Goal: Task Accomplishment & Management: Complete application form

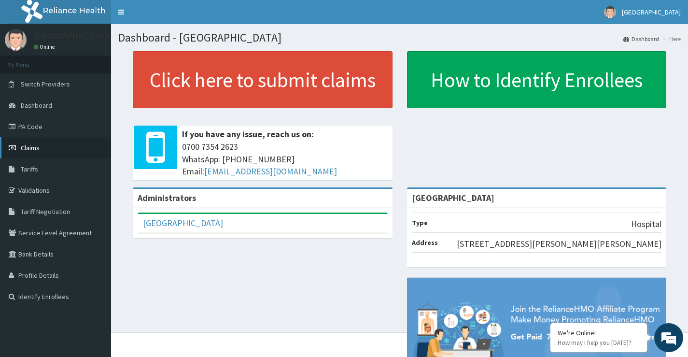
click at [29, 149] on span "Claims" at bounding box center [30, 147] width 19 height 9
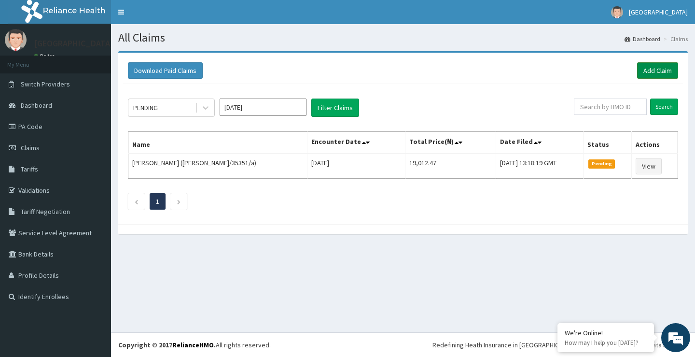
click at [649, 74] on link "Add Claim" at bounding box center [657, 70] width 41 height 16
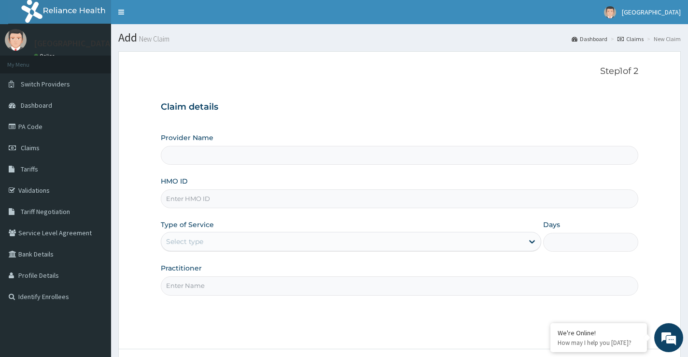
click at [307, 202] on input "HMO ID" at bounding box center [400, 198] width 478 height 19
type input "[GEOGRAPHIC_DATA]"
type input "avl/10349/b"
click at [245, 234] on div "Select type" at bounding box center [342, 241] width 362 height 15
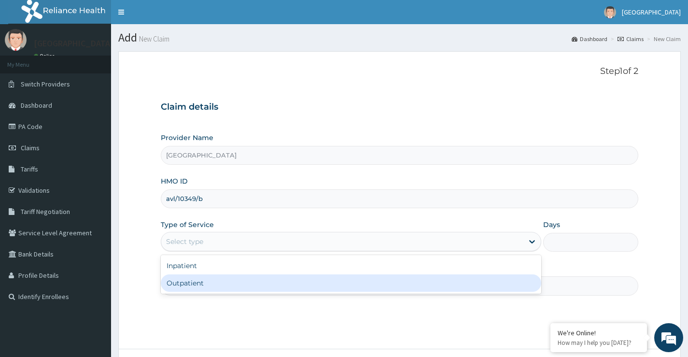
click at [232, 283] on div "Outpatient" at bounding box center [351, 282] width 380 height 17
type input "1"
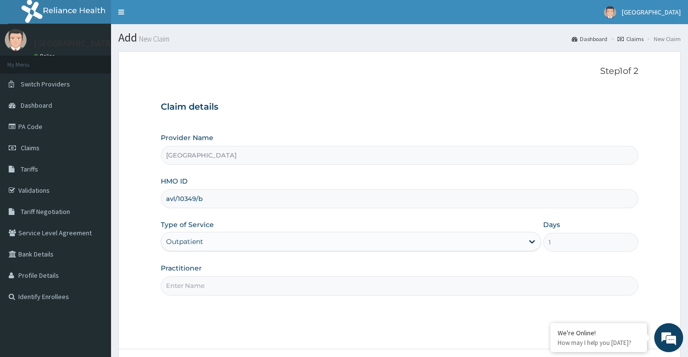
click at [244, 280] on input "Practitioner" at bounding box center [400, 285] width 478 height 19
click at [241, 287] on input "Practitioner" at bounding box center [400, 285] width 478 height 19
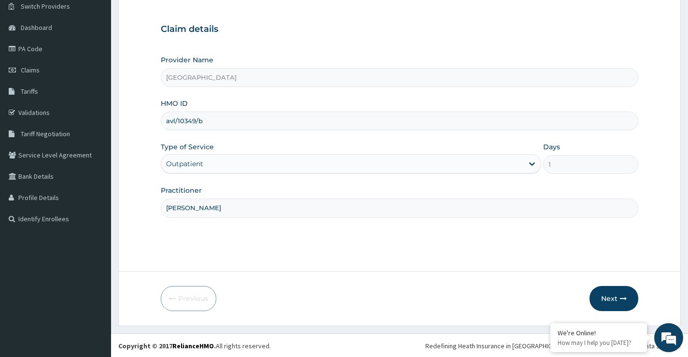
scroll to position [79, 0]
type input "DR. KUKOYI"
click at [615, 296] on button "Next" at bounding box center [614, 297] width 49 height 25
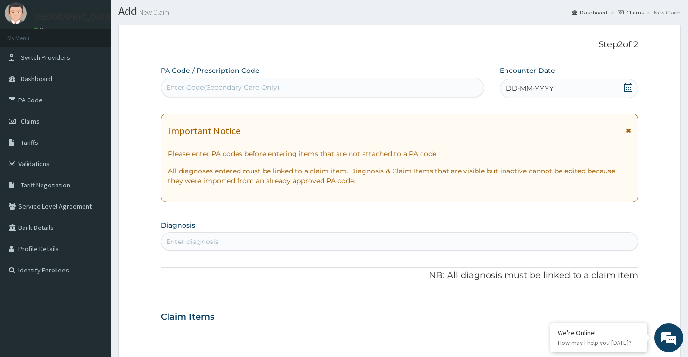
scroll to position [0, 0]
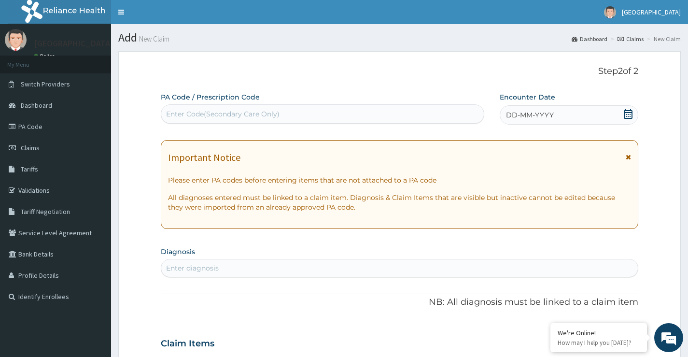
click at [629, 120] on span at bounding box center [628, 115] width 10 height 12
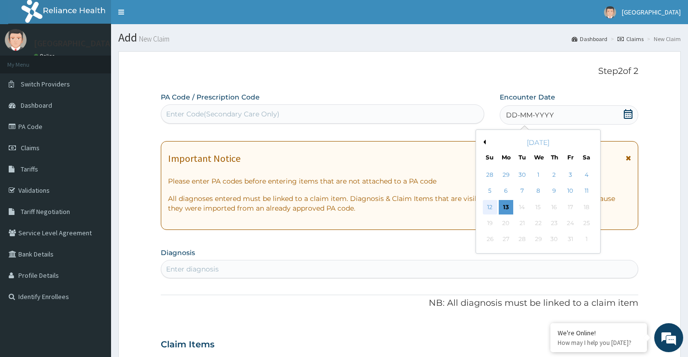
click at [490, 208] on div "12" at bounding box center [489, 207] width 14 height 14
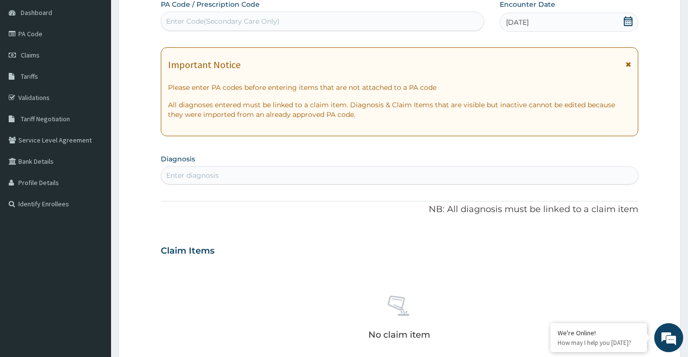
scroll to position [97, 0]
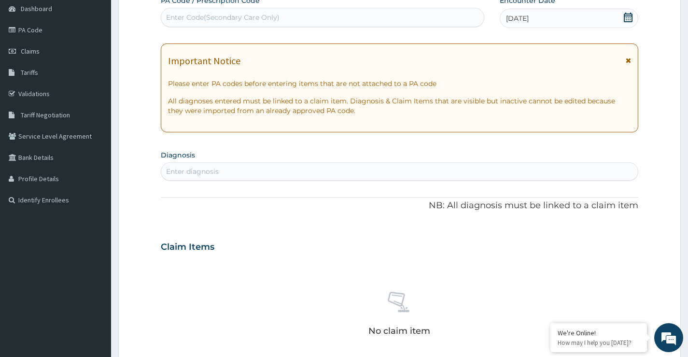
click at [502, 173] on div "Enter diagnosis" at bounding box center [399, 171] width 477 height 15
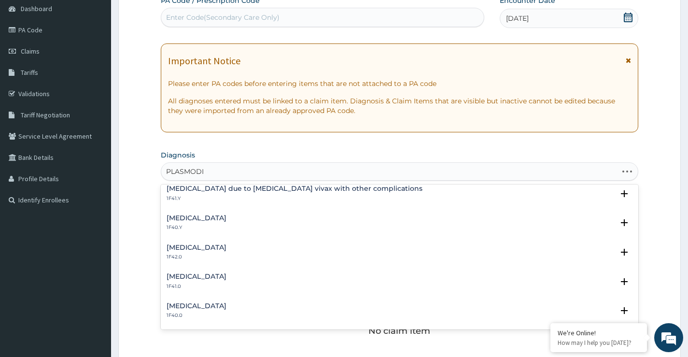
scroll to position [0, 0]
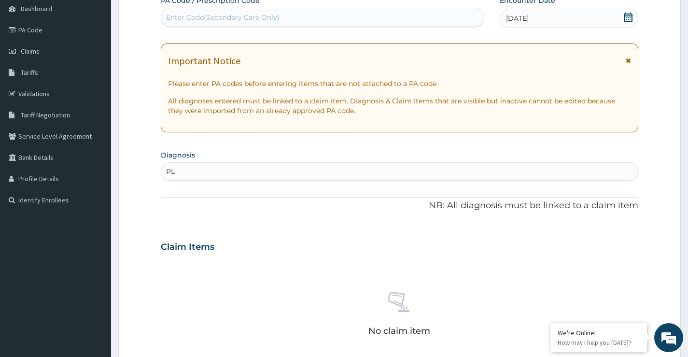
type input "P"
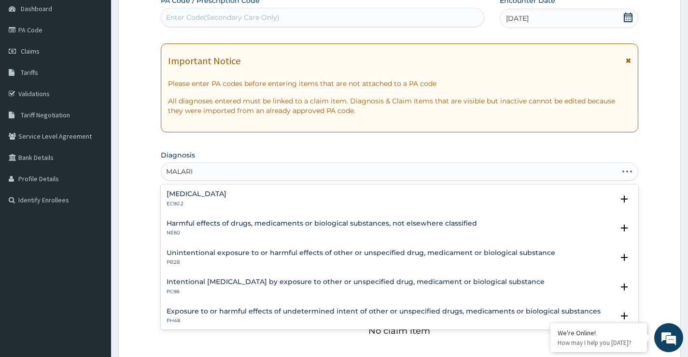
type input "MALARIA"
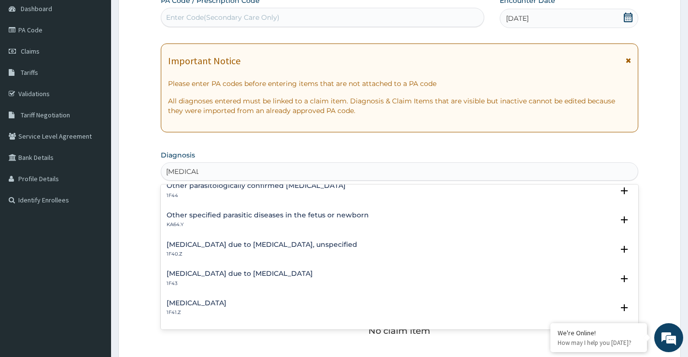
scroll to position [97, 0]
click at [224, 249] on div "Malaria due to Plasmodium falciparum, unspecified 1F40.Z" at bounding box center [262, 248] width 191 height 17
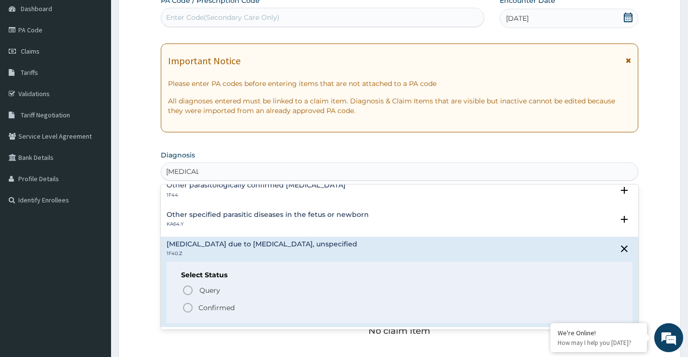
click at [223, 308] on p "Confirmed" at bounding box center [216, 308] width 36 height 10
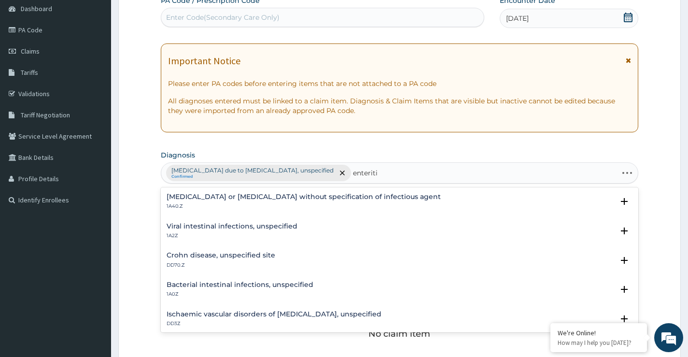
type input "enteritis"
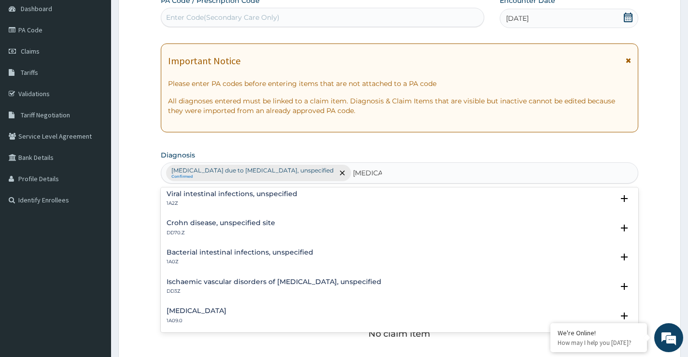
scroll to position [0, 0]
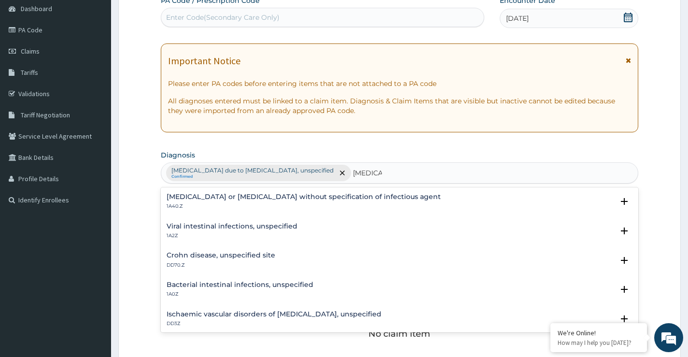
click at [325, 194] on h4 "Infectious gastroenteritis or colitis without specification of infectious agent" at bounding box center [304, 196] width 274 height 7
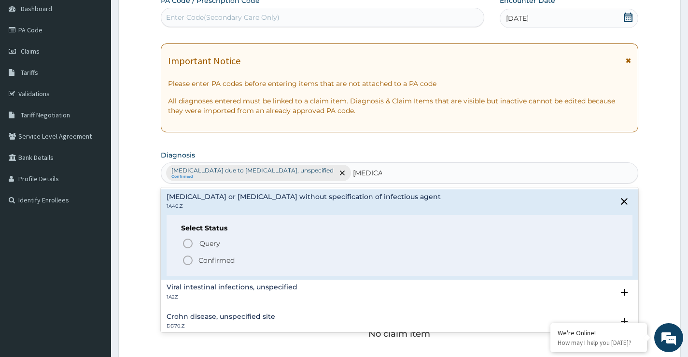
click at [230, 258] on p "Confirmed" at bounding box center [216, 260] width 36 height 10
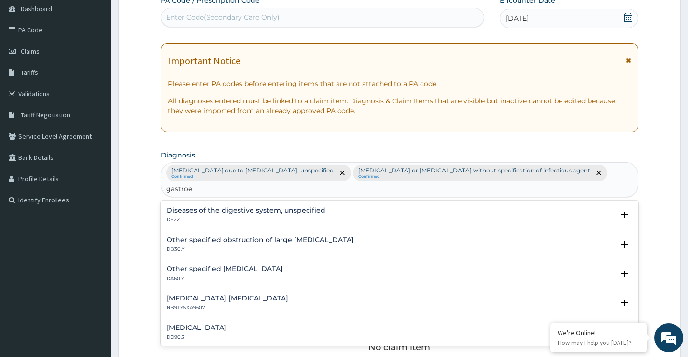
type input "gastro"
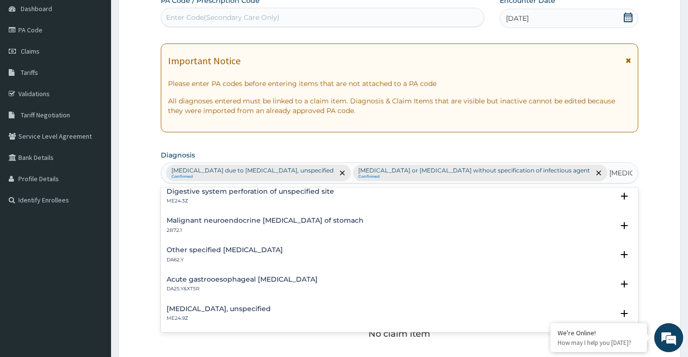
scroll to position [435, 0]
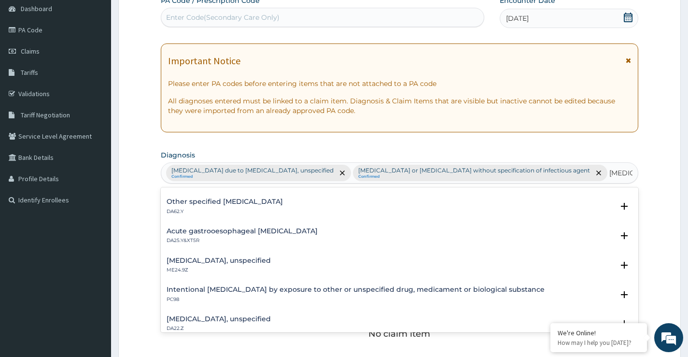
drag, startPoint x: 257, startPoint y: 232, endPoint x: 209, endPoint y: 232, distance: 47.8
click at [209, 232] on h4 "Acute gastrooesophageal ulcer" at bounding box center [242, 230] width 151 height 7
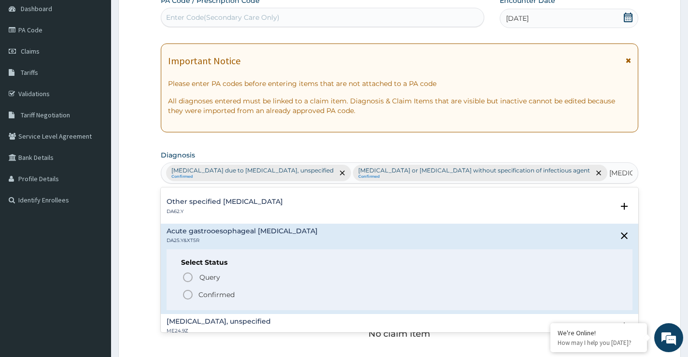
click at [463, 220] on div "Other specified anastomotic ulcer DA62.Y Select Status Query Query covers suspe…" at bounding box center [400, 208] width 478 height 29
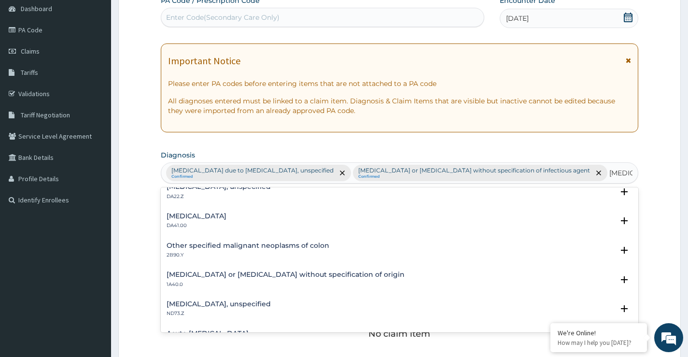
scroll to position [579, 0]
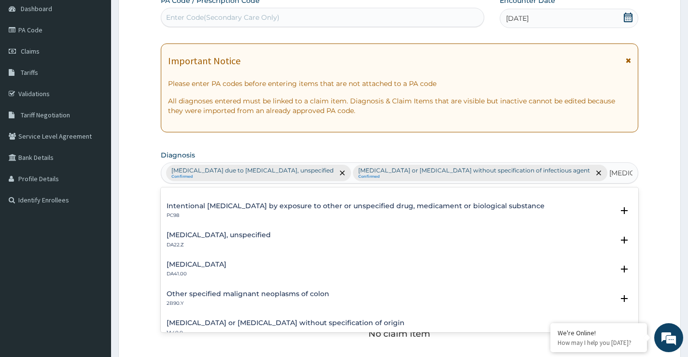
click at [267, 233] on h4 "Gastro-oesophageal reflux disease, unspecified" at bounding box center [219, 234] width 104 height 7
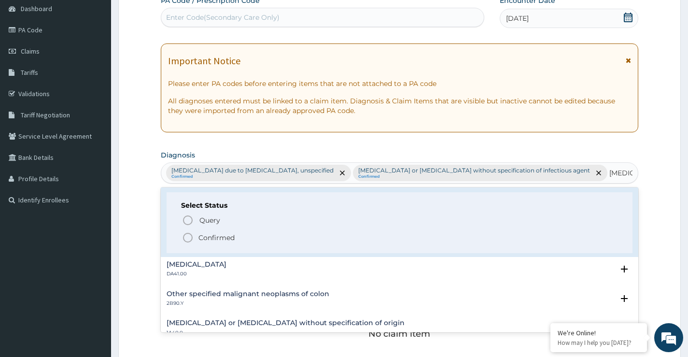
click at [220, 239] on p "Confirmed" at bounding box center [216, 238] width 36 height 10
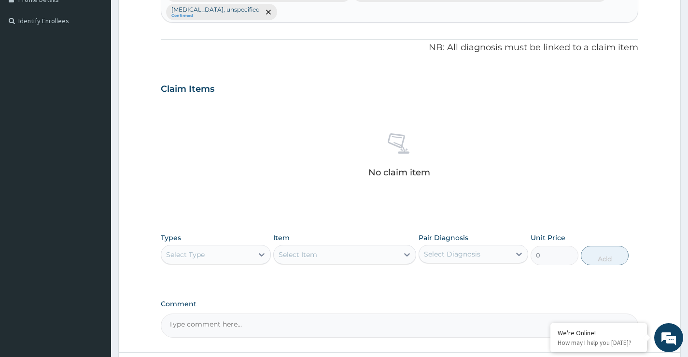
scroll to position [338, 0]
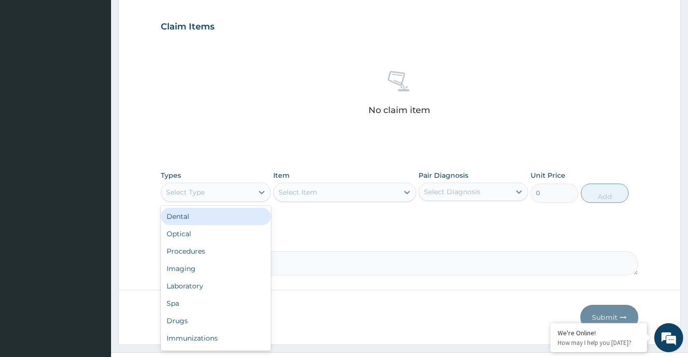
click at [241, 193] on div "Select Type" at bounding box center [206, 191] width 91 height 15
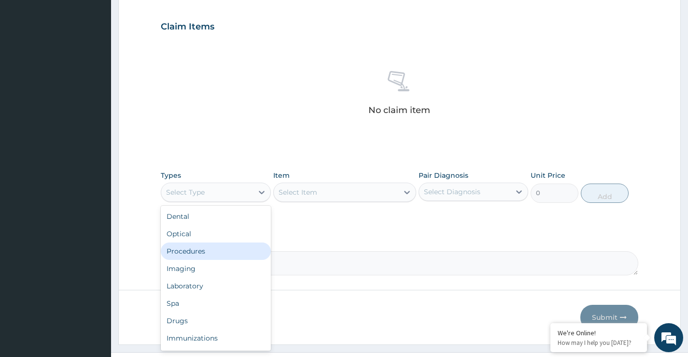
click at [202, 256] on div "Procedures" at bounding box center [216, 250] width 110 height 17
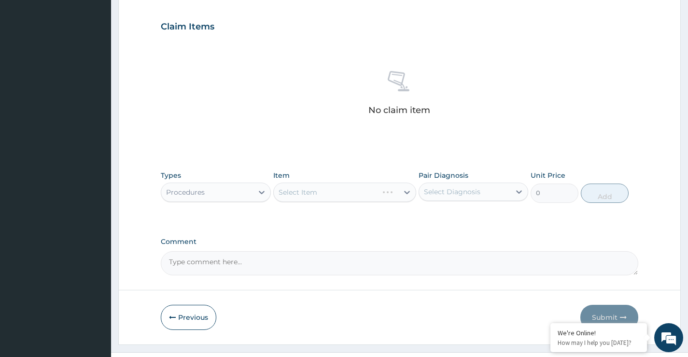
click at [380, 189] on div "Select Item" at bounding box center [344, 192] width 143 height 19
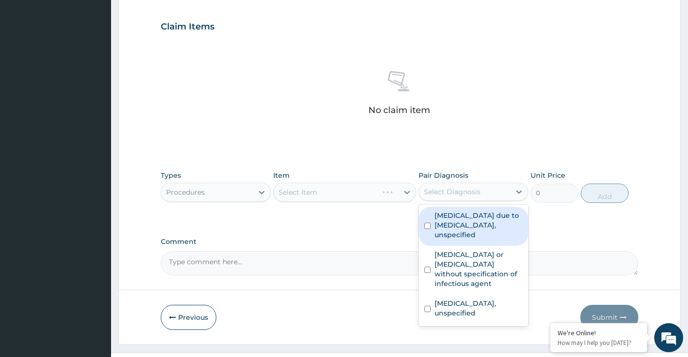
click at [439, 195] on div "Select Diagnosis" at bounding box center [452, 192] width 56 height 10
click at [444, 219] on label "[MEDICAL_DATA] due to [MEDICAL_DATA], unspecified" at bounding box center [479, 225] width 88 height 29
checkbox input "true"
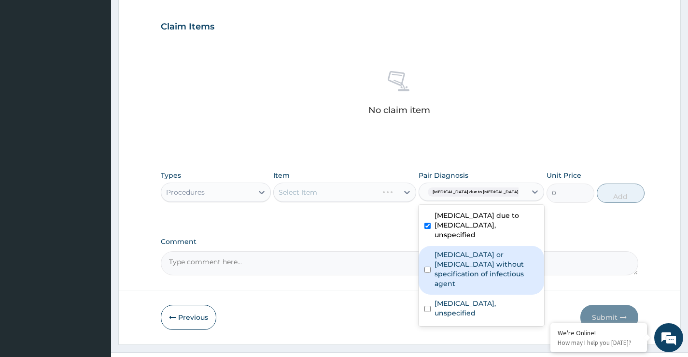
click at [441, 273] on label "Infectious gastroenteritis or colitis without specification of infectious agent" at bounding box center [487, 269] width 104 height 39
checkbox input "true"
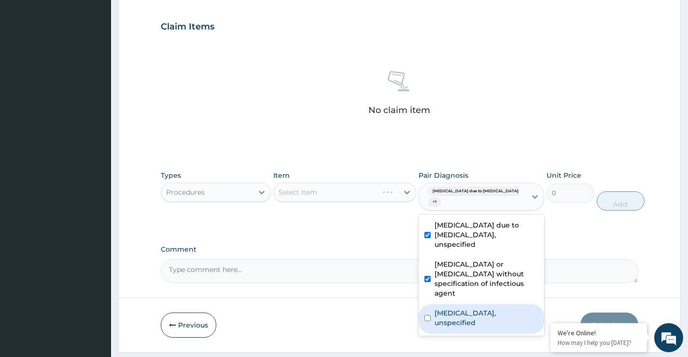
click at [448, 321] on label "Gastro-oesophageal reflux disease, unspecified" at bounding box center [487, 317] width 104 height 19
checkbox input "true"
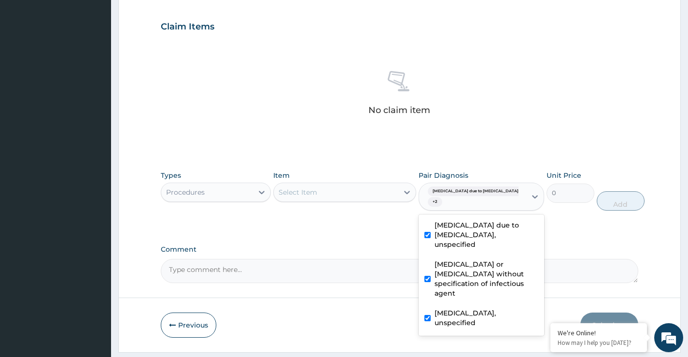
click at [354, 191] on div "Select Item" at bounding box center [336, 191] width 125 height 15
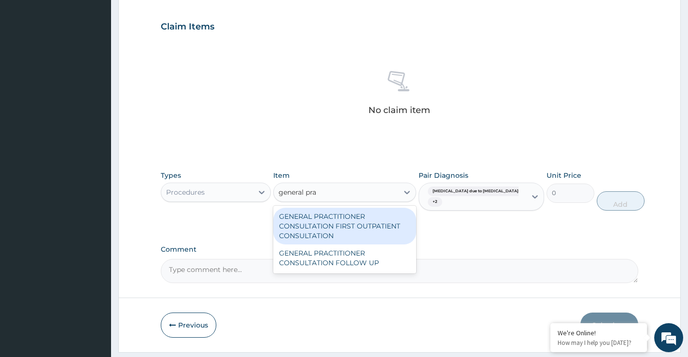
type input "general prac"
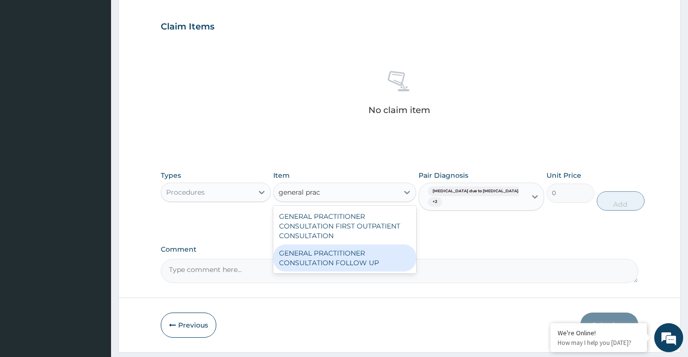
click at [348, 259] on div "GENERAL PRACTITIONER CONSULTATION FOLLOW UP" at bounding box center [344, 257] width 143 height 27
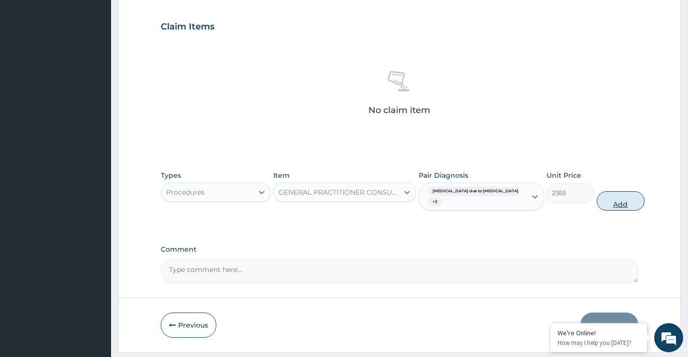
click at [614, 205] on button "Add" at bounding box center [621, 200] width 48 height 19
type input "0"
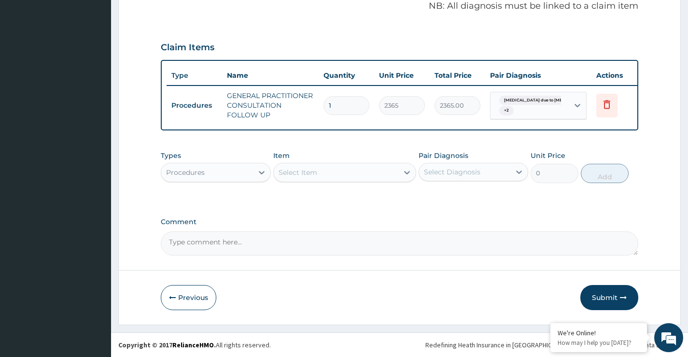
scroll to position [324, 0]
click at [257, 174] on icon at bounding box center [262, 173] width 10 height 10
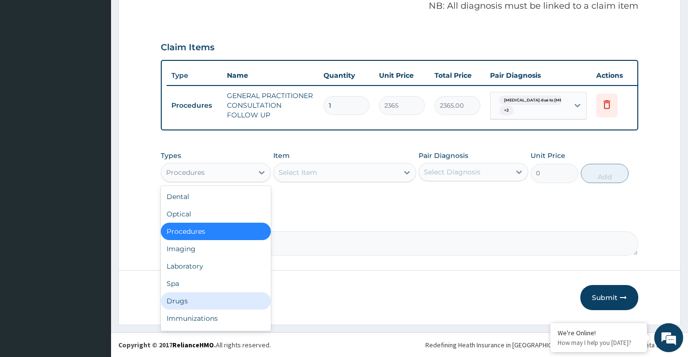
click at [202, 301] on div "Drugs" at bounding box center [216, 300] width 110 height 17
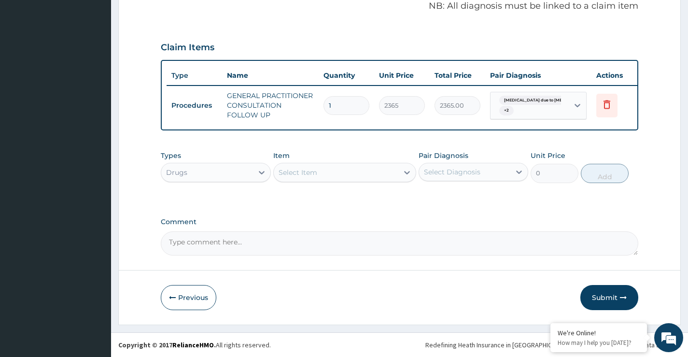
click at [435, 170] on div "Select Diagnosis" at bounding box center [452, 172] width 56 height 10
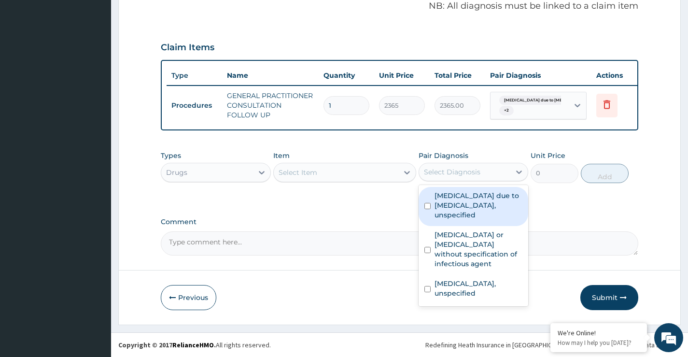
click at [445, 199] on label "Malaria due to Plasmodium falciparum, unspecified" at bounding box center [479, 205] width 88 height 29
checkbox input "true"
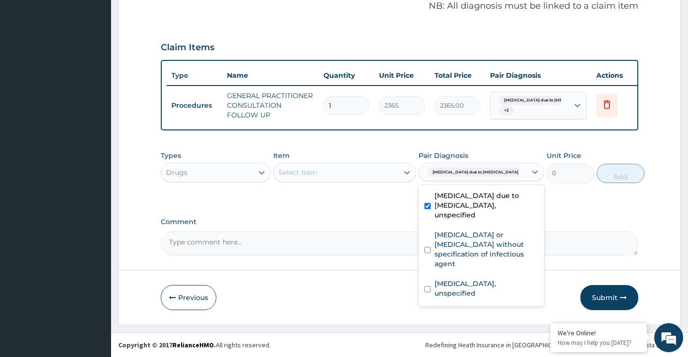
click at [359, 171] on div "Select Item" at bounding box center [336, 172] width 125 height 15
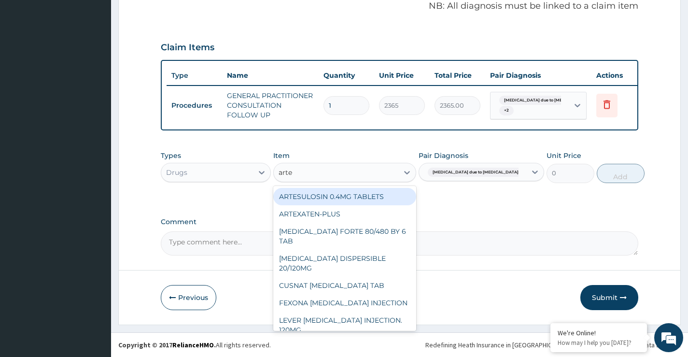
type input "artem"
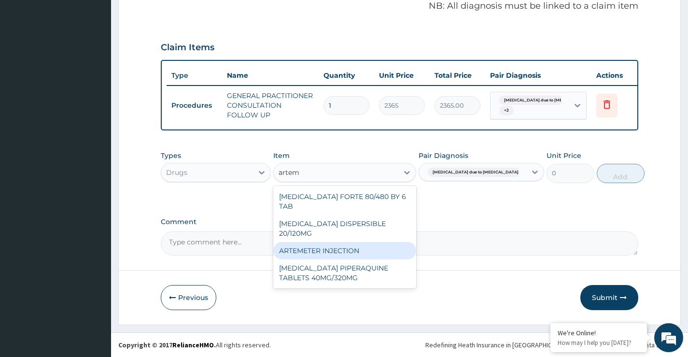
click at [341, 242] on div "ARTEMETER INJECTION" at bounding box center [344, 250] width 143 height 17
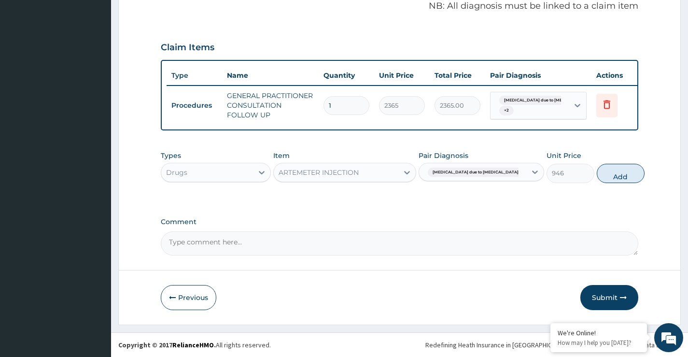
click at [597, 178] on button "Add" at bounding box center [621, 173] width 48 height 19
type input "0"
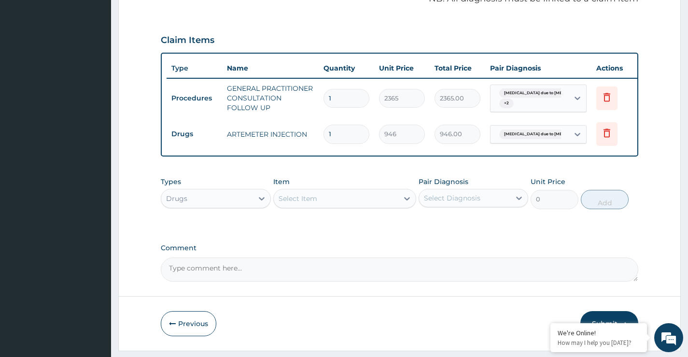
type input "0.00"
type input "2"
type input "1892.00"
type input "2"
click at [394, 206] on div "Select Item" at bounding box center [336, 198] width 125 height 15
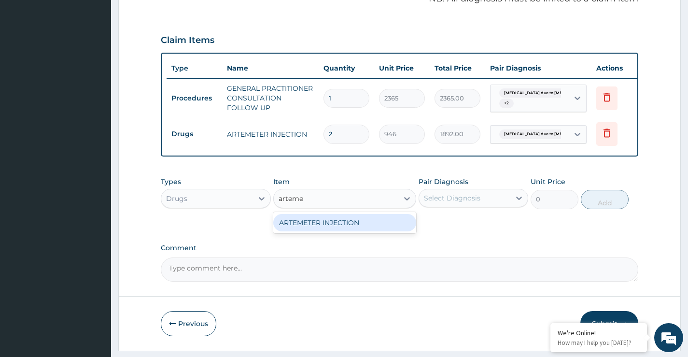
type input "artem"
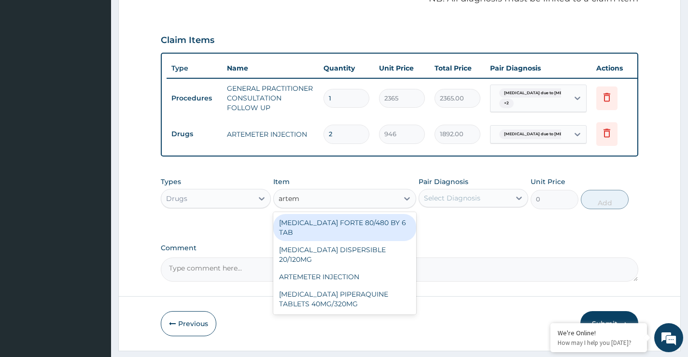
click at [374, 229] on div "[MEDICAL_DATA] FORTE 80/480 BY 6 TAB" at bounding box center [344, 227] width 143 height 27
type input "449.35"
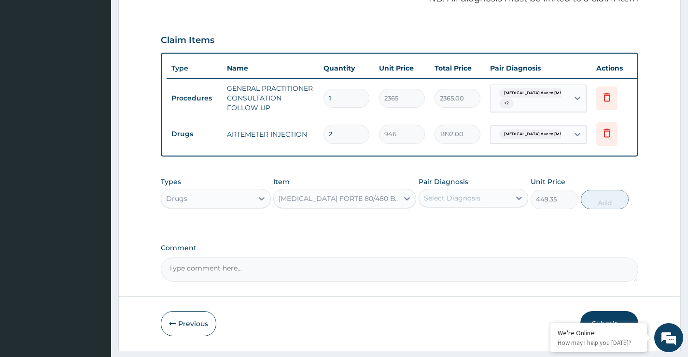
click at [499, 206] on div "Select Diagnosis" at bounding box center [464, 197] width 91 height 15
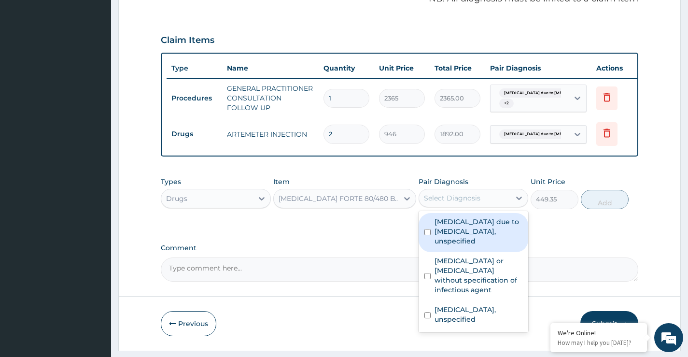
click at [486, 237] on label "[MEDICAL_DATA] due to [MEDICAL_DATA], unspecified" at bounding box center [479, 231] width 88 height 29
checkbox input "true"
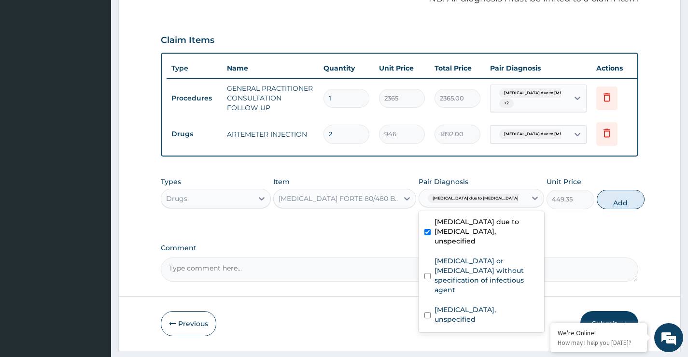
click at [605, 209] on button "Add" at bounding box center [621, 199] width 48 height 19
type input "0"
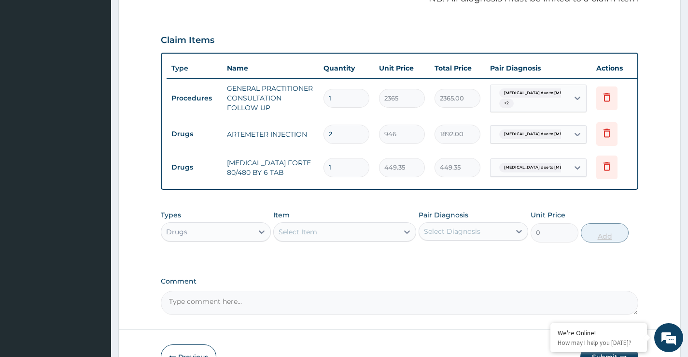
type input "0.00"
type input "6"
type input "2696.10"
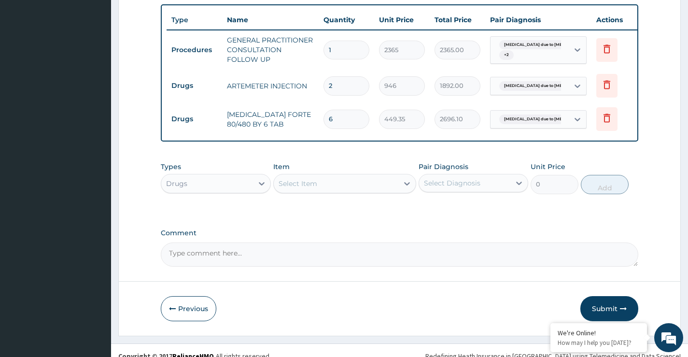
type input "6"
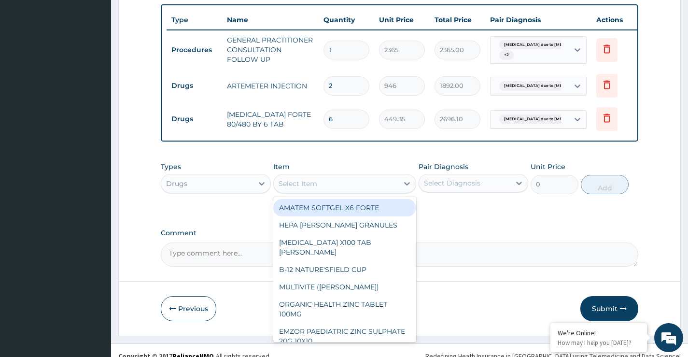
click at [352, 185] on div "Select Item" at bounding box center [336, 183] width 125 height 15
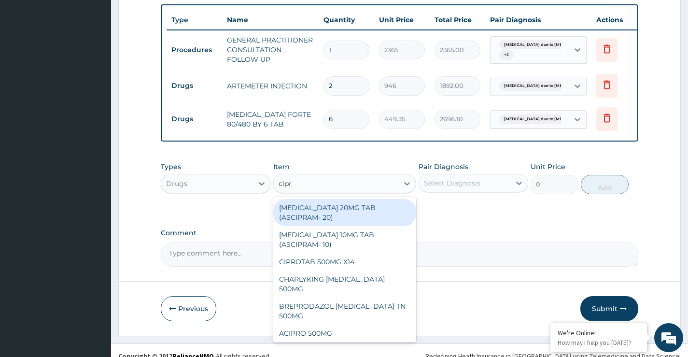
type input "cipro"
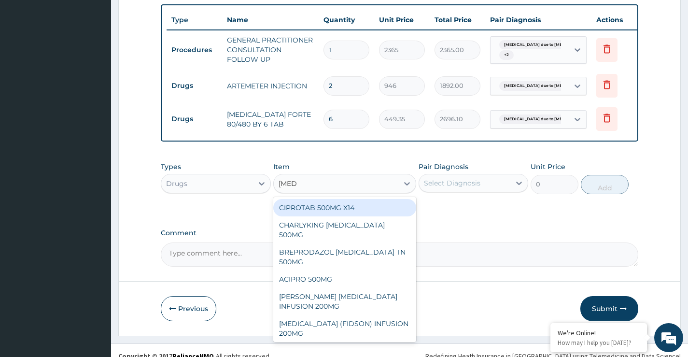
click at [355, 212] on div "CIPROTAB 500MG X14" at bounding box center [344, 207] width 143 height 17
type input "319.275"
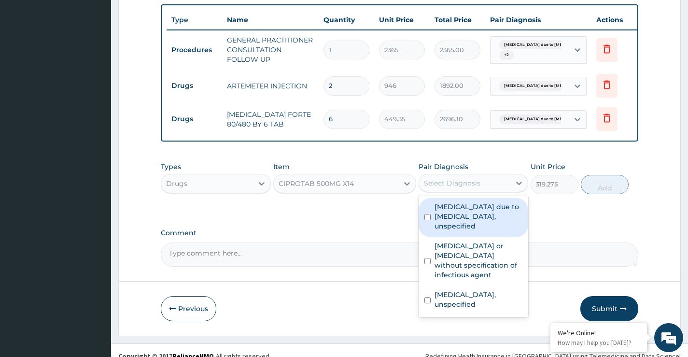
click at [432, 186] on div "Select Diagnosis" at bounding box center [452, 183] width 56 height 10
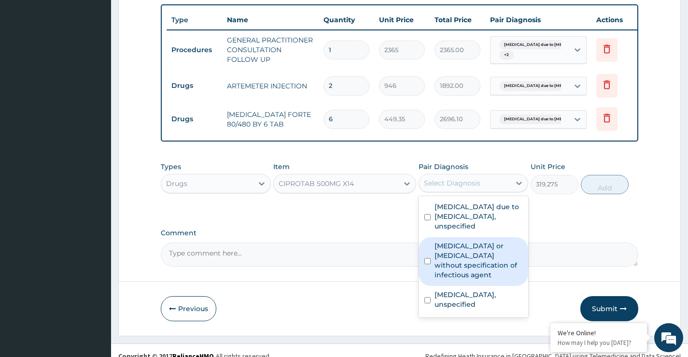
click at [447, 271] on label "Infectious gastroenteritis or colitis without specification of infectious agent" at bounding box center [479, 260] width 88 height 39
checkbox input "true"
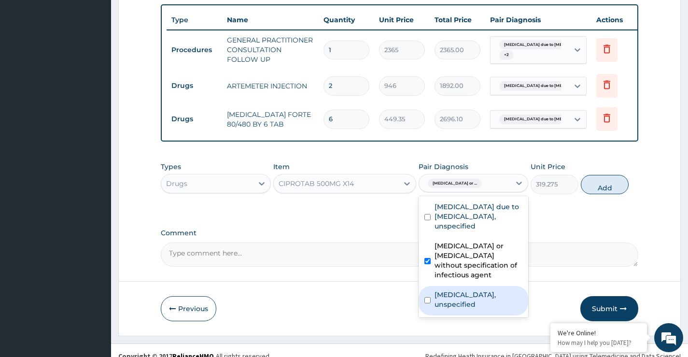
click at [446, 305] on label "Gastro-oesophageal reflux disease, unspecified" at bounding box center [479, 299] width 88 height 19
checkbox input "true"
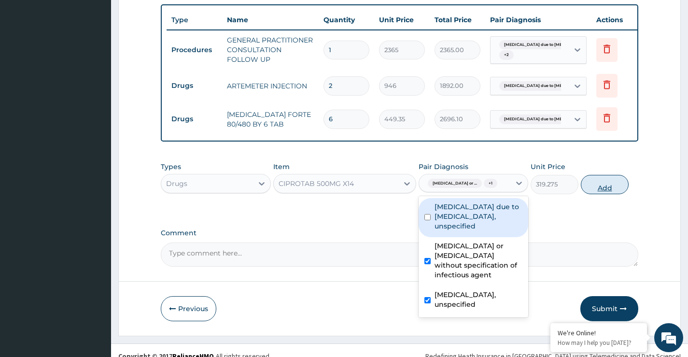
click at [607, 194] on button "Add" at bounding box center [605, 184] width 48 height 19
type input "0"
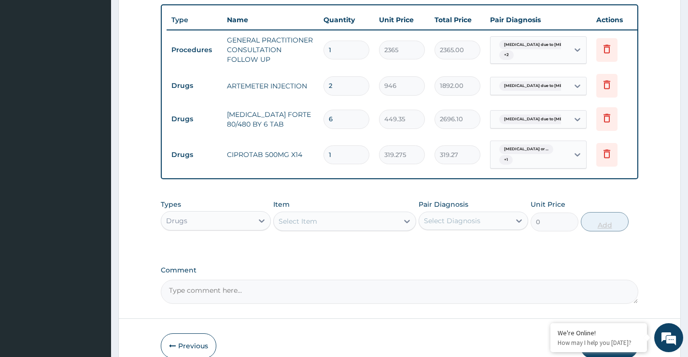
type input "10"
type input "3192.75"
type input "10"
click at [393, 228] on div "Select Item" at bounding box center [336, 220] width 125 height 15
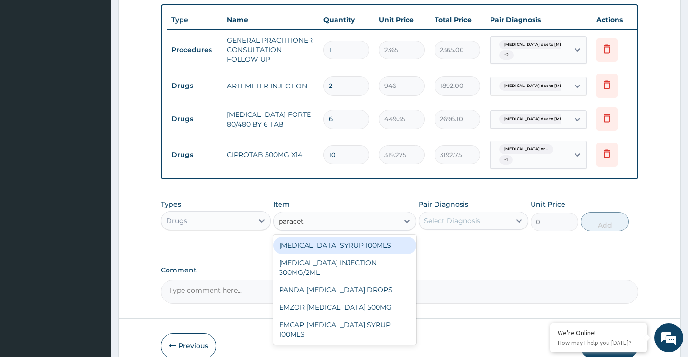
type input "paraceta"
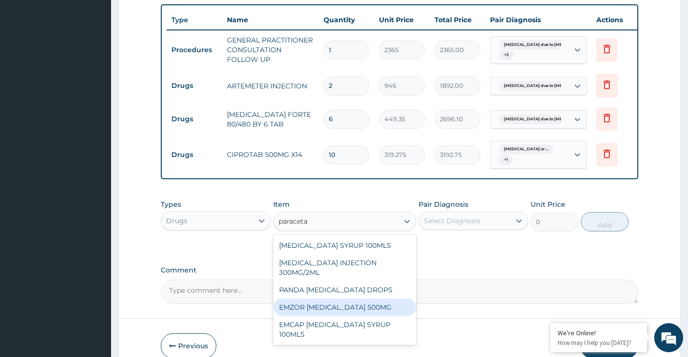
click at [359, 316] on div "EMZOR [MEDICAL_DATA] 500MG" at bounding box center [344, 306] width 143 height 17
type input "30"
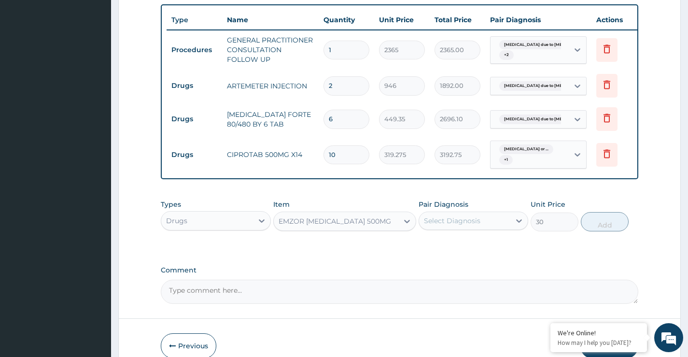
click at [466, 228] on div "Select Diagnosis" at bounding box center [464, 220] width 91 height 15
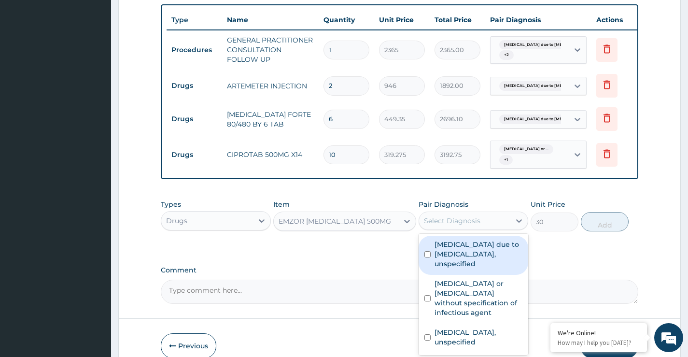
click at [459, 254] on label "[MEDICAL_DATA] due to [MEDICAL_DATA], unspecified" at bounding box center [479, 253] width 88 height 29
checkbox input "true"
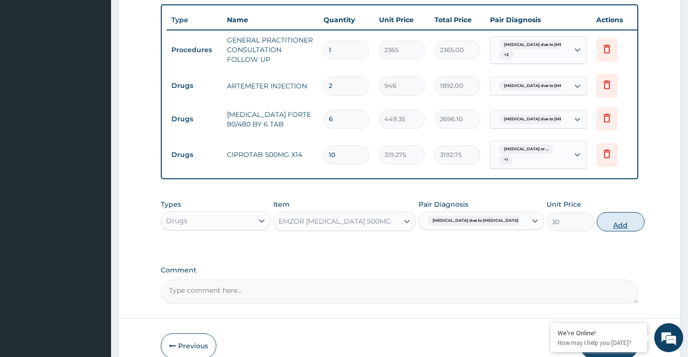
click at [601, 231] on button "Add" at bounding box center [621, 221] width 48 height 19
type input "0"
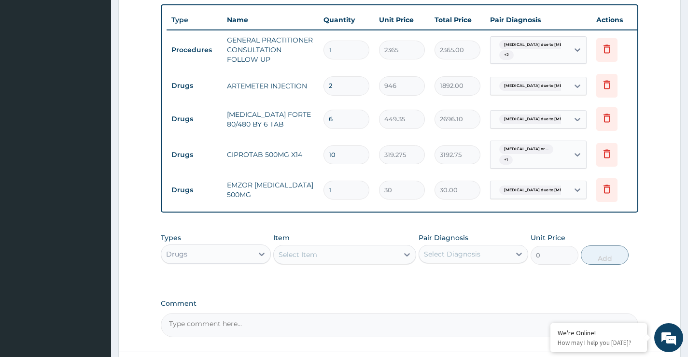
type input "18"
type input "540.00"
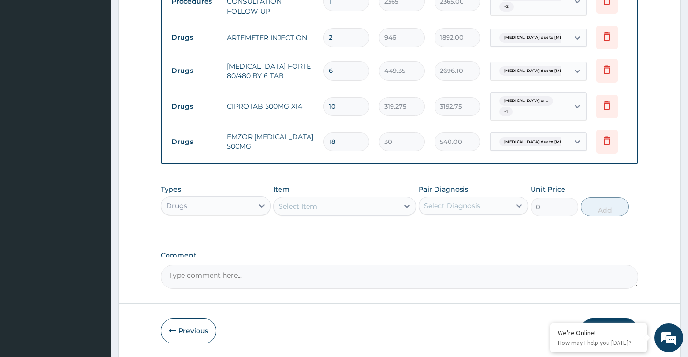
type input "18"
click at [378, 214] on div "Select Item" at bounding box center [336, 205] width 125 height 15
type input "gel"
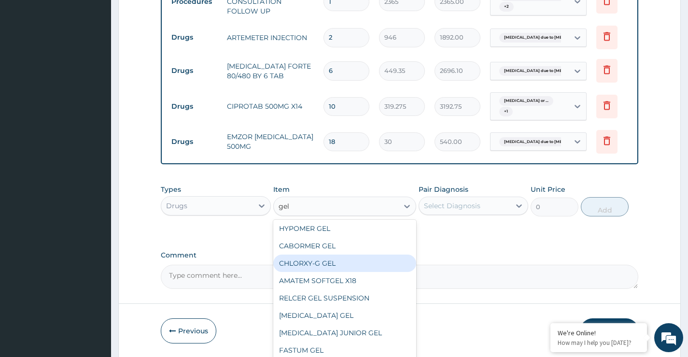
scroll to position [0, 0]
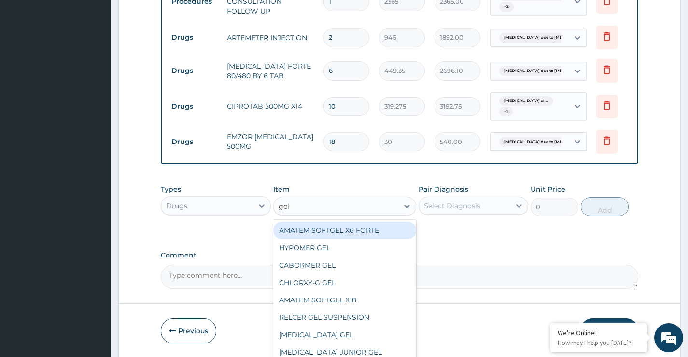
click at [373, 239] on div "AMATEM SOFTGEL X6 FORTE" at bounding box center [344, 230] width 143 height 17
type input "473"
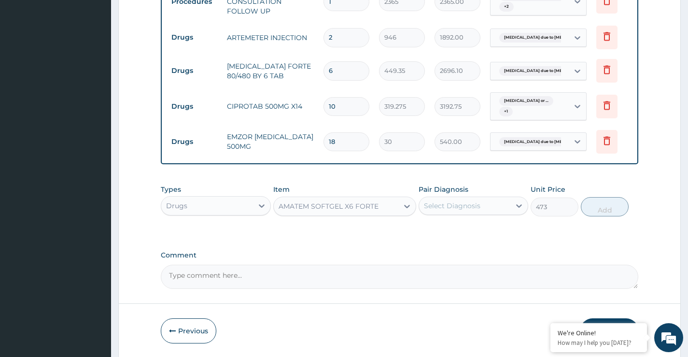
click at [392, 216] on div "AMATEM SOFTGEL X6 FORTE" at bounding box center [344, 206] width 143 height 19
type input "gel"
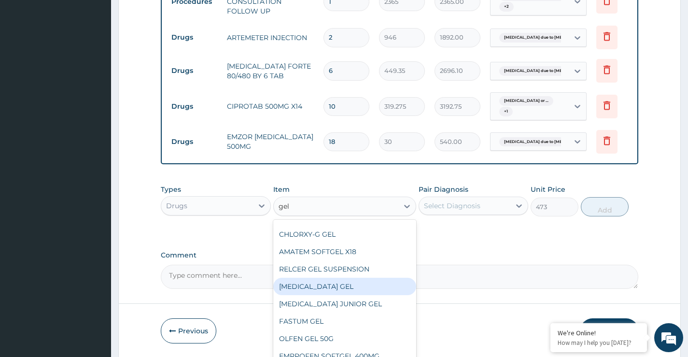
scroll to position [68, 0]
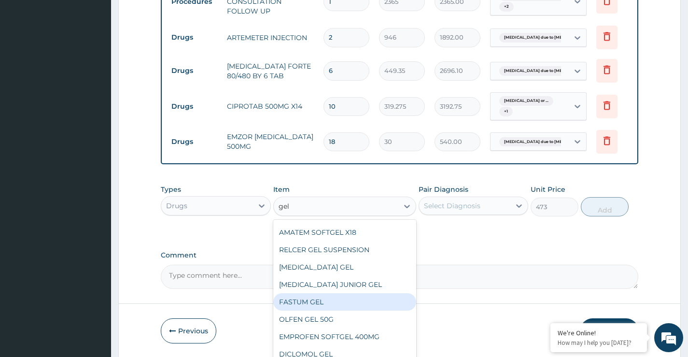
click at [328, 305] on div "FASTUM GEL" at bounding box center [344, 301] width 143 height 17
type input "3192.75"
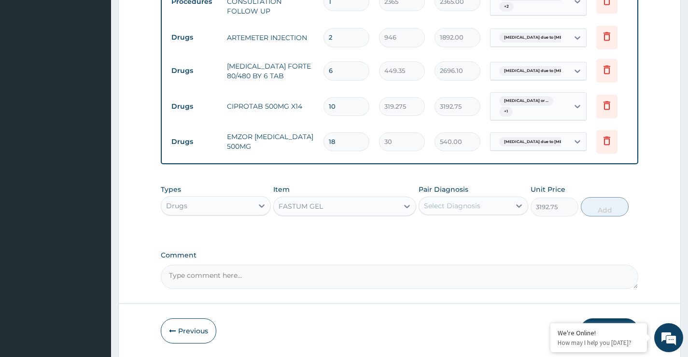
click at [371, 214] on div "FASTUM GEL" at bounding box center [336, 205] width 125 height 15
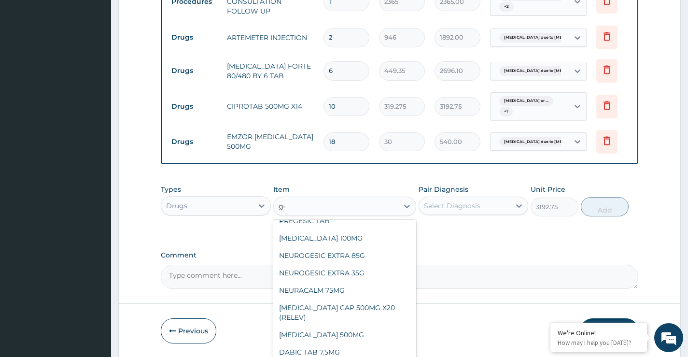
scroll to position [583, 0]
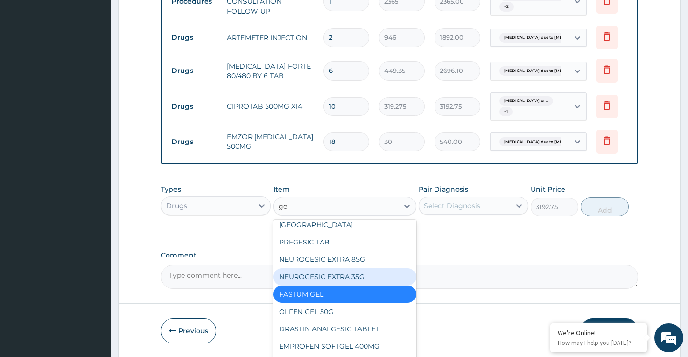
type input "ge"
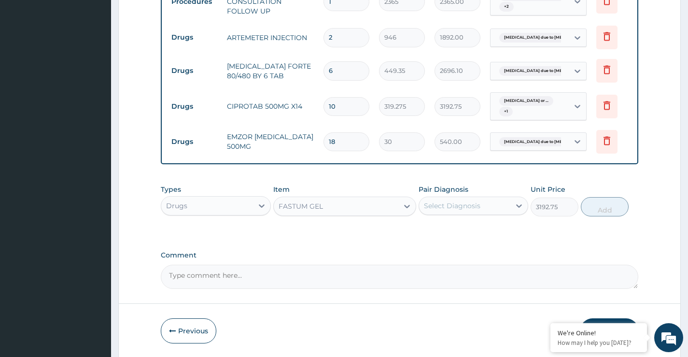
click at [558, 271] on div "Comment" at bounding box center [400, 270] width 478 height 38
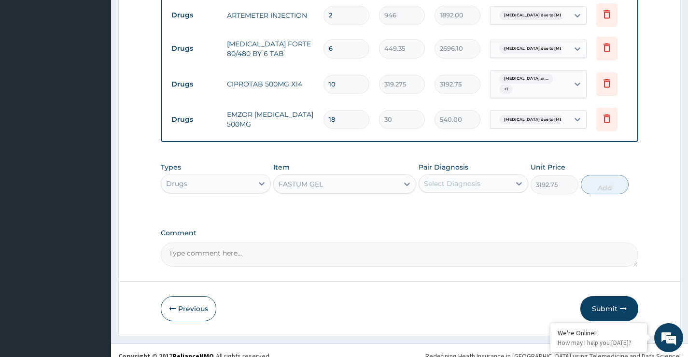
scroll to position [462, 0]
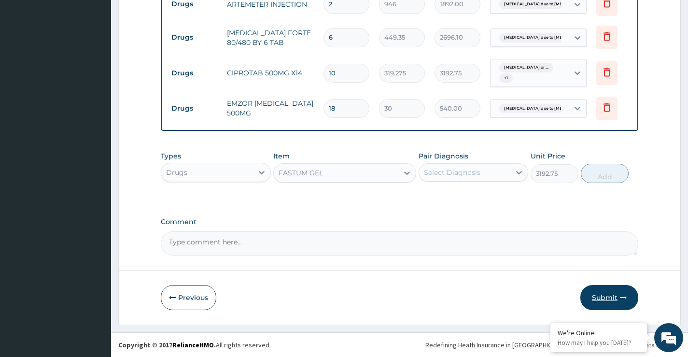
click at [601, 299] on button "Submit" at bounding box center [609, 297] width 58 height 25
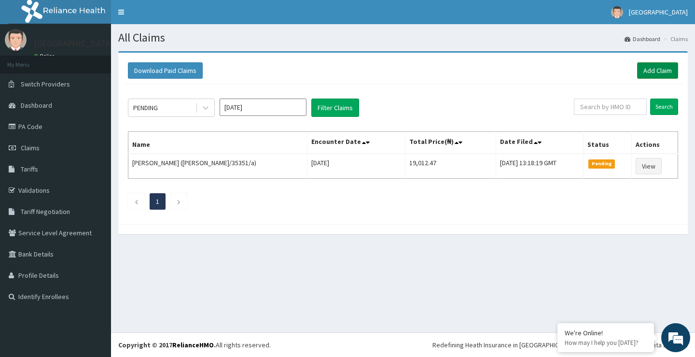
click at [664, 70] on link "Add Claim" at bounding box center [657, 70] width 41 height 16
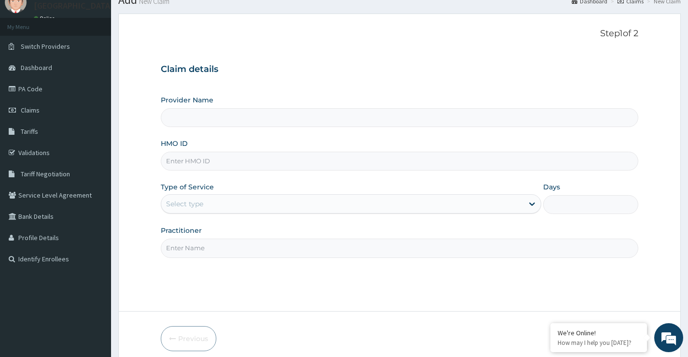
scroll to position [48, 0]
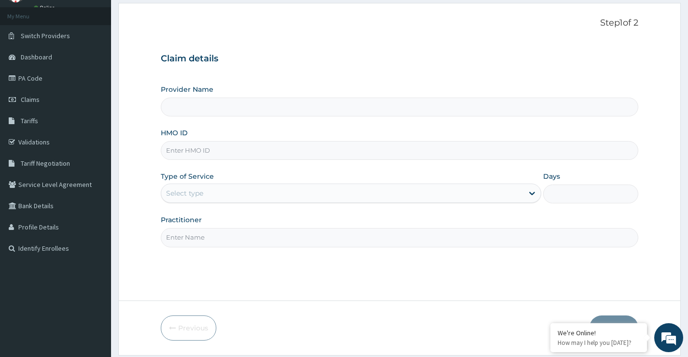
click at [230, 151] on input "HMO ID" at bounding box center [400, 150] width 478 height 19
type input "[GEOGRAPHIC_DATA]"
type input "avl/10341/a"
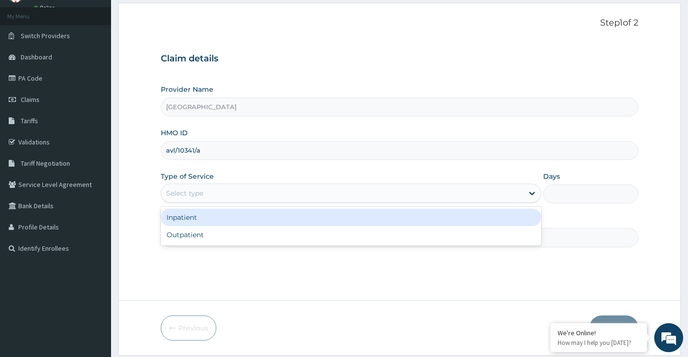
click at [223, 196] on div "Select type" at bounding box center [342, 192] width 362 height 15
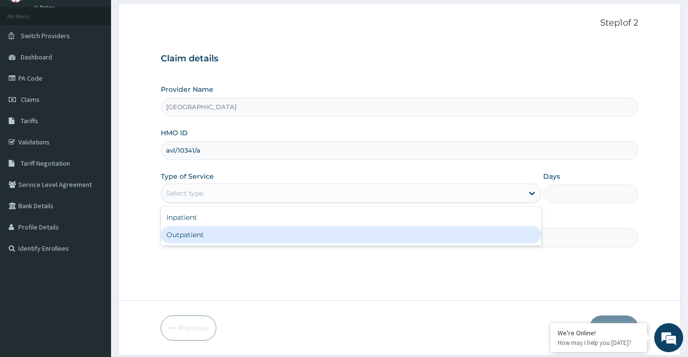
click at [220, 234] on div "Outpatient" at bounding box center [351, 234] width 380 height 17
type input "1"
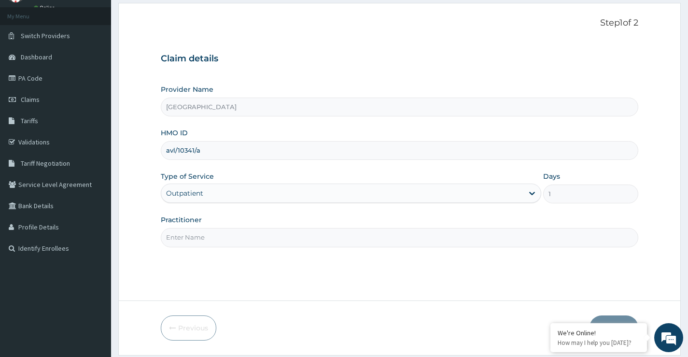
click at [219, 236] on input "Practitioner" at bounding box center [400, 237] width 478 height 19
type input "S"
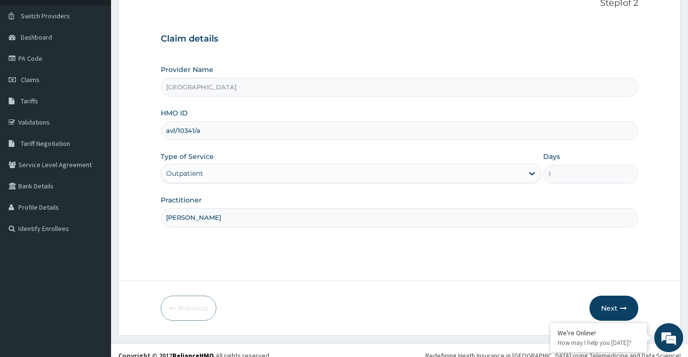
scroll to position [79, 0]
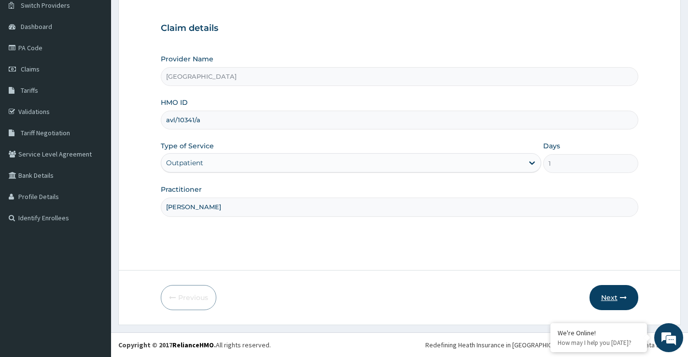
type input "DR. KUKOYI"
click at [612, 296] on button "Next" at bounding box center [614, 297] width 49 height 25
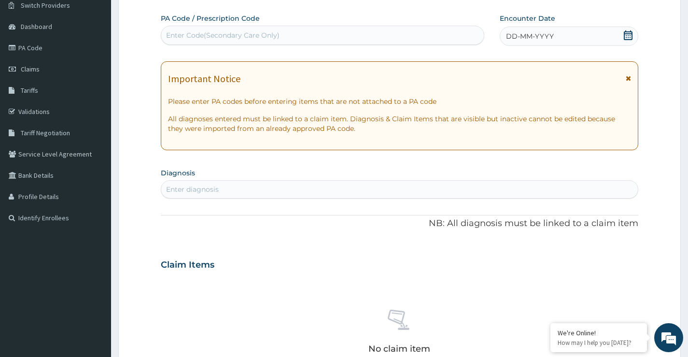
click at [630, 37] on icon at bounding box center [628, 35] width 10 height 10
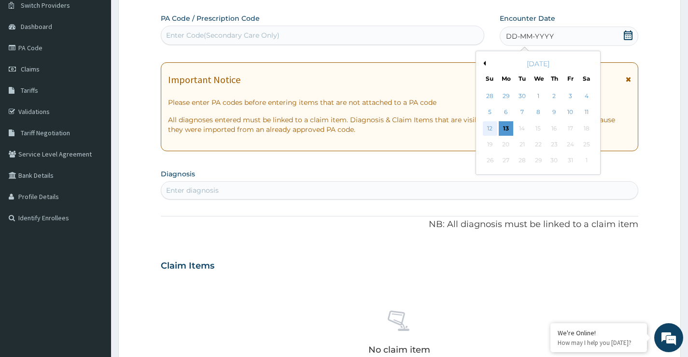
click at [493, 131] on div "12" at bounding box center [489, 128] width 14 height 14
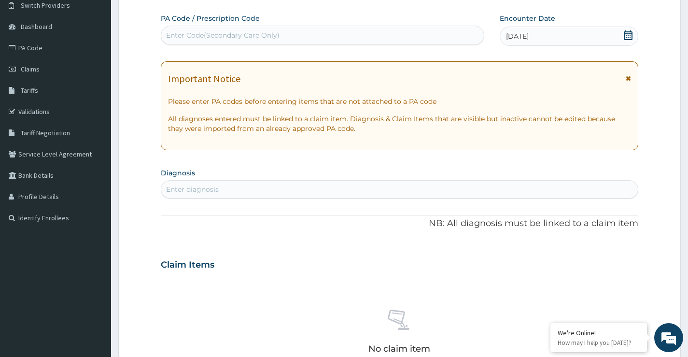
click at [460, 190] on div "Enter diagnosis" at bounding box center [399, 189] width 477 height 15
type input "PLASMODIUM"
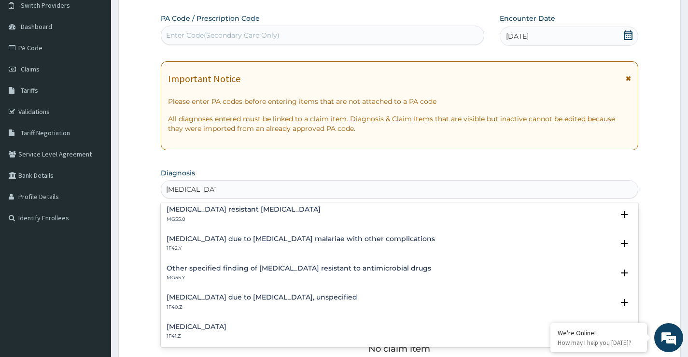
scroll to position [145, 0]
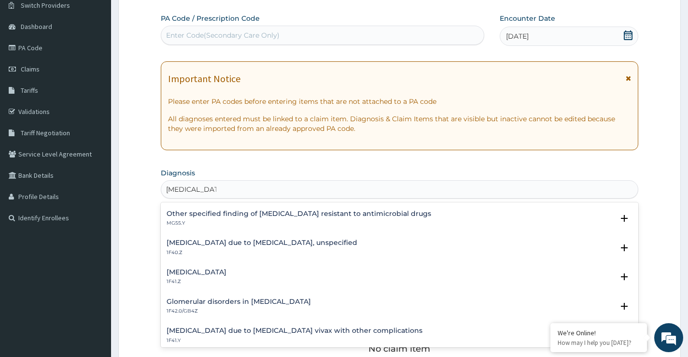
click at [257, 245] on h4 "Malaria due to Plasmodium falciparum, unspecified" at bounding box center [262, 242] width 191 height 7
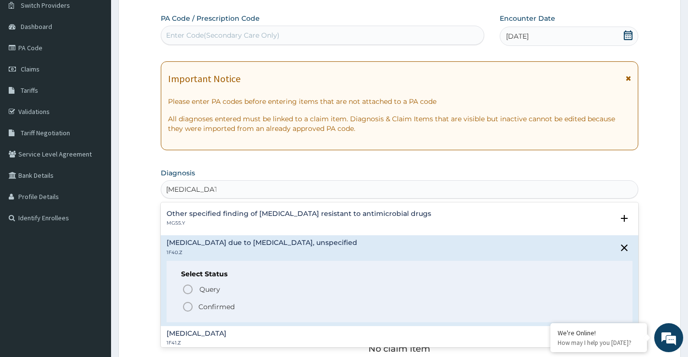
click at [206, 307] on p "Confirmed" at bounding box center [216, 307] width 36 height 10
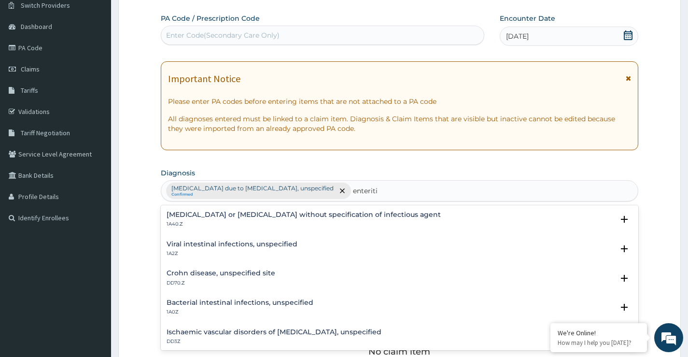
type input "enteritis"
click at [262, 219] on div "Infectious gastroenteritis or colitis without specification of infectious agent…" at bounding box center [304, 219] width 274 height 17
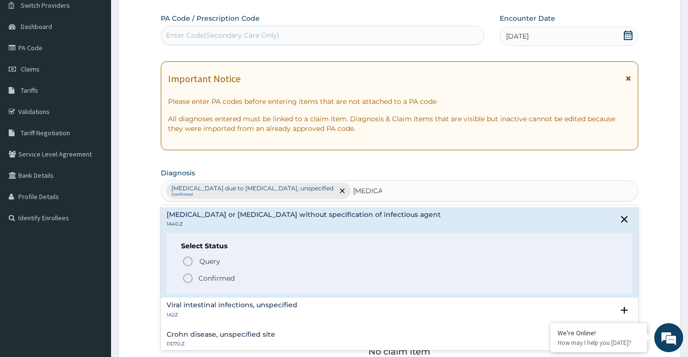
click at [233, 277] on p "Confirmed" at bounding box center [216, 278] width 36 height 10
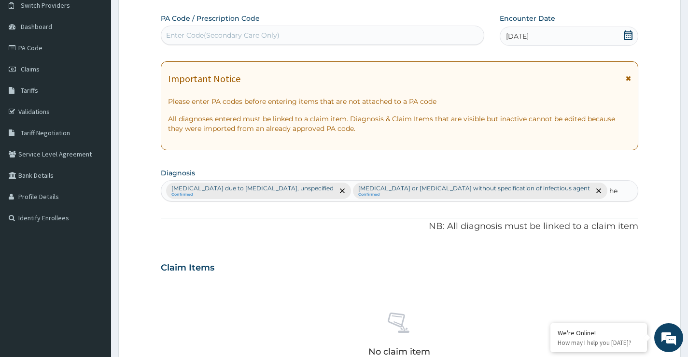
type input "h"
type input "t"
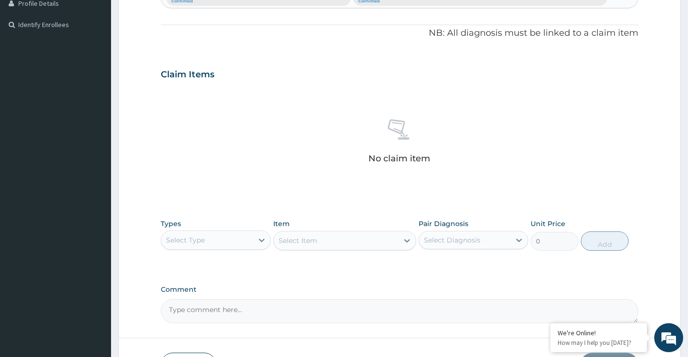
scroll to position [320, 0]
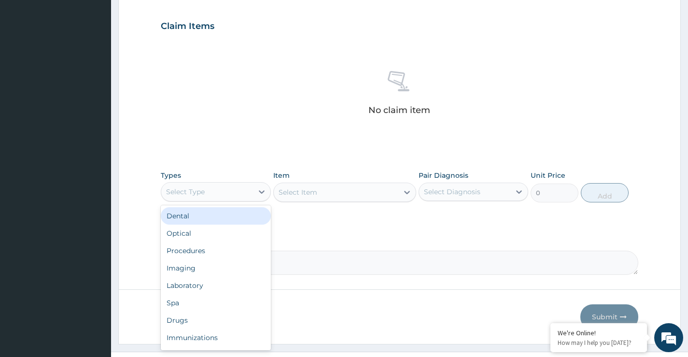
click at [243, 195] on div "Select Type" at bounding box center [206, 191] width 91 height 15
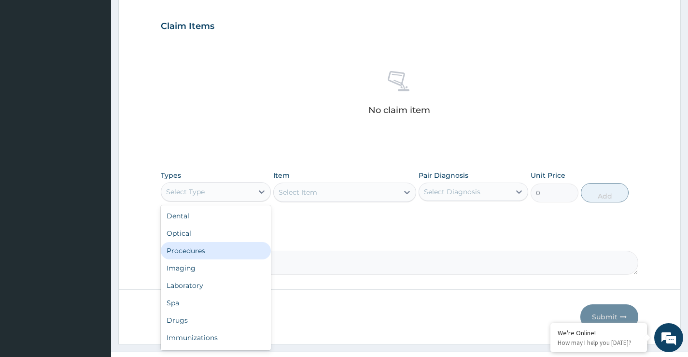
click at [217, 256] on div "Procedures" at bounding box center [216, 250] width 110 height 17
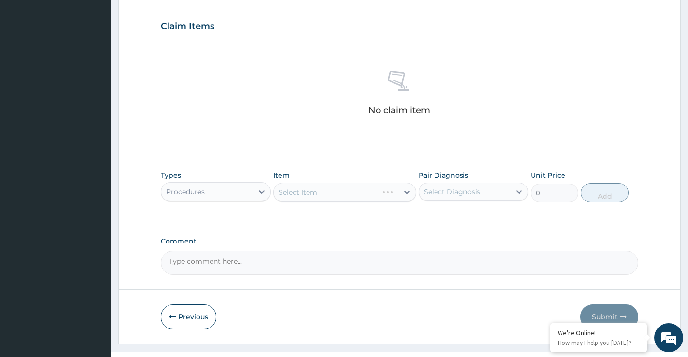
click at [331, 196] on div "Select Item" at bounding box center [344, 192] width 143 height 19
click at [395, 193] on div "Select Item" at bounding box center [336, 191] width 125 height 15
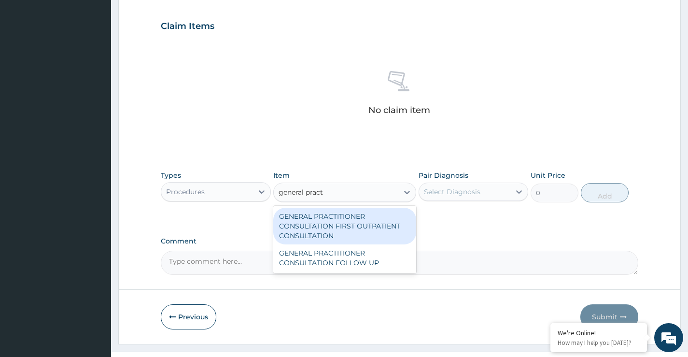
type input "general practi"
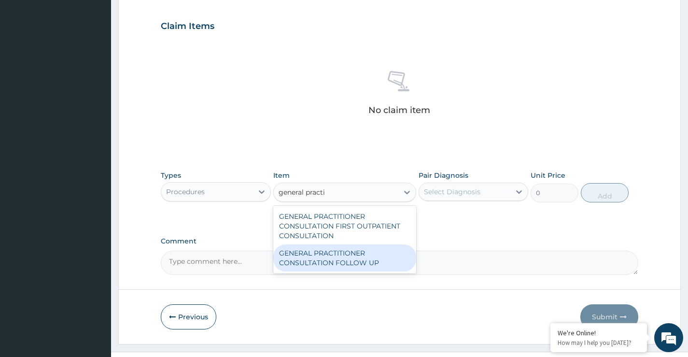
click at [359, 262] on div "GENERAL PRACTITIONER CONSULTATION FOLLOW UP" at bounding box center [344, 257] width 143 height 27
type input "2365"
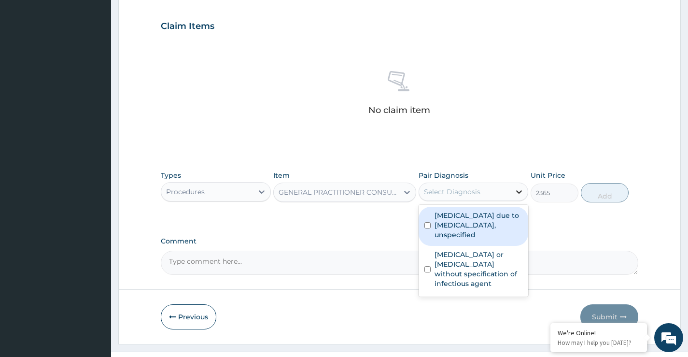
click at [520, 192] on icon at bounding box center [520, 191] width 6 height 3
click at [485, 237] on label "Malaria due to Plasmodium falciparum, unspecified" at bounding box center [479, 225] width 88 height 29
checkbox input "true"
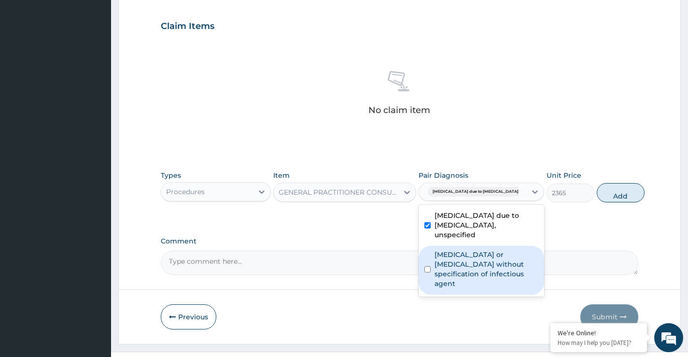
click at [498, 253] on label "Infectious gastroenteritis or colitis without specification of infectious agent" at bounding box center [487, 269] width 104 height 39
checkbox input "true"
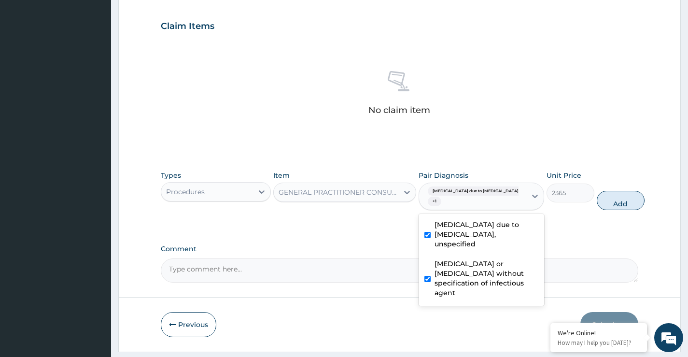
click at [604, 206] on button "Add" at bounding box center [621, 200] width 48 height 19
type input "0"
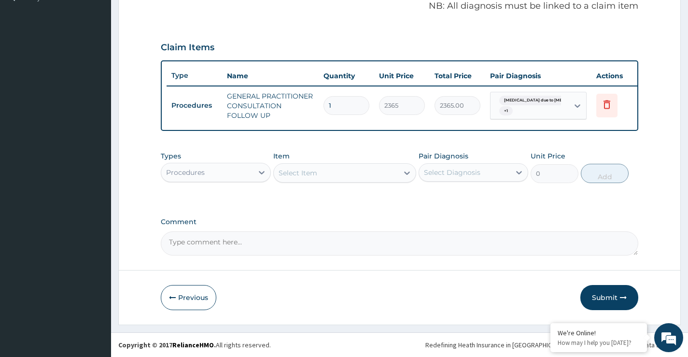
scroll to position [306, 0]
click at [310, 177] on div "Select Item" at bounding box center [298, 173] width 39 height 10
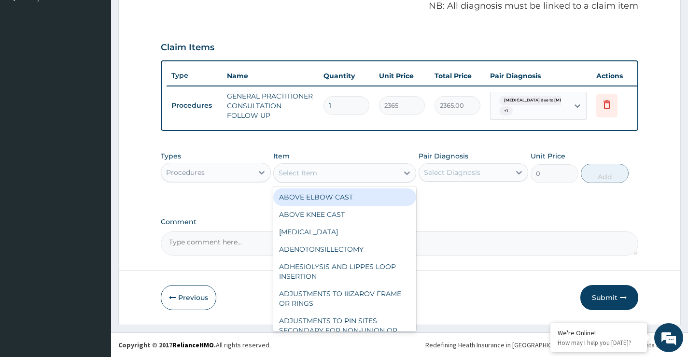
click at [251, 177] on div "Procedures" at bounding box center [206, 172] width 91 height 15
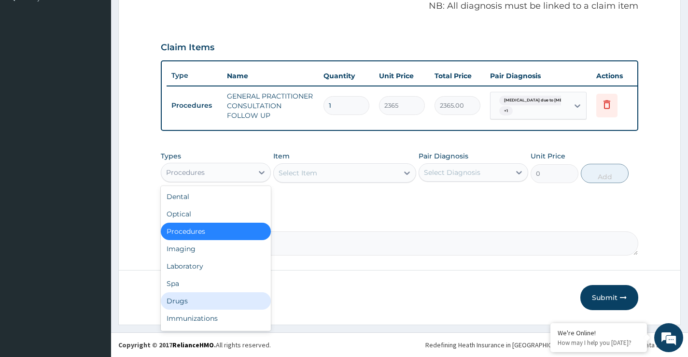
click at [190, 304] on div "Drugs" at bounding box center [216, 300] width 110 height 17
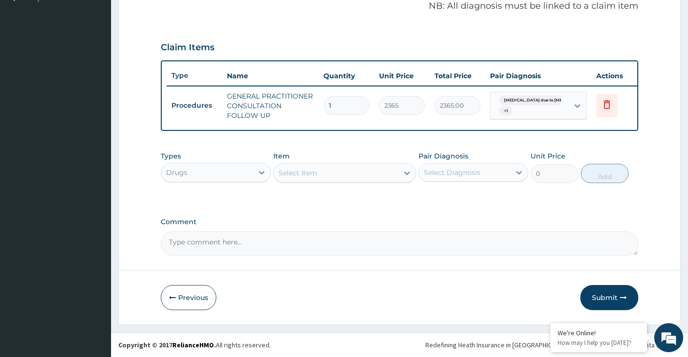
drag, startPoint x: 338, startPoint y: 201, endPoint x: 251, endPoint y: 230, distance: 91.9
click at [251, 230] on div "Comment" at bounding box center [400, 237] width 478 height 38
click at [327, 173] on div "Select Item" at bounding box center [336, 172] width 125 height 15
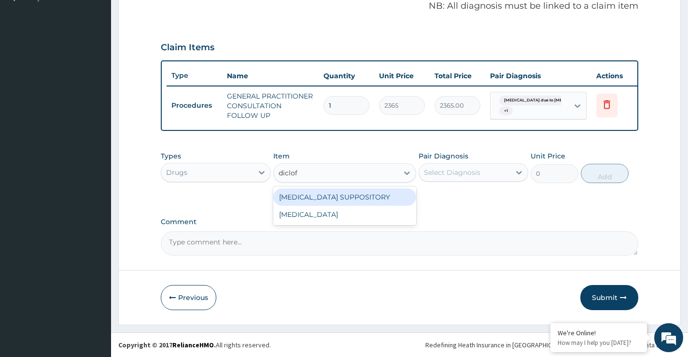
type input "diclofe"
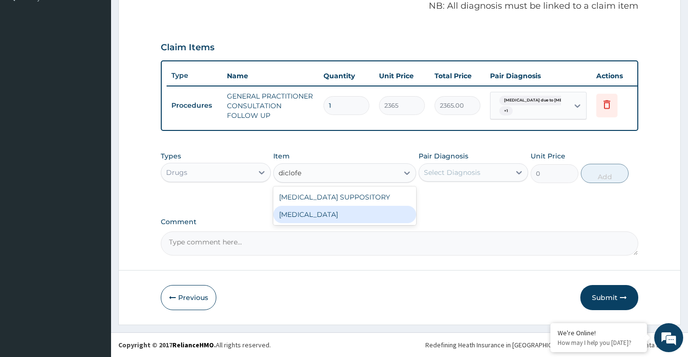
click at [329, 214] on div "[MEDICAL_DATA]" at bounding box center [344, 214] width 143 height 17
type input "591.25"
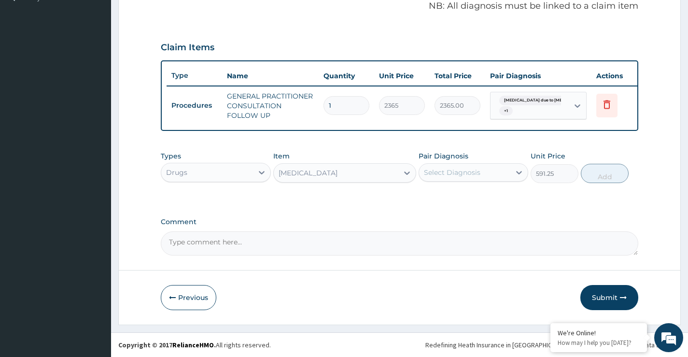
click at [449, 170] on div "Select Diagnosis" at bounding box center [452, 173] width 56 height 10
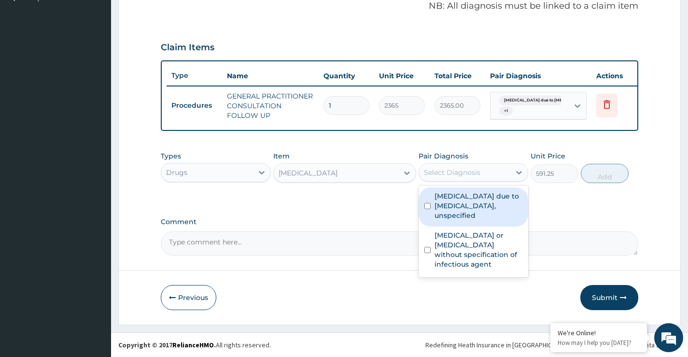
click at [455, 198] on label "[MEDICAL_DATA] due to [MEDICAL_DATA], unspecified" at bounding box center [479, 205] width 88 height 29
checkbox input "true"
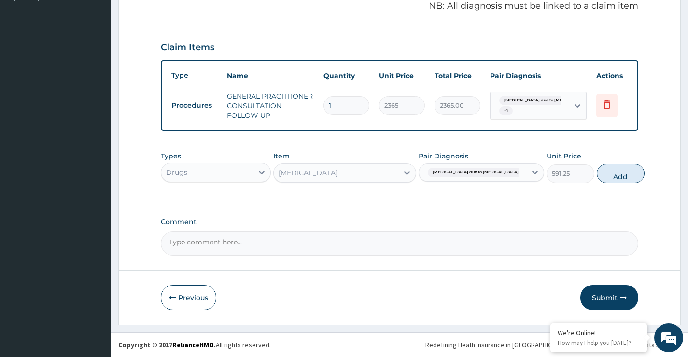
click at [597, 176] on button "Add" at bounding box center [621, 173] width 48 height 19
type input "0"
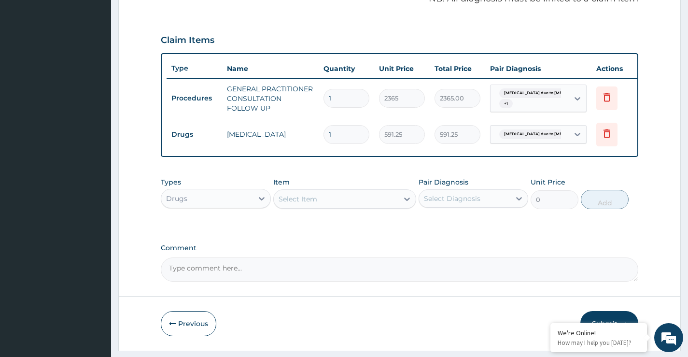
click at [396, 207] on div "Select Item" at bounding box center [336, 198] width 125 height 15
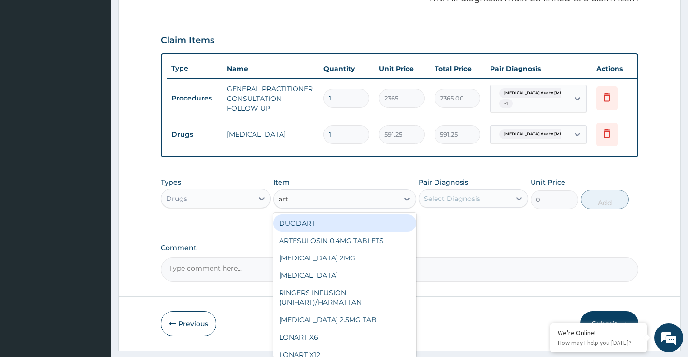
type input "arte"
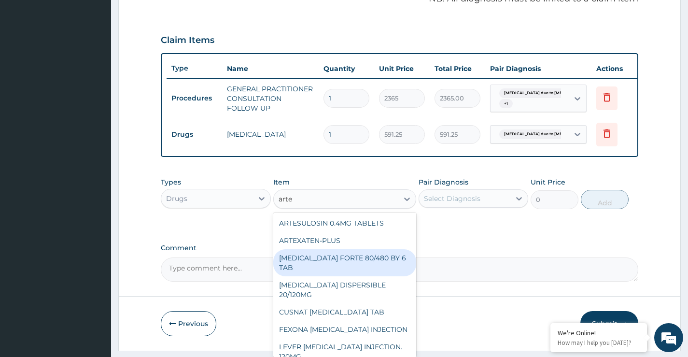
click at [371, 265] on div "[MEDICAL_DATA] FORTE 80/480 BY 6 TAB" at bounding box center [344, 262] width 143 height 27
type input "449.35"
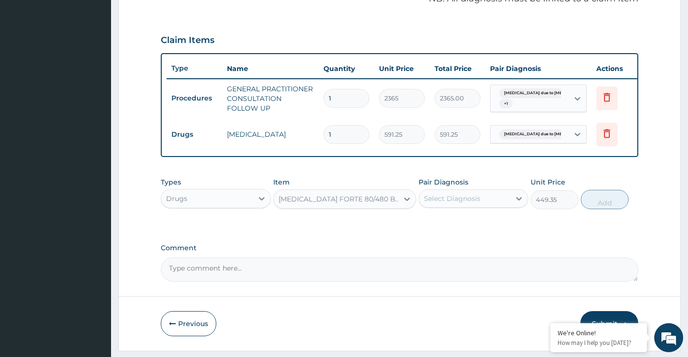
click at [528, 187] on div "Pair Diagnosis Select Diagnosis" at bounding box center [474, 193] width 110 height 32
click at [512, 207] on div at bounding box center [518, 198] width 17 height 17
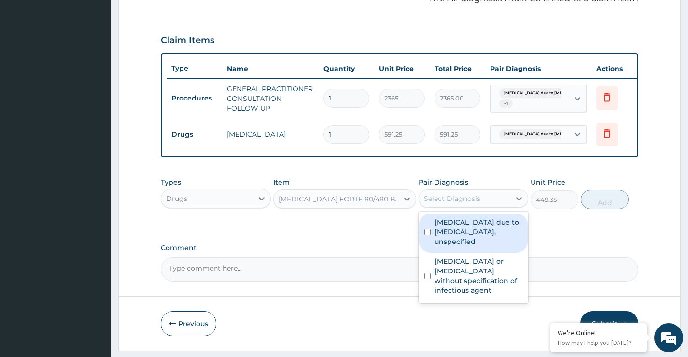
click at [504, 234] on label "[MEDICAL_DATA] due to [MEDICAL_DATA], unspecified" at bounding box center [479, 231] width 88 height 29
checkbox input "true"
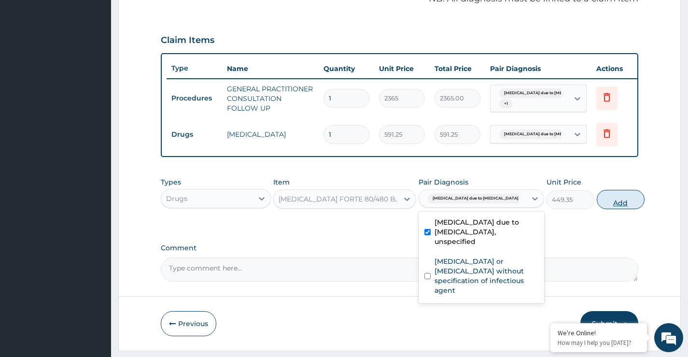
click at [601, 209] on button "Add" at bounding box center [621, 199] width 48 height 19
type input "0"
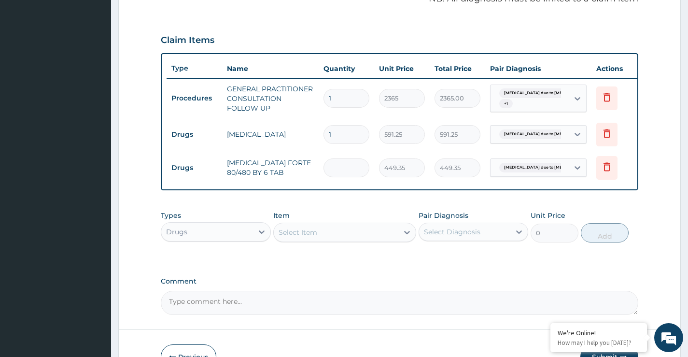
type input "0.00"
type input "6"
type input "2696.10"
type input "6"
click at [357, 240] on div "Select Item" at bounding box center [336, 232] width 125 height 15
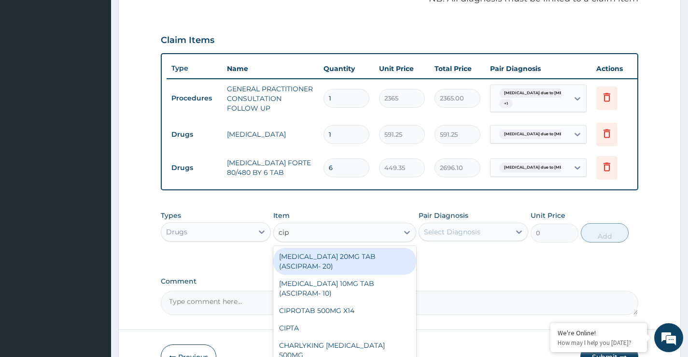
type input "cipr"
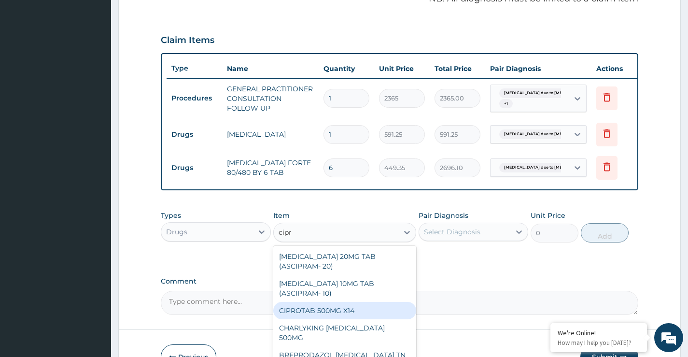
click at [338, 318] on div "CIPROTAB 500MG X14" at bounding box center [344, 310] width 143 height 17
type input "319.275"
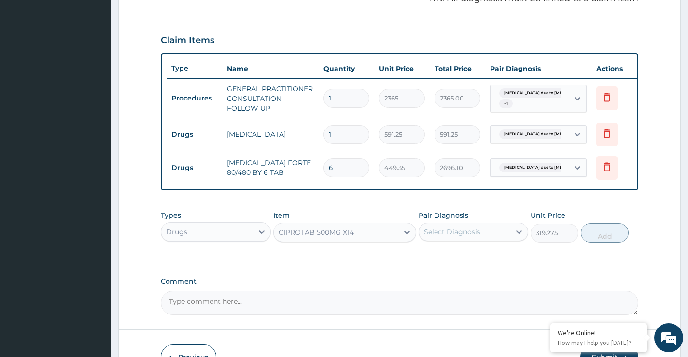
click at [488, 237] on div "Select Diagnosis" at bounding box center [464, 231] width 91 height 15
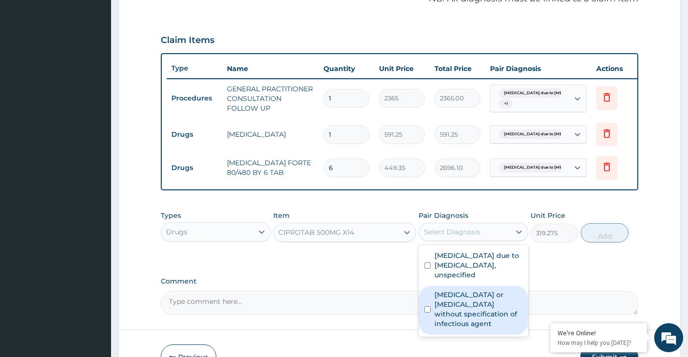
click at [470, 309] on label "Infectious gastroenteritis or colitis without specification of infectious agent" at bounding box center [479, 309] width 88 height 39
checkbox input "true"
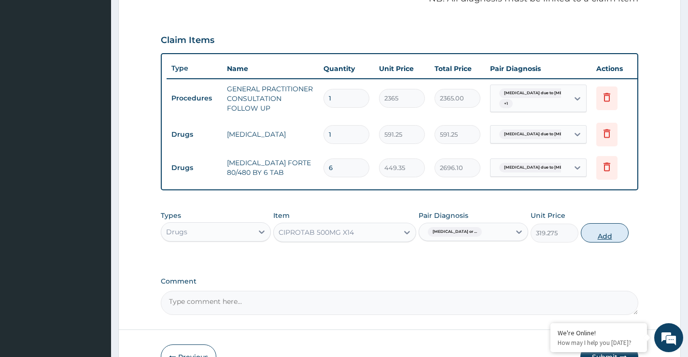
click at [598, 241] on button "Add" at bounding box center [605, 232] width 48 height 19
type input "0"
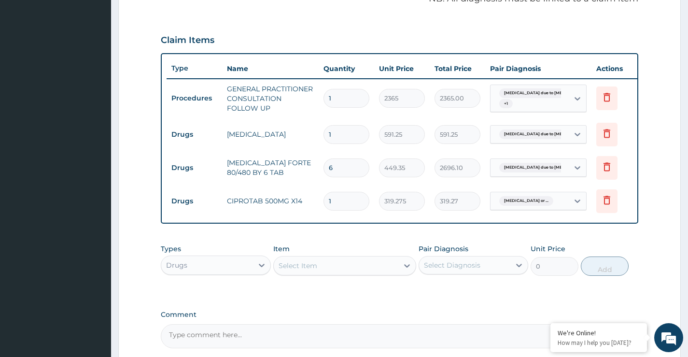
type input "10"
type input "3192.75"
type input "10"
click at [395, 271] on div "Select Item" at bounding box center [336, 265] width 125 height 15
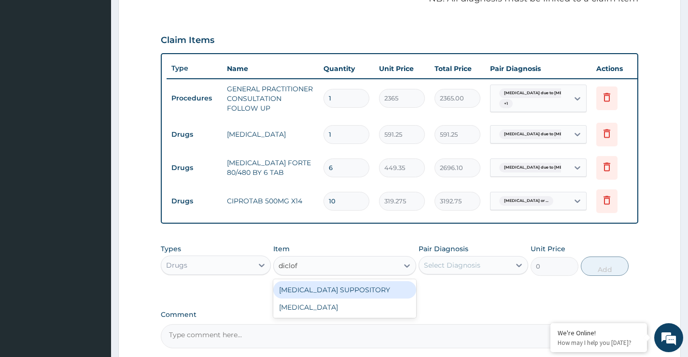
type input "diclofe"
click at [391, 294] on div "[MEDICAL_DATA] SUPPOSITORY" at bounding box center [344, 289] width 143 height 17
type input "118.25"
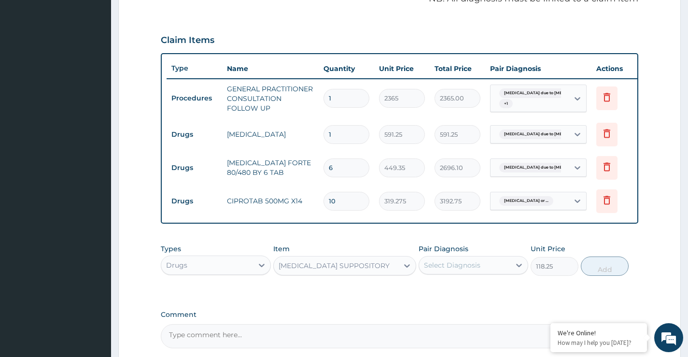
click at [445, 270] on div "Select Diagnosis" at bounding box center [452, 265] width 56 height 10
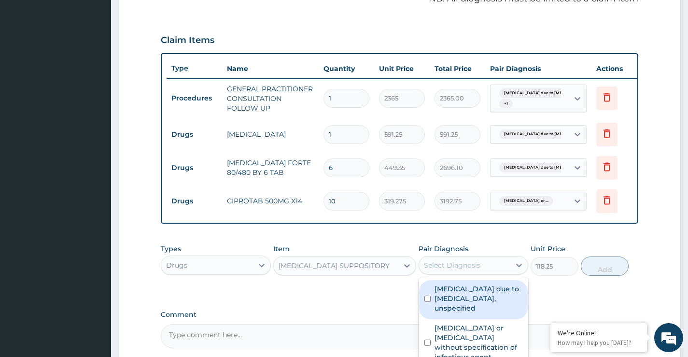
click at [453, 296] on label "[MEDICAL_DATA] due to [MEDICAL_DATA], unspecified" at bounding box center [479, 298] width 88 height 29
checkbox input "true"
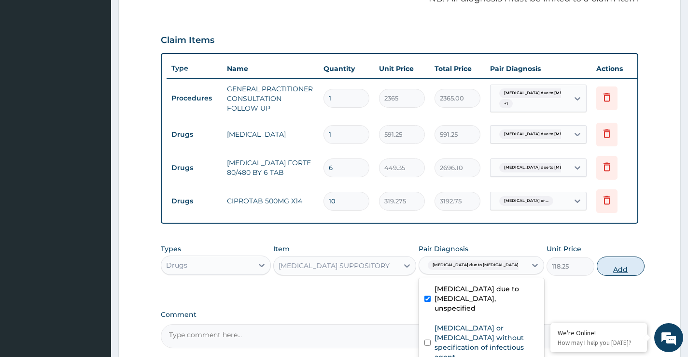
click at [600, 276] on button "Add" at bounding box center [621, 265] width 48 height 19
type input "0"
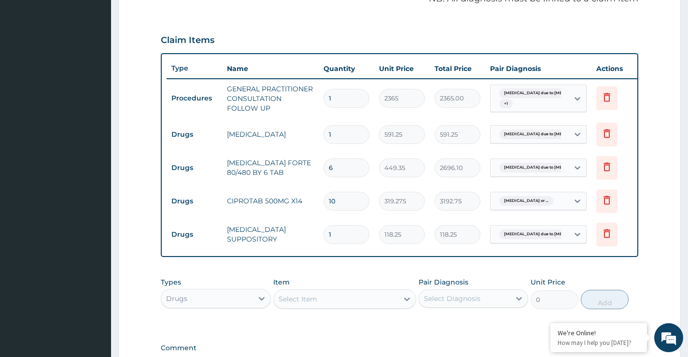
type input "10"
type input "1182.50"
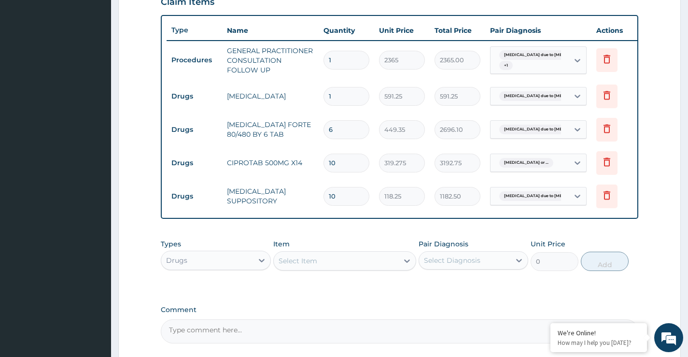
scroll to position [403, 0]
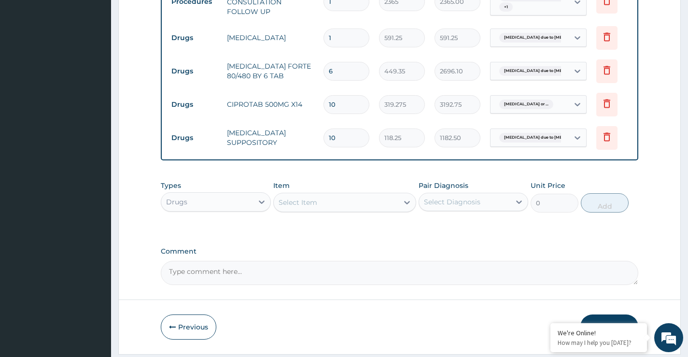
type input "10"
click at [376, 206] on div "Select Item" at bounding box center [336, 202] width 125 height 15
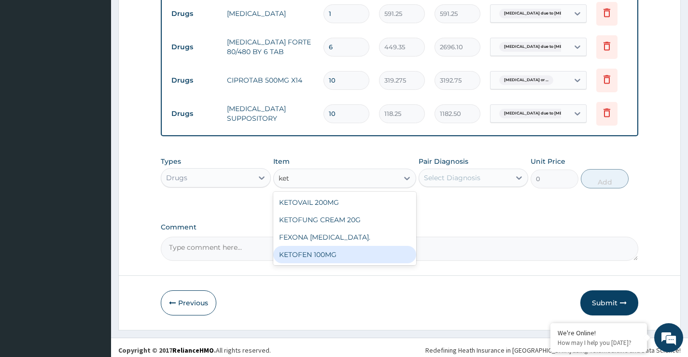
scroll to position [439, 0]
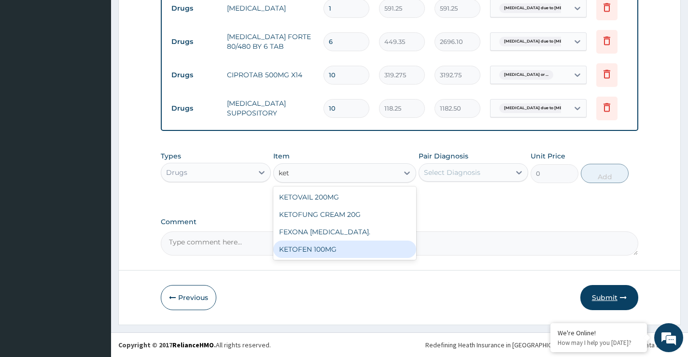
type input "ket"
click at [597, 295] on button "Submit" at bounding box center [609, 297] width 58 height 25
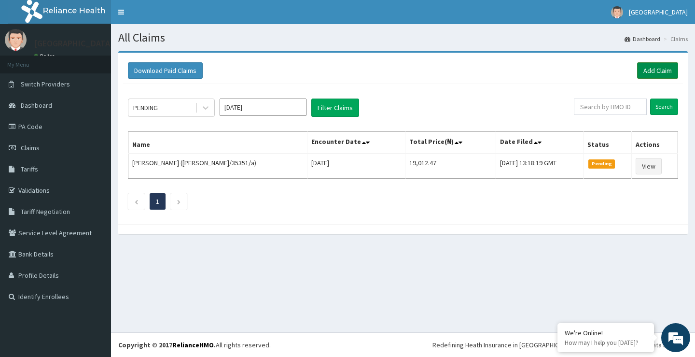
click at [645, 75] on link "Add Claim" at bounding box center [657, 70] width 41 height 16
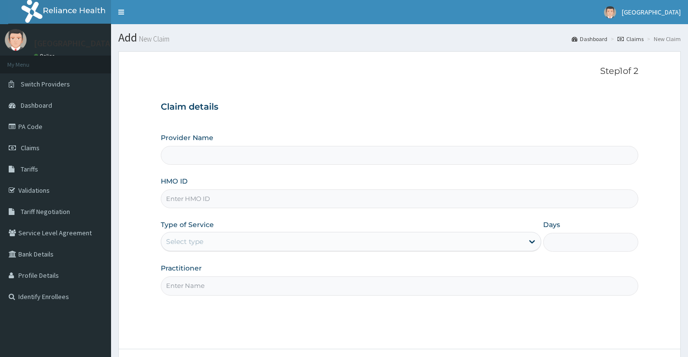
type input "[GEOGRAPHIC_DATA]"
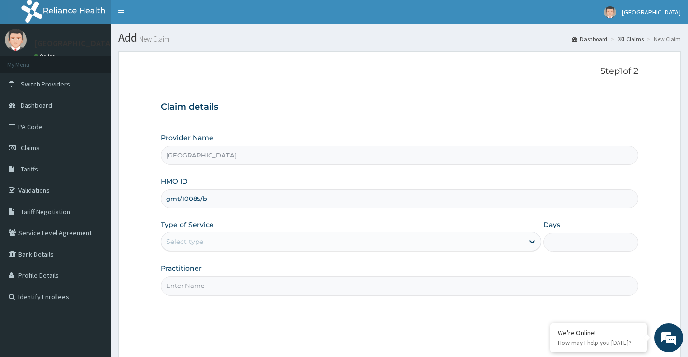
type input "gmt/10085/b"
click at [211, 252] on div "Type of Service Select type" at bounding box center [351, 236] width 380 height 32
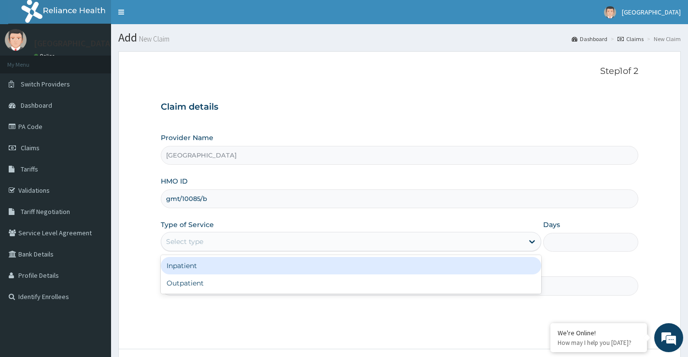
click at [212, 244] on div "Select type" at bounding box center [342, 241] width 362 height 15
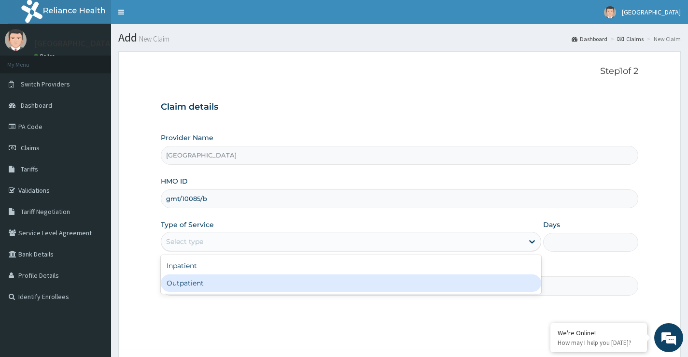
click at [211, 278] on div "Outpatient" at bounding box center [351, 282] width 380 height 17
type input "1"
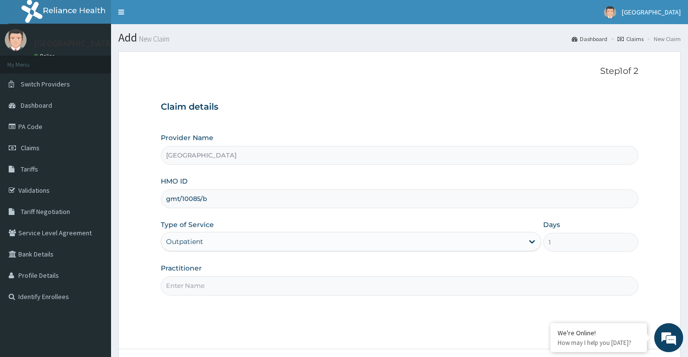
click at [210, 284] on input "Practitioner" at bounding box center [400, 285] width 478 height 19
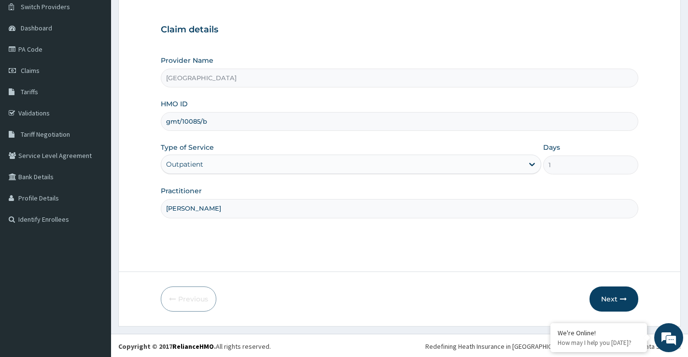
scroll to position [79, 0]
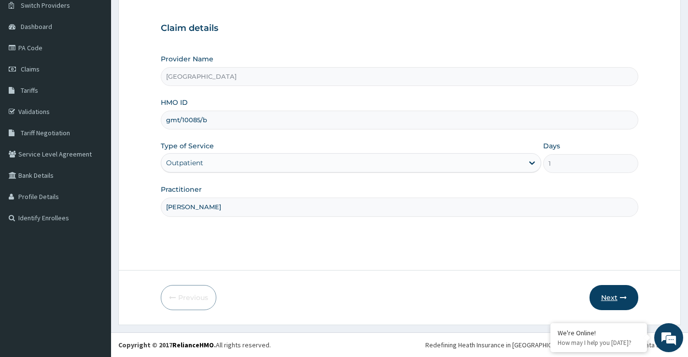
type input "[PERSON_NAME]"
click at [612, 295] on button "Next" at bounding box center [614, 297] width 49 height 25
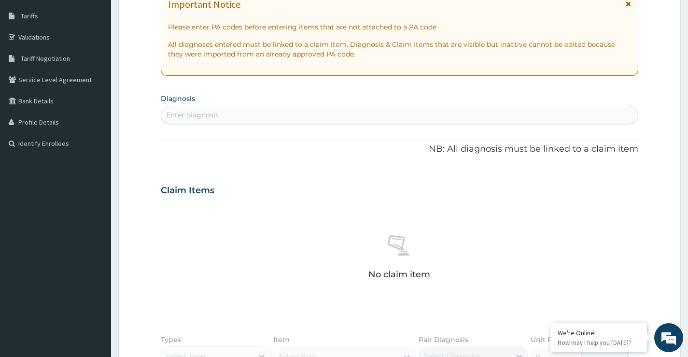
scroll to position [175, 0]
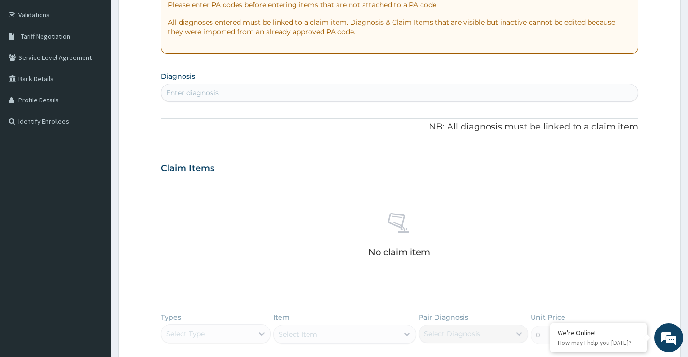
click at [374, 93] on div "Enter diagnosis" at bounding box center [399, 92] width 477 height 15
click at [342, 88] on div "Enter diagnosis" at bounding box center [399, 92] width 477 height 15
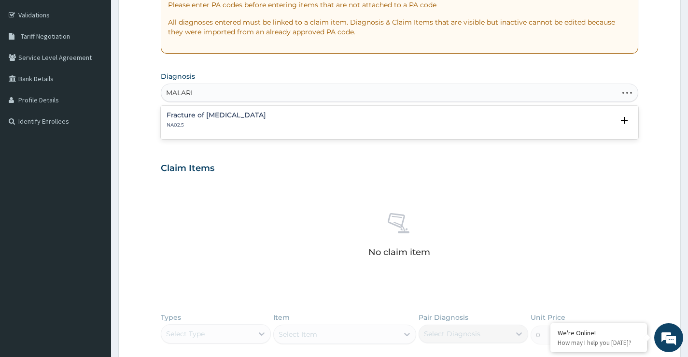
type input "[MEDICAL_DATA]"
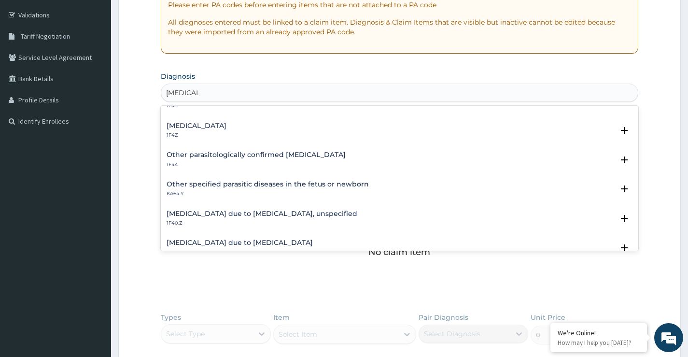
scroll to position [97, 0]
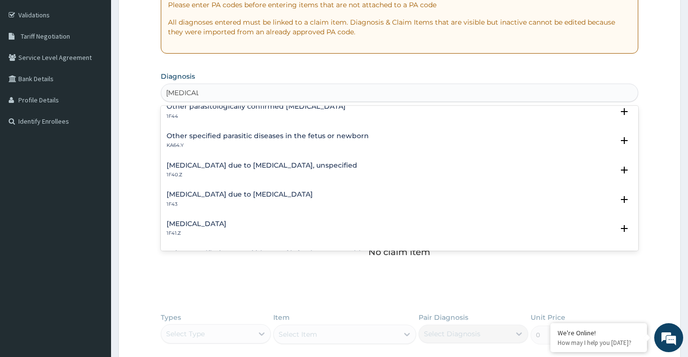
click at [221, 168] on h4 "[MEDICAL_DATA] due to [MEDICAL_DATA], unspecified" at bounding box center [262, 165] width 191 height 7
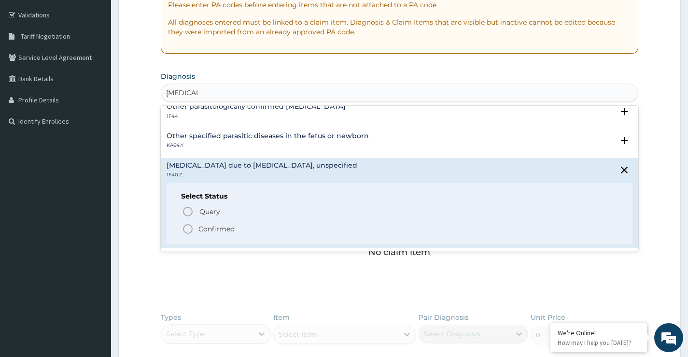
click at [221, 229] on p "Confirmed" at bounding box center [216, 229] width 36 height 10
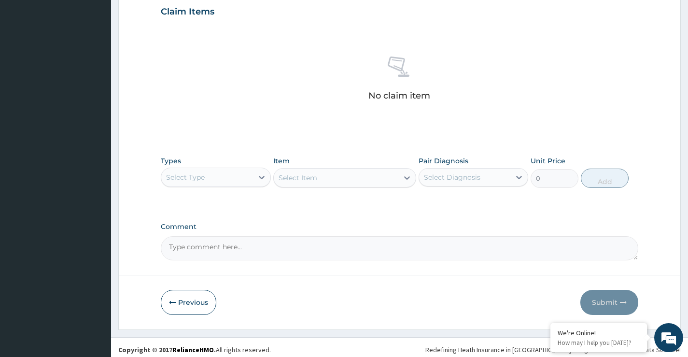
scroll to position [339, 0]
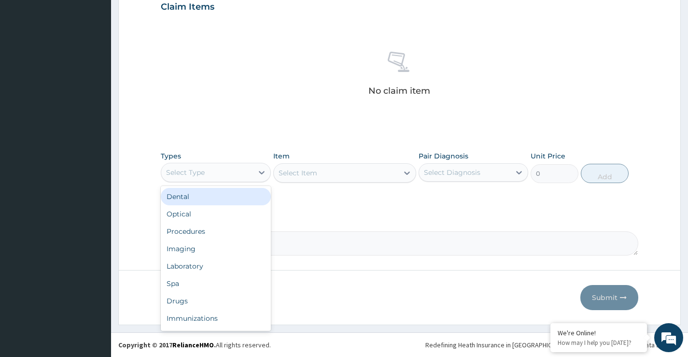
click at [250, 172] on div "Select Type" at bounding box center [206, 172] width 91 height 15
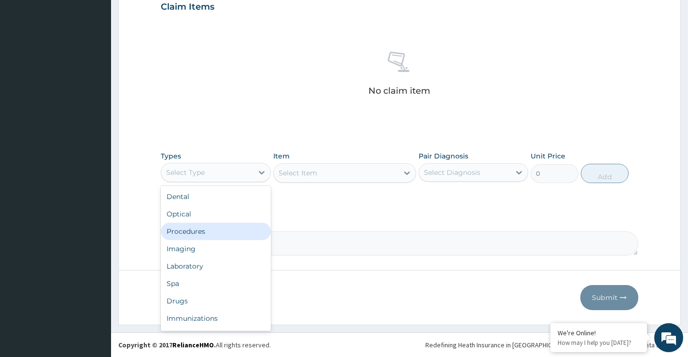
click at [215, 229] on div "Procedures" at bounding box center [216, 231] width 110 height 17
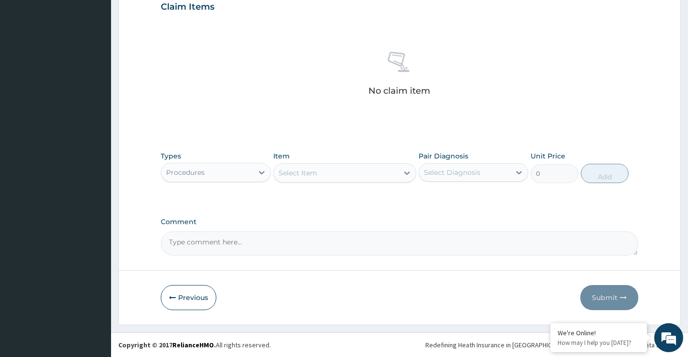
click at [383, 169] on div "Select Item" at bounding box center [336, 172] width 125 height 15
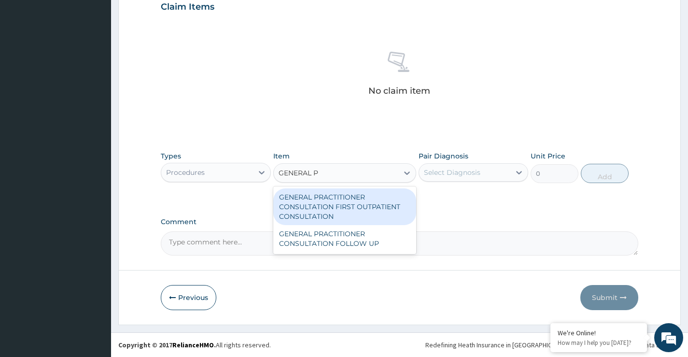
type input "GENERAL PR"
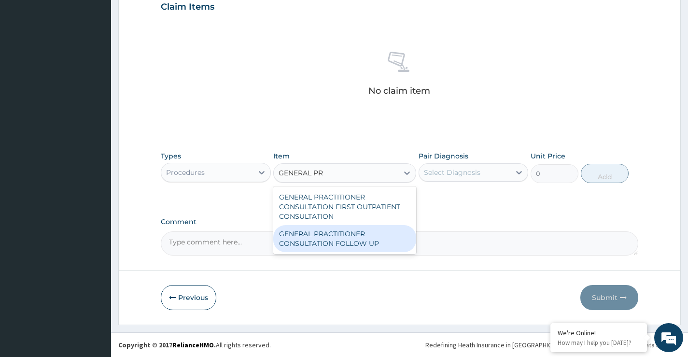
click at [365, 232] on div "GENERAL PRACTITIONER CONSULTATION FOLLOW UP" at bounding box center [344, 238] width 143 height 27
type input "2365"
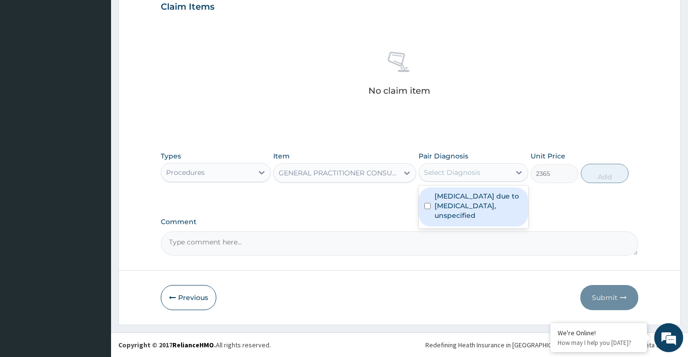
click at [510, 174] on div "Select Diagnosis" at bounding box center [464, 172] width 91 height 15
click at [501, 194] on label "[MEDICAL_DATA] due to [MEDICAL_DATA], unspecified" at bounding box center [479, 205] width 88 height 29
checkbox input "true"
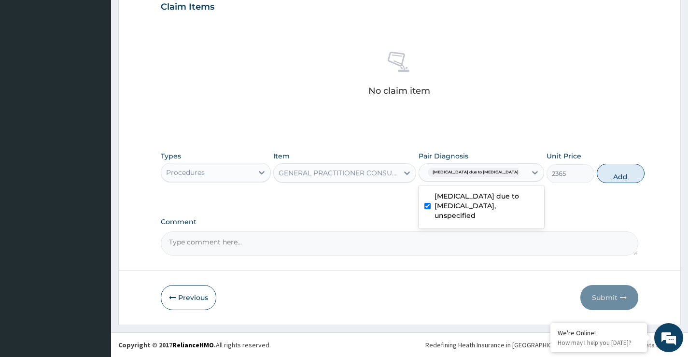
scroll to position [243, 0]
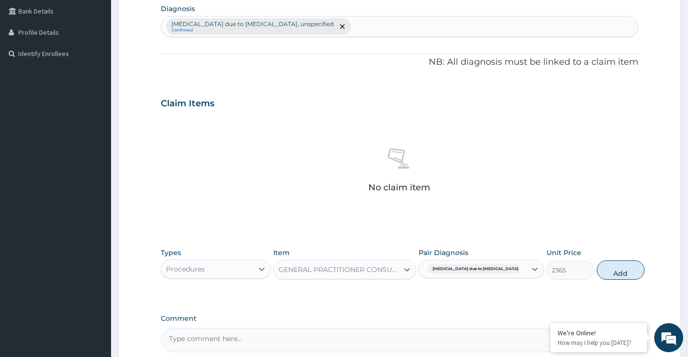
click at [353, 27] on div "Malaria due to Plasmodium falciparum, unspecified Confirmed" at bounding box center [399, 26] width 477 height 20
type input "UPPER"
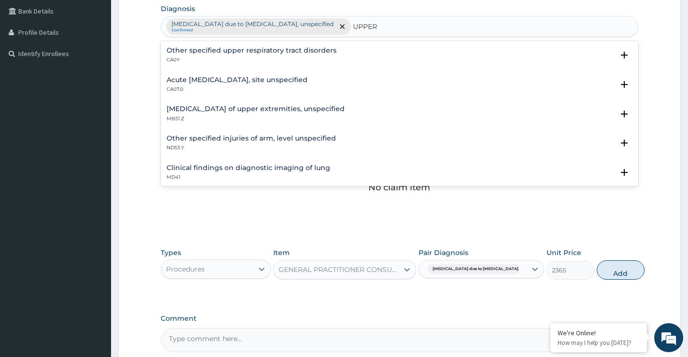
click at [293, 79] on h4 "Acute [MEDICAL_DATA], site unspecified" at bounding box center [237, 79] width 141 height 7
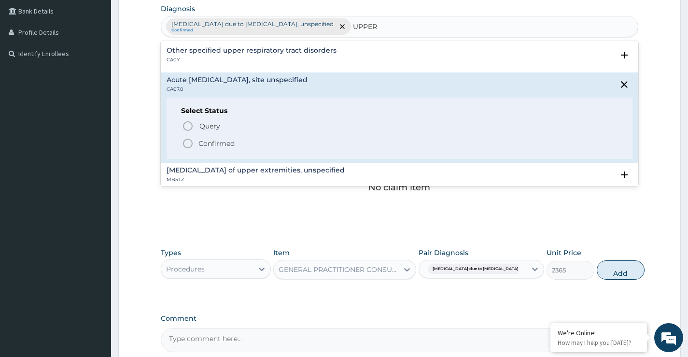
click at [242, 142] on span "Confirmed" at bounding box center [400, 144] width 436 height 12
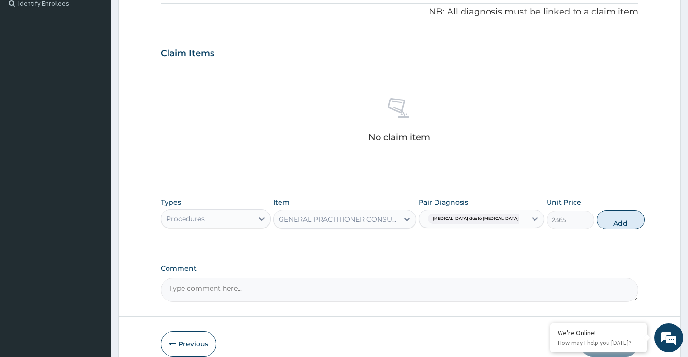
scroll to position [339, 0]
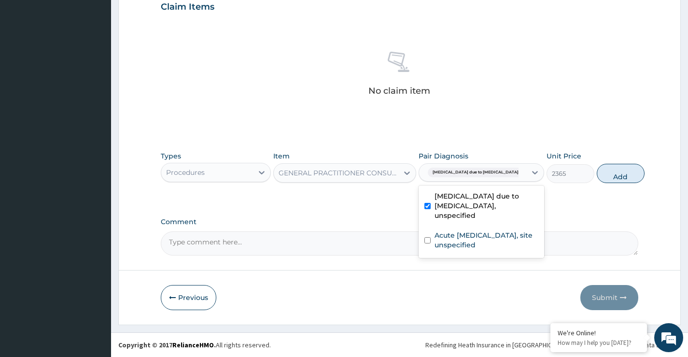
drag, startPoint x: 509, startPoint y: 165, endPoint x: 506, endPoint y: 181, distance: 16.2
click at [509, 166] on div "[MEDICAL_DATA] due to [MEDICAL_DATA] falc..." at bounding box center [472, 172] width 107 height 16
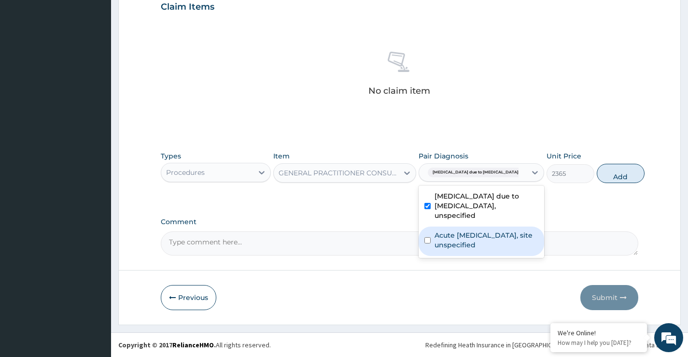
click at [480, 240] on label "Acute [MEDICAL_DATA], site unspecified" at bounding box center [487, 239] width 104 height 19
checkbox input "true"
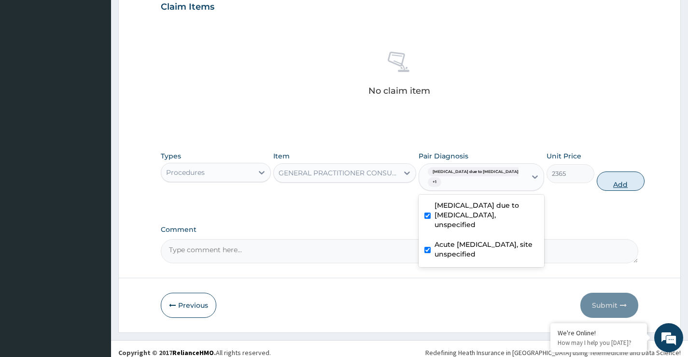
click at [603, 185] on button "Add" at bounding box center [621, 180] width 48 height 19
type input "0"
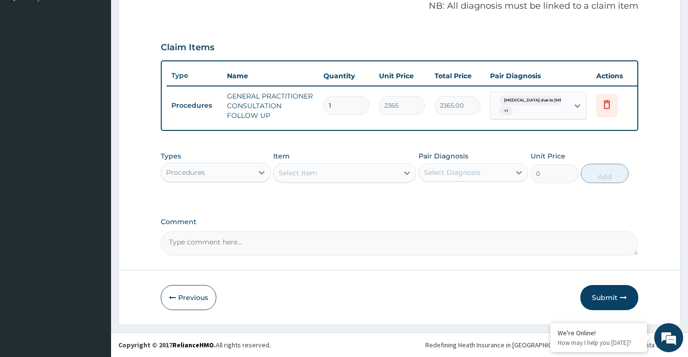
scroll to position [306, 0]
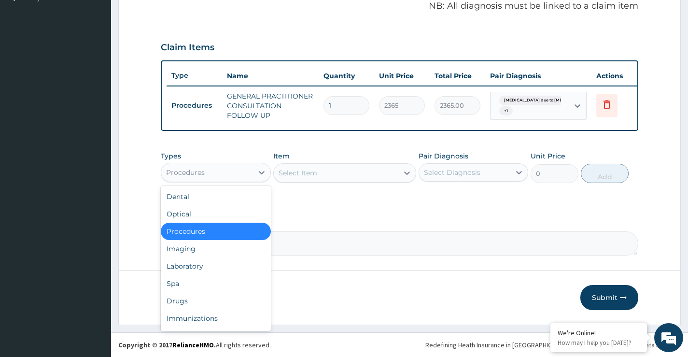
click at [232, 170] on div "Procedures" at bounding box center [206, 172] width 91 height 15
click at [207, 269] on div "Laboratory" at bounding box center [216, 265] width 110 height 17
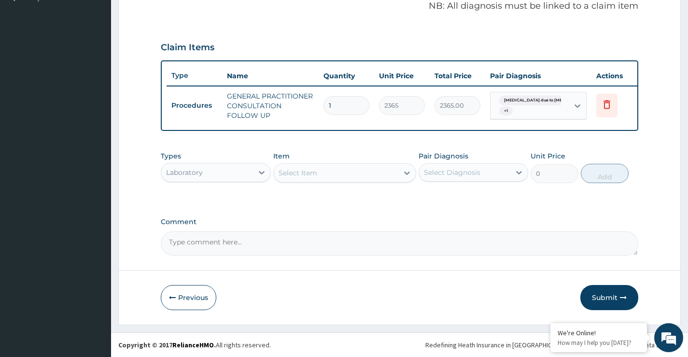
click at [383, 173] on div "Select Item" at bounding box center [336, 172] width 125 height 15
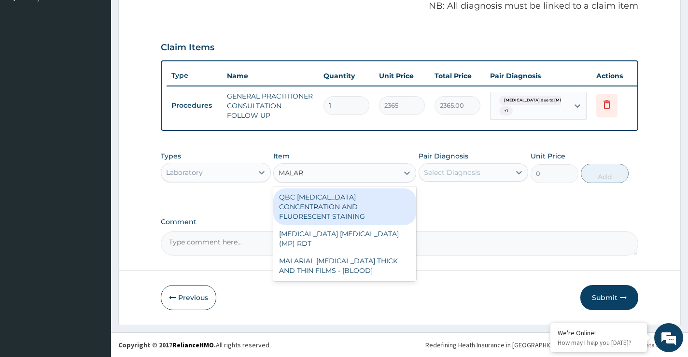
type input "MALARI"
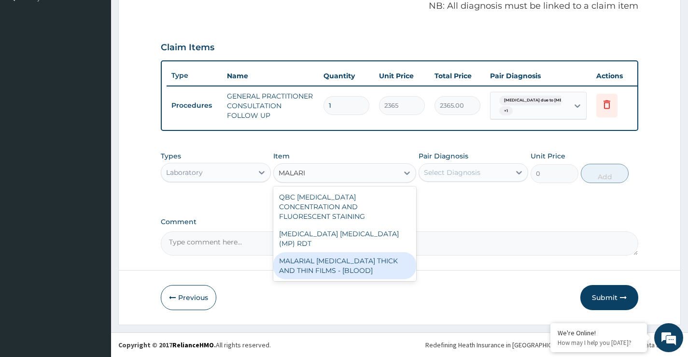
click at [357, 252] on div "MALARIAL PARASITE THICK AND THIN FILMS - [BLOOD]" at bounding box center [344, 265] width 143 height 27
type input "2000"
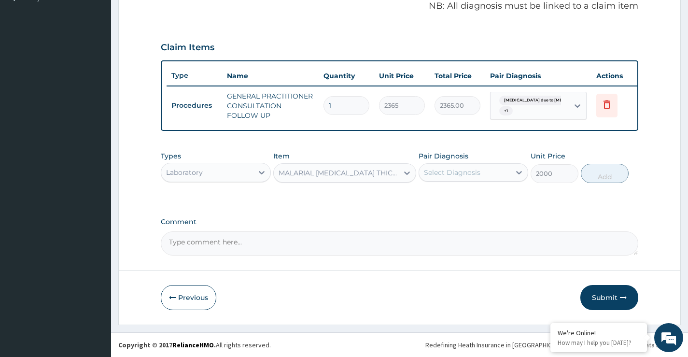
click at [486, 171] on div "Select Diagnosis" at bounding box center [464, 172] width 91 height 15
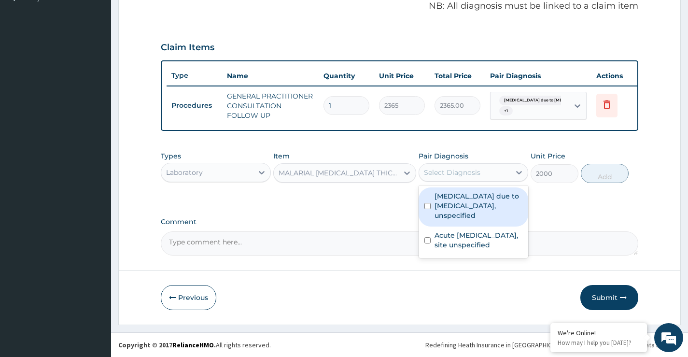
click at [481, 199] on label "Malaria due to Plasmodium falciparum, unspecified" at bounding box center [479, 205] width 88 height 29
checkbox input "true"
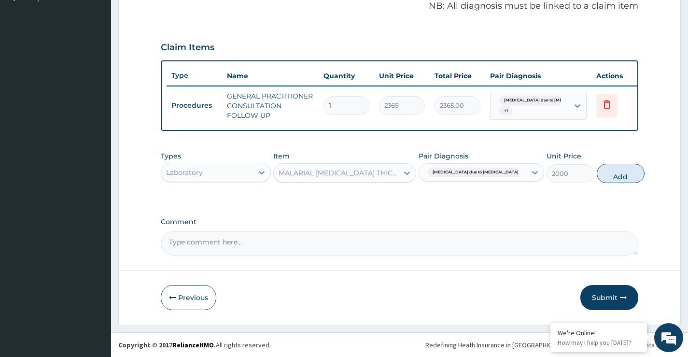
drag, startPoint x: 610, startPoint y: 178, endPoint x: 597, endPoint y: 186, distance: 15.4
click at [607, 181] on button "Add" at bounding box center [621, 173] width 48 height 19
type input "0"
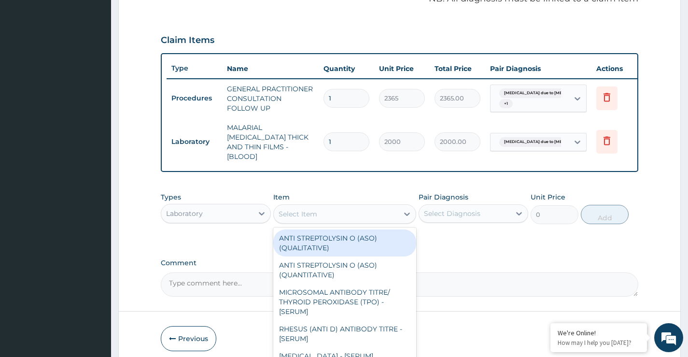
click at [350, 209] on div "Select Item" at bounding box center [336, 213] width 125 height 15
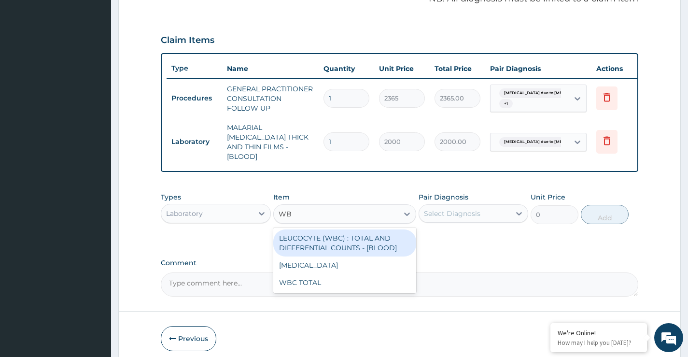
type input "WBC"
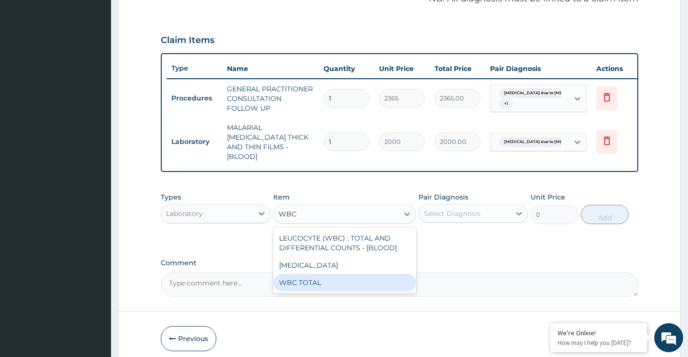
click at [339, 275] on div "WBC TOTAL" at bounding box center [344, 282] width 143 height 17
type input "3225"
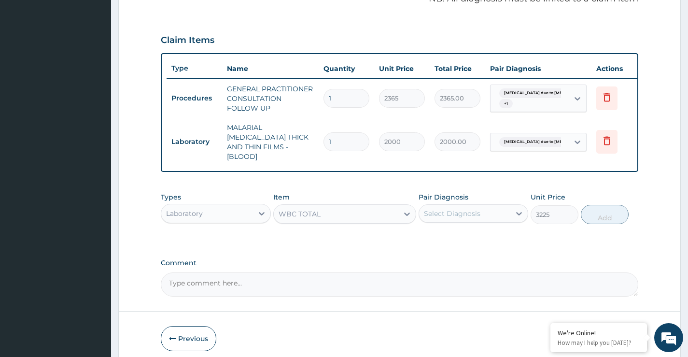
click at [462, 211] on div "Select Diagnosis" at bounding box center [452, 214] width 56 height 10
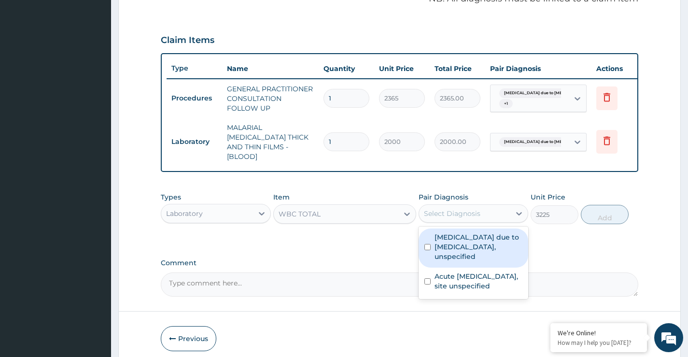
drag, startPoint x: 467, startPoint y: 235, endPoint x: 466, endPoint y: 241, distance: 6.0
click at [467, 236] on label "Malaria due to Plasmodium falciparum, unspecified" at bounding box center [479, 246] width 88 height 29
checkbox input "true"
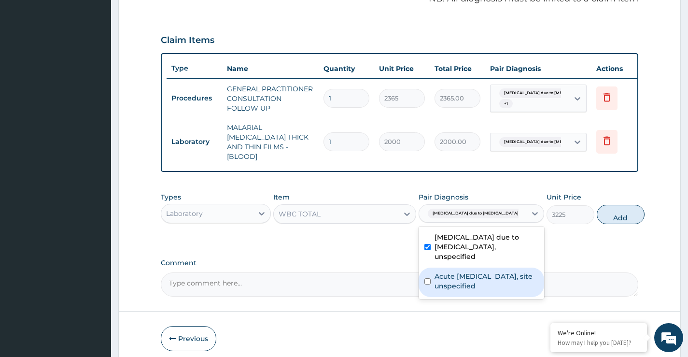
click at [474, 274] on label "Acute upper respiratory infection, site unspecified" at bounding box center [487, 280] width 104 height 19
checkbox input "true"
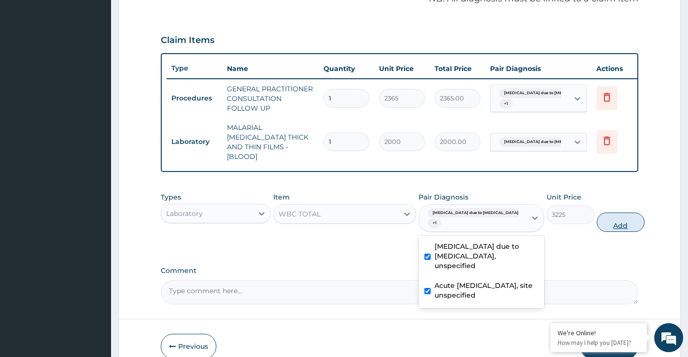
click at [599, 223] on button "Add" at bounding box center [621, 221] width 48 height 19
type input "0"
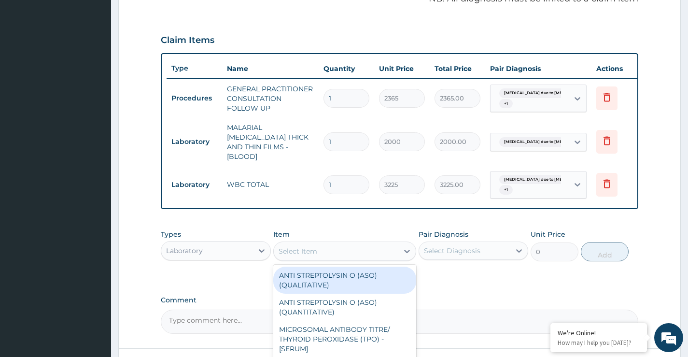
click at [380, 245] on div "Select Item" at bounding box center [336, 250] width 125 height 15
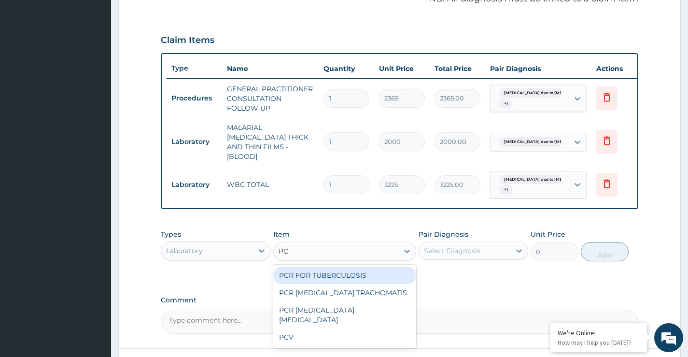
type input "PCV"
click at [383, 272] on div "PCV" at bounding box center [344, 275] width 143 height 17
type input "2150"
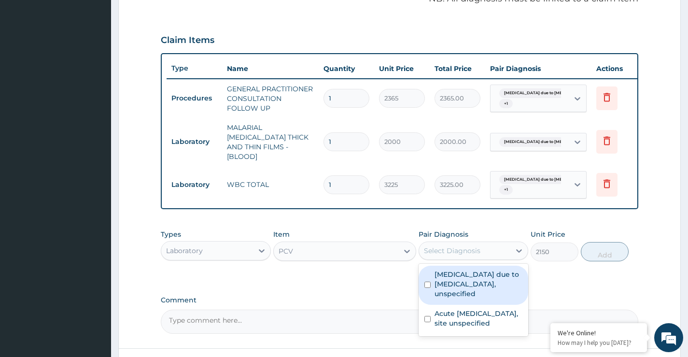
click at [510, 248] on div "Select Diagnosis" at bounding box center [464, 250] width 91 height 15
click at [504, 278] on label "Malaria due to Plasmodium falciparum, unspecified" at bounding box center [479, 283] width 88 height 29
checkbox input "true"
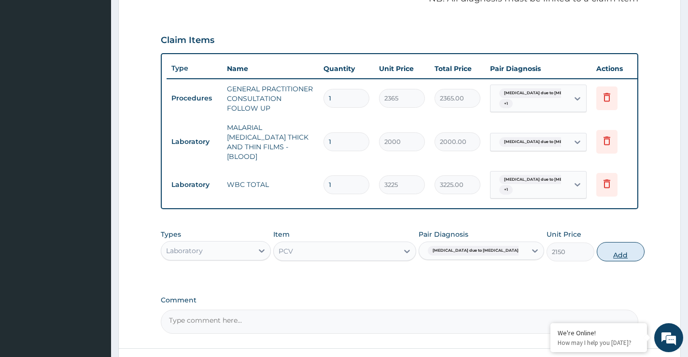
click at [610, 254] on button "Add" at bounding box center [621, 251] width 48 height 19
type input "0"
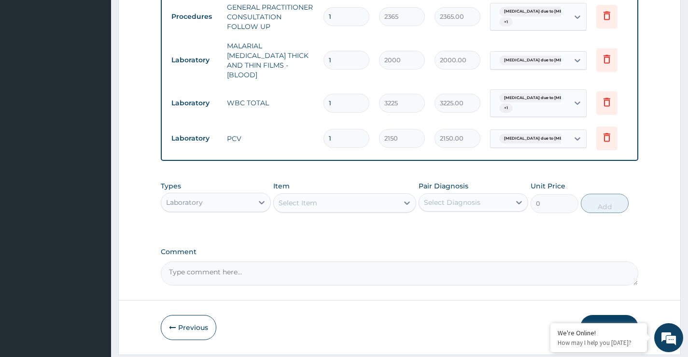
scroll to position [403, 0]
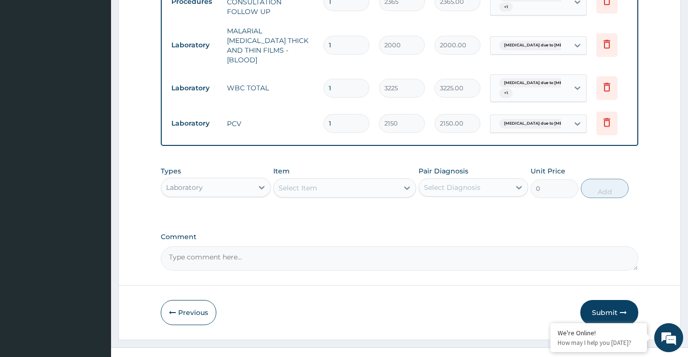
click at [248, 187] on div "Laboratory" at bounding box center [206, 187] width 91 height 15
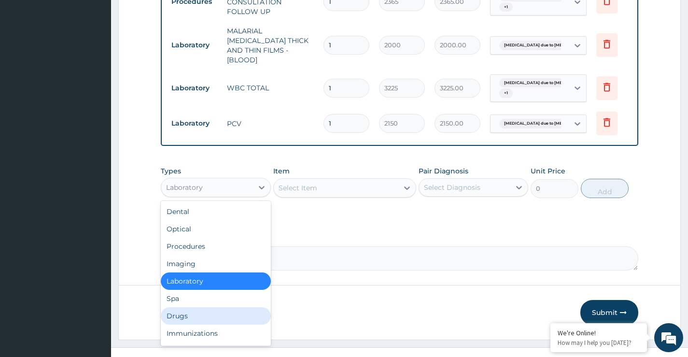
click at [189, 315] on div "Drugs" at bounding box center [216, 315] width 110 height 17
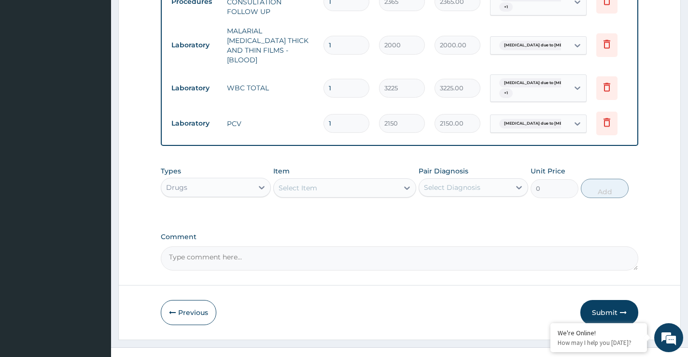
click at [398, 187] on div "Select Item" at bounding box center [336, 187] width 125 height 15
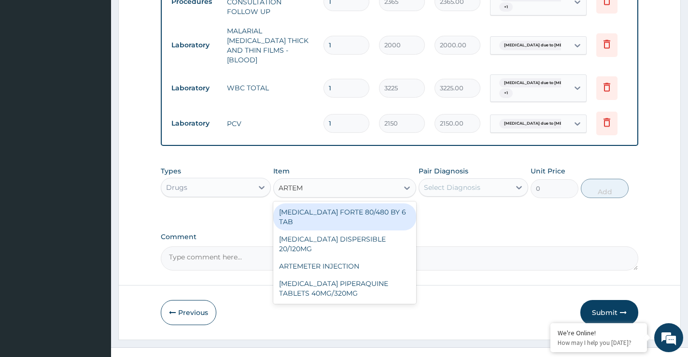
type input "ARTEME"
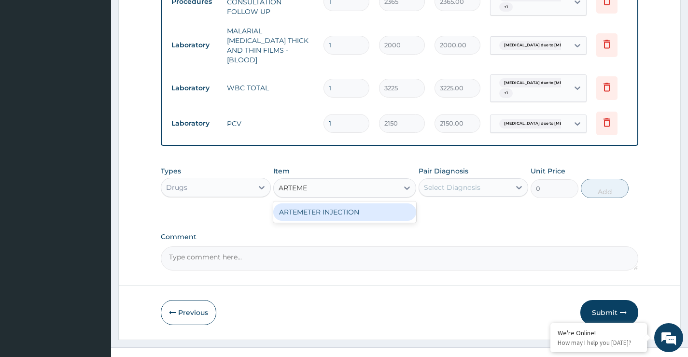
click at [382, 208] on div "ARTEMETER INJECTION" at bounding box center [344, 211] width 143 height 17
type input "946"
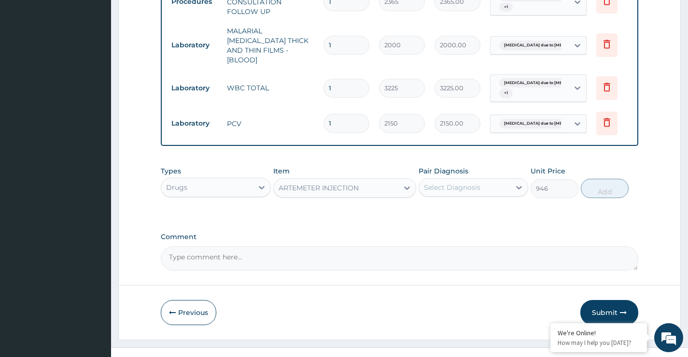
click at [506, 186] on div "Select Diagnosis" at bounding box center [464, 187] width 91 height 15
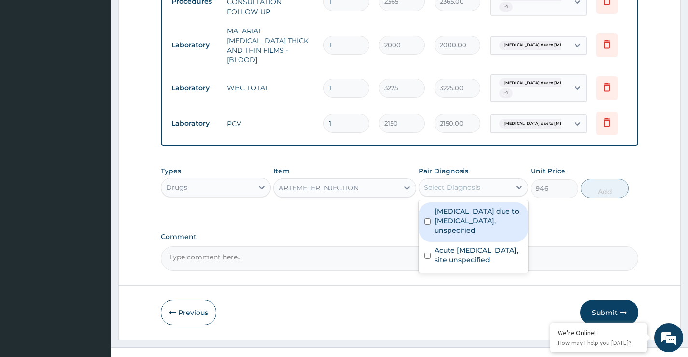
click at [492, 214] on label "Malaria due to Plasmodium falciparum, unspecified" at bounding box center [479, 220] width 88 height 29
checkbox input "true"
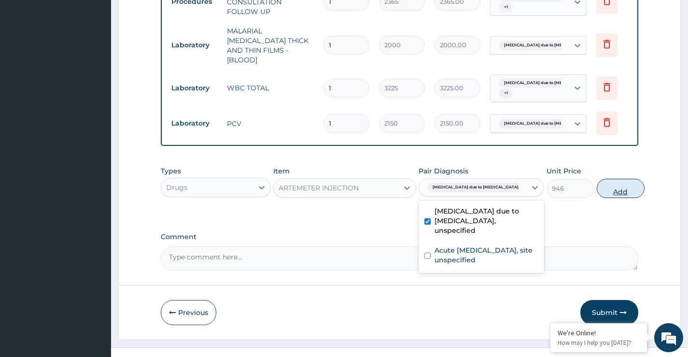
click at [602, 190] on button "Add" at bounding box center [621, 188] width 48 height 19
type input "0"
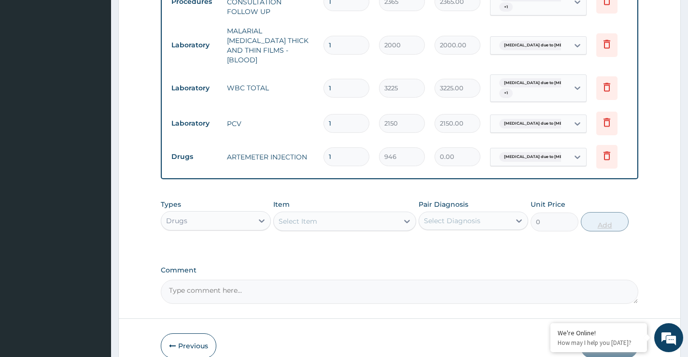
type input "0.00"
type input "6"
type input "5676.00"
type input "6"
click at [376, 219] on div "Select Item" at bounding box center [336, 220] width 125 height 15
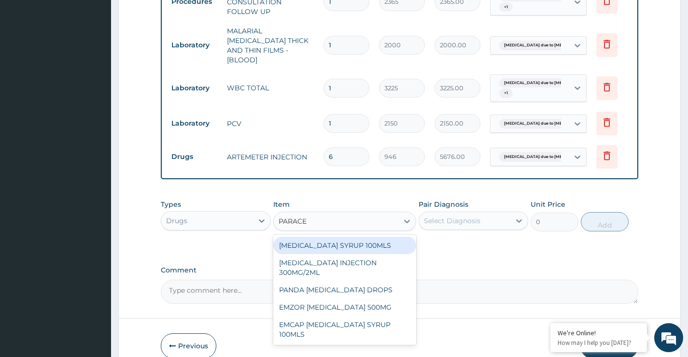
type input "PARACET"
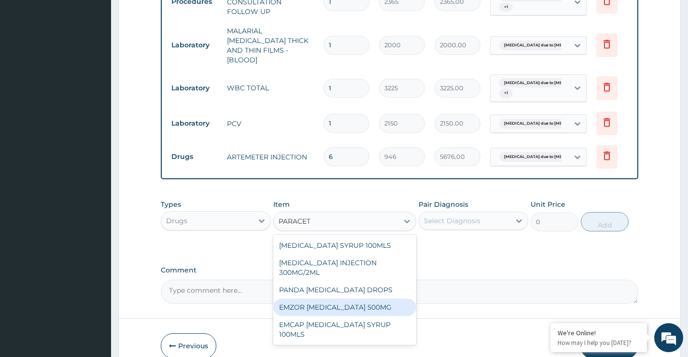
click at [358, 305] on div "EMZOR PARACETAMOL 500MG" at bounding box center [344, 306] width 143 height 17
type input "30"
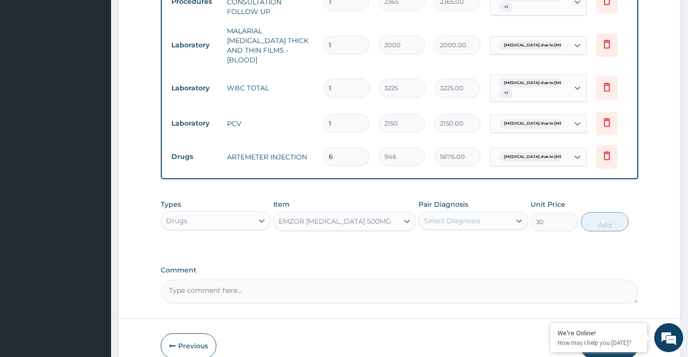
click at [482, 215] on div "Select Diagnosis" at bounding box center [464, 220] width 91 height 15
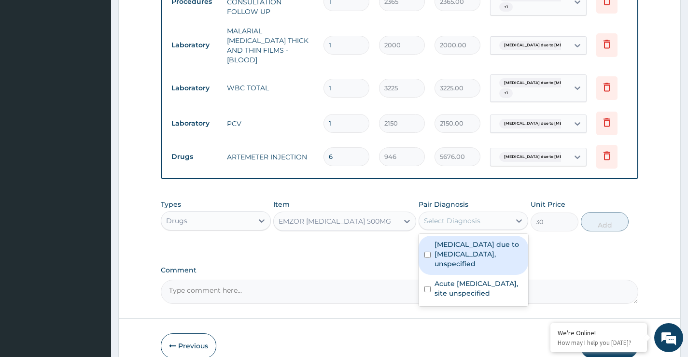
click at [479, 245] on label "Malaria due to Plasmodium falciparum, unspecified" at bounding box center [479, 253] width 88 height 29
checkbox input "true"
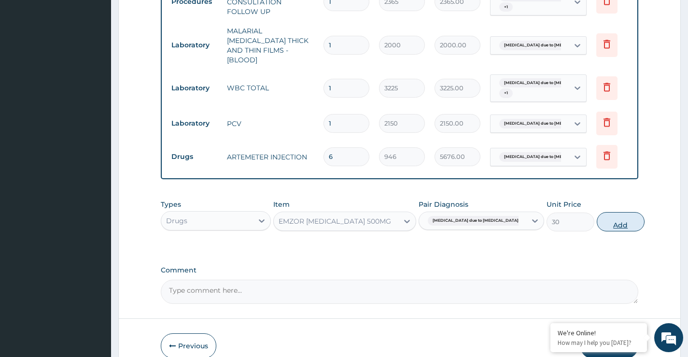
click at [599, 223] on button "Add" at bounding box center [621, 221] width 48 height 19
type input "0"
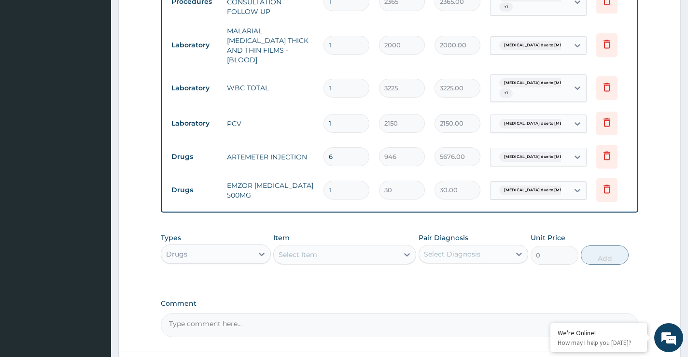
type input "18"
type input "540.00"
type input "18"
click at [379, 247] on div "Select Item" at bounding box center [336, 254] width 125 height 15
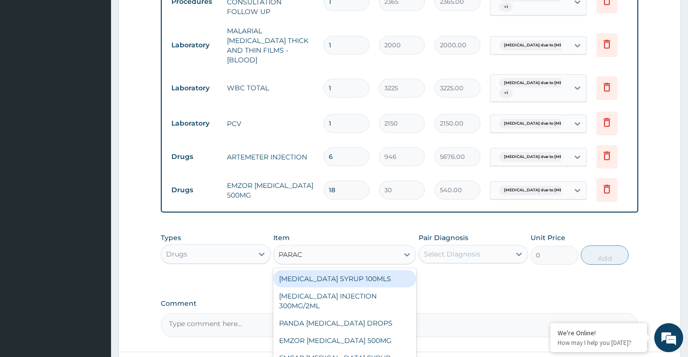
type input "PARACE"
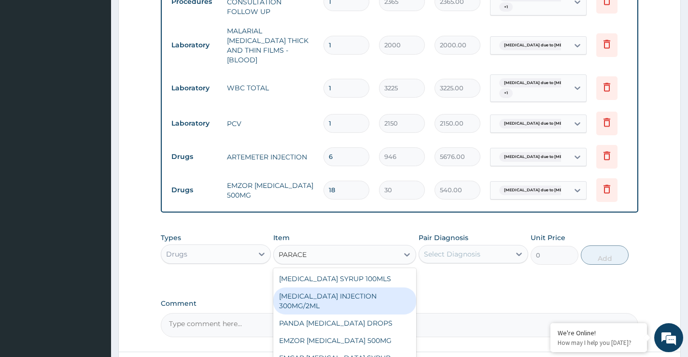
click at [360, 301] on div "PARACETAMOL INJECTION 300MG/2ML" at bounding box center [344, 300] width 143 height 27
type input "500"
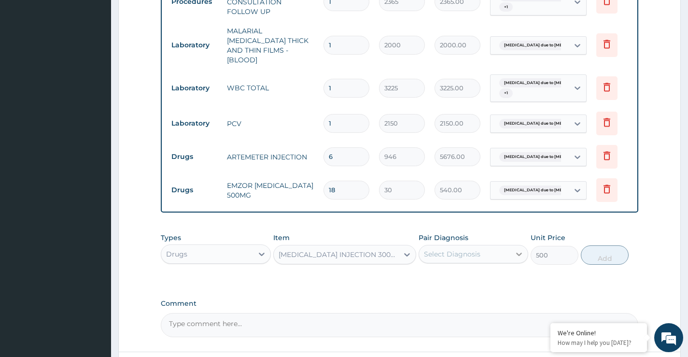
click at [519, 253] on icon at bounding box center [520, 254] width 6 height 3
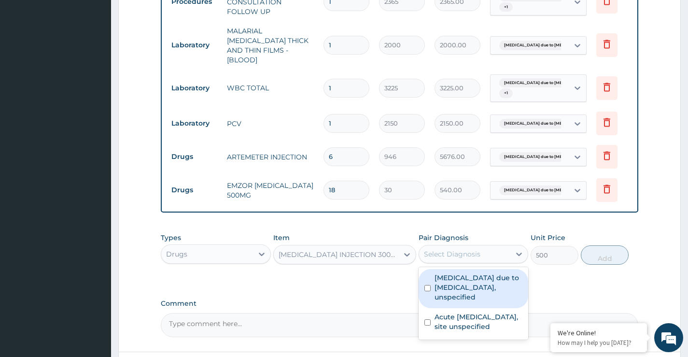
click at [497, 278] on label "Malaria due to Plasmodium falciparum, unspecified" at bounding box center [479, 287] width 88 height 29
checkbox input "true"
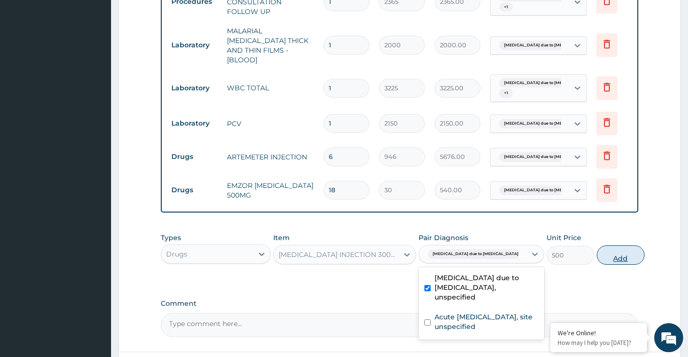
click at [606, 259] on button "Add" at bounding box center [621, 254] width 48 height 19
type input "0"
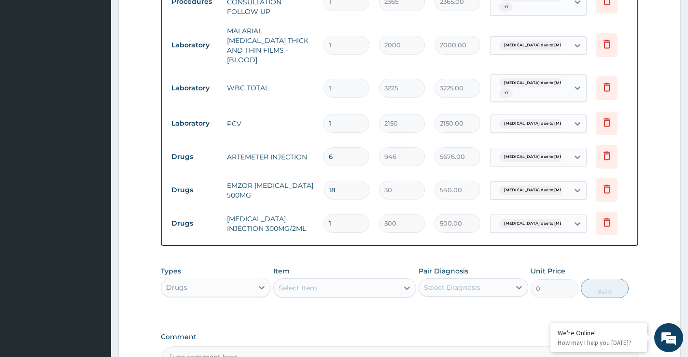
type input "0.00"
type input "2"
type input "1000.00"
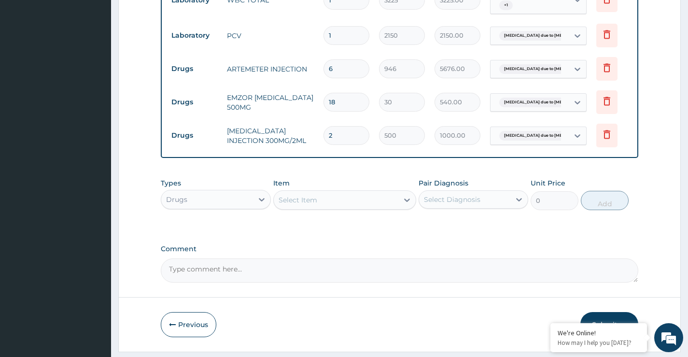
scroll to position [499, 0]
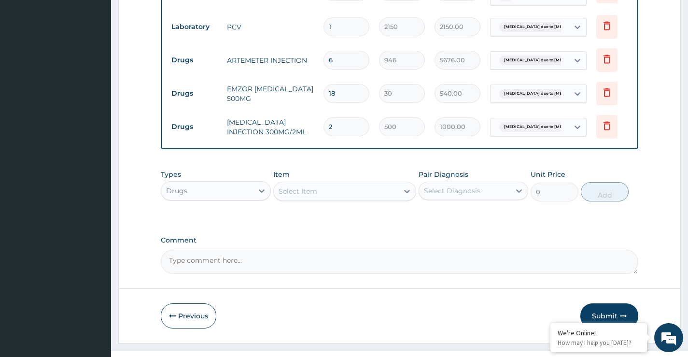
type input "2"
click at [368, 189] on div "Select Item" at bounding box center [336, 190] width 125 height 15
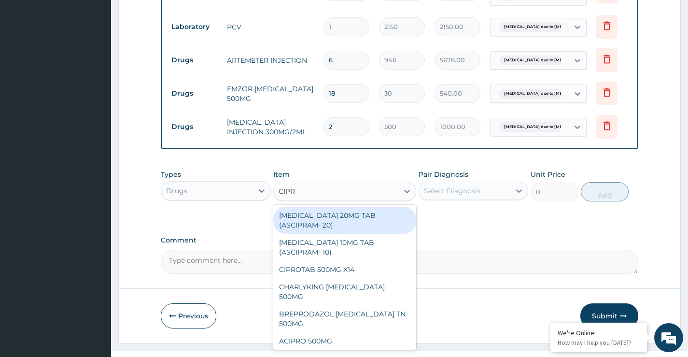
type input "CIPRO"
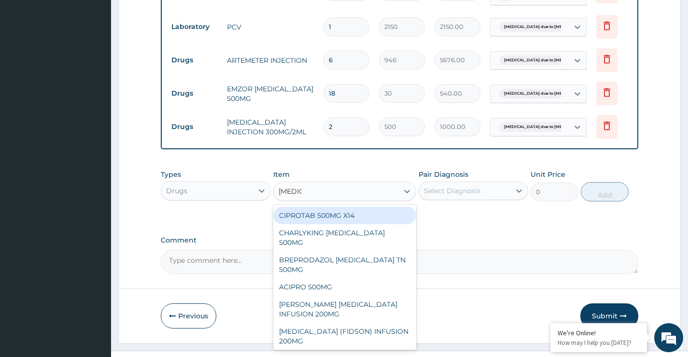
click at [351, 211] on div "CIPROTAB 500MG X14" at bounding box center [344, 215] width 143 height 17
type input "319.275"
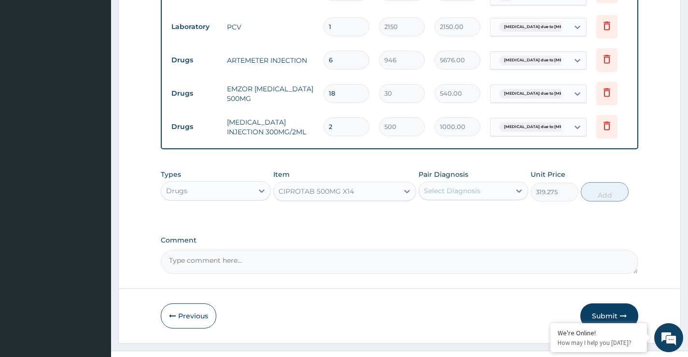
click at [502, 188] on div "Select Diagnosis" at bounding box center [464, 190] width 91 height 15
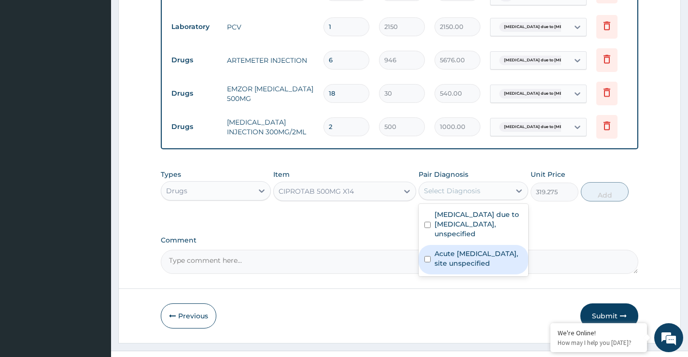
click at [490, 251] on label "Acute upper respiratory infection, site unspecified" at bounding box center [479, 258] width 88 height 19
checkbox input "true"
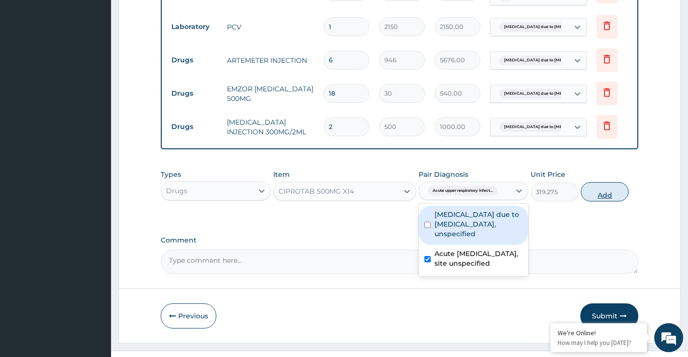
click at [601, 192] on button "Add" at bounding box center [605, 191] width 48 height 19
type input "0"
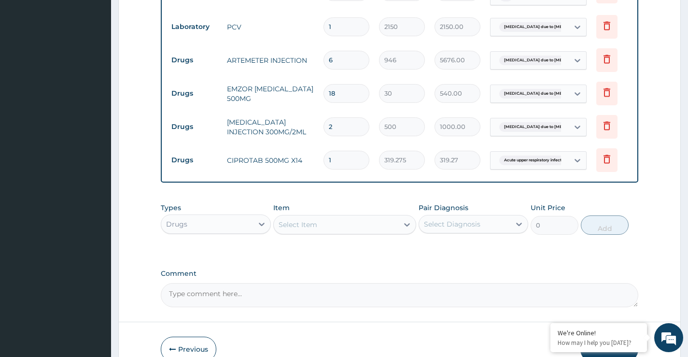
type input "10"
type input "3192.75"
type input "10"
click at [394, 222] on div "Select Item" at bounding box center [336, 224] width 125 height 15
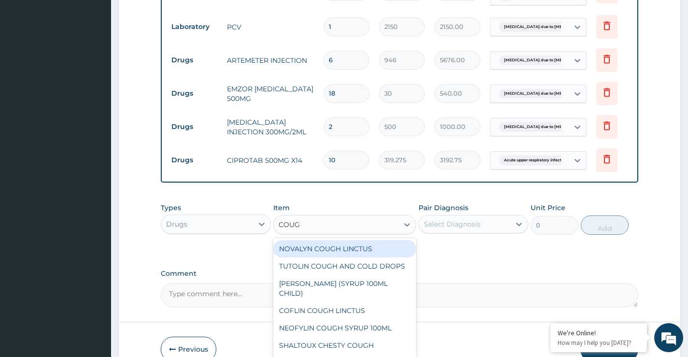
type input "COUGH"
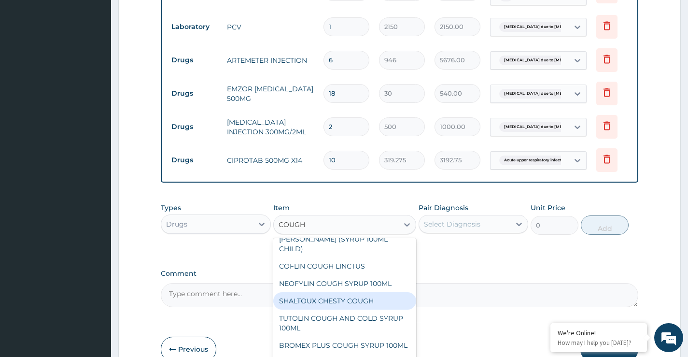
scroll to position [0, 0]
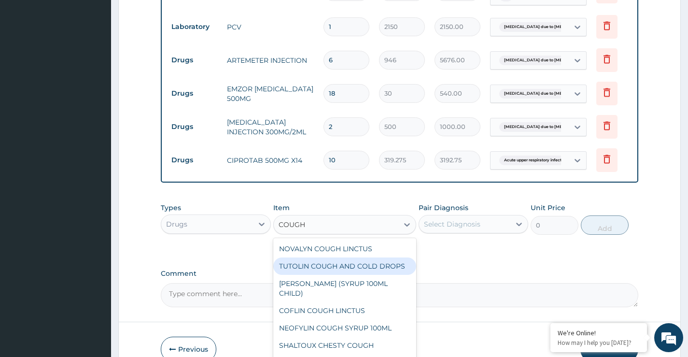
click at [329, 269] on div "TUTOLIN COUGH AND COLD DROPS" at bounding box center [344, 265] width 143 height 17
type input "1478.125"
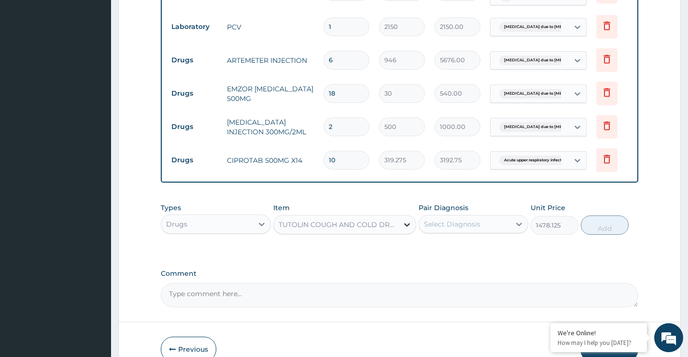
click at [412, 221] on icon at bounding box center [407, 225] width 10 height 10
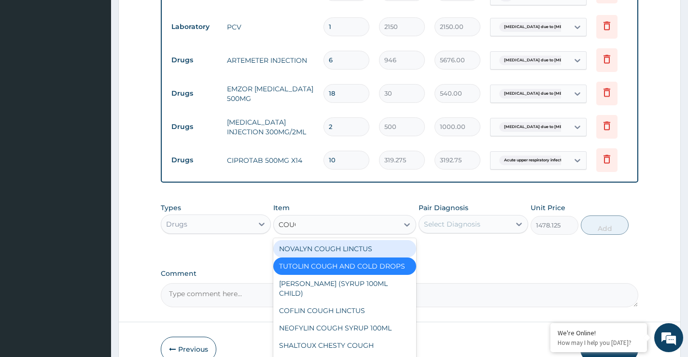
type input "COUGH"
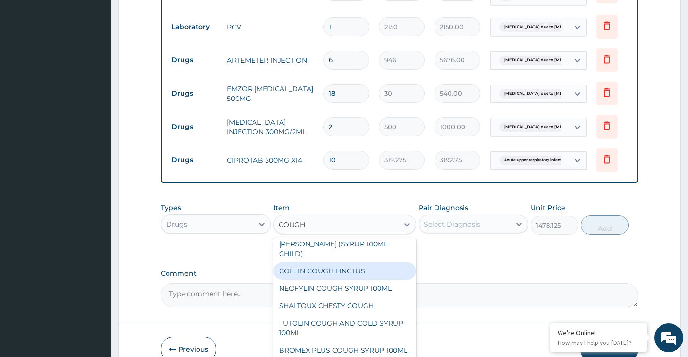
scroll to position [48, 0]
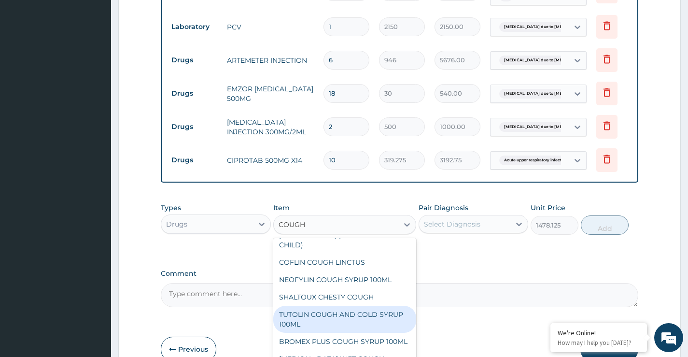
click at [348, 321] on div "TUTOLIN COUGH AND COLD SYRUP 100ML" at bounding box center [344, 319] width 143 height 27
type input "1537.25"
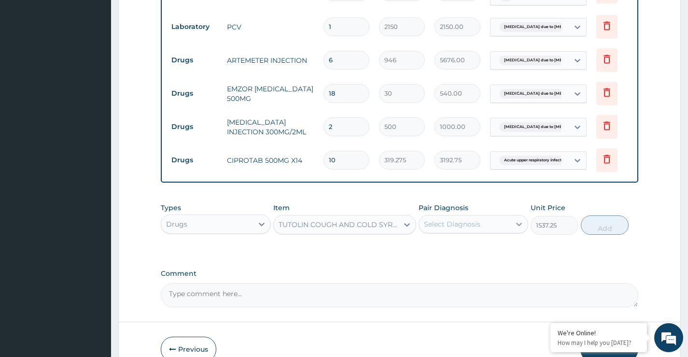
click at [513, 220] on div at bounding box center [518, 223] width 17 height 17
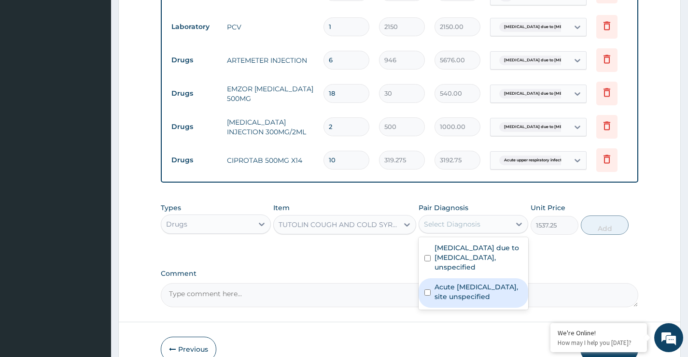
click at [494, 286] on label "Acute upper respiratory infection, site unspecified" at bounding box center [479, 291] width 88 height 19
checkbox input "true"
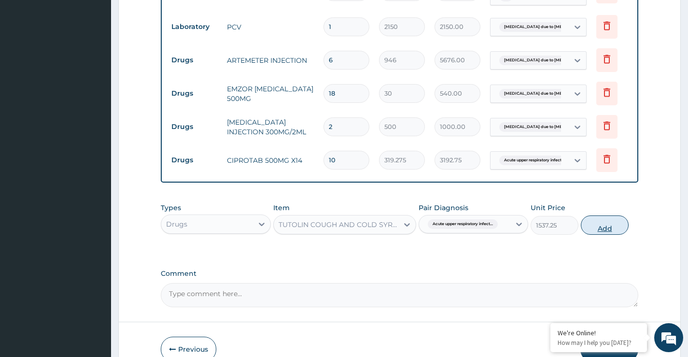
click at [607, 226] on button "Add" at bounding box center [605, 224] width 48 height 19
type input "0"
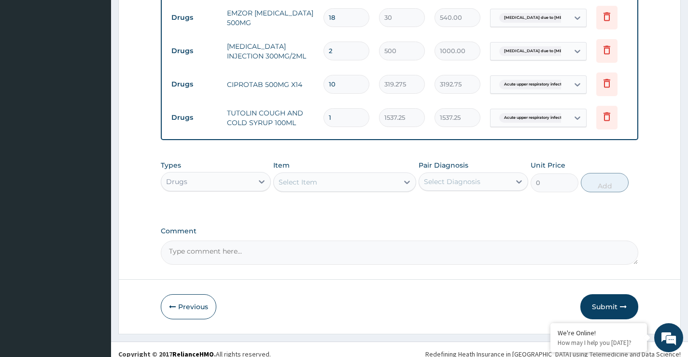
scroll to position [582, 0]
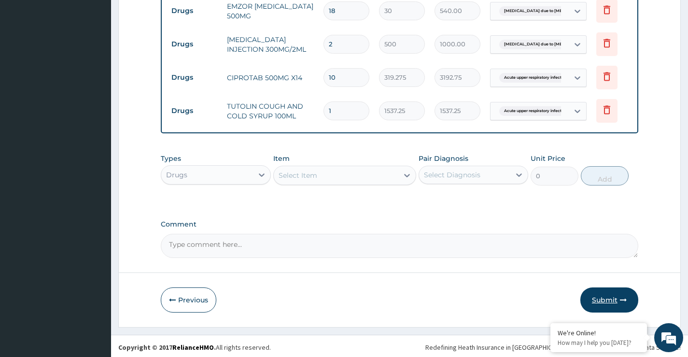
click at [611, 298] on button "Submit" at bounding box center [609, 299] width 58 height 25
click at [597, 300] on button "Submit" at bounding box center [609, 299] width 58 height 25
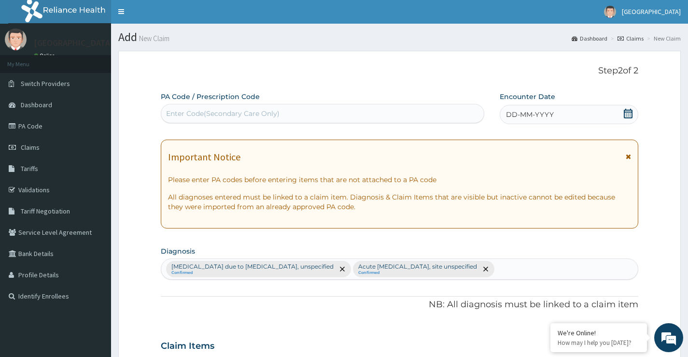
scroll to position [0, 0]
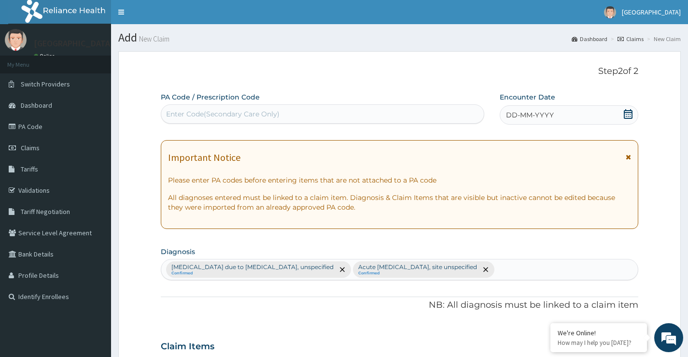
click at [631, 106] on div "DD-MM-YYYY" at bounding box center [569, 114] width 139 height 19
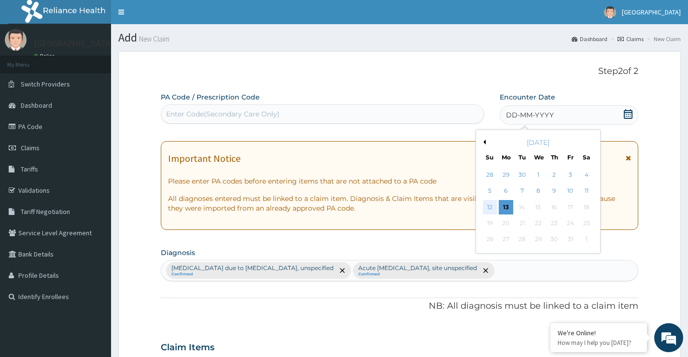
click at [493, 204] on div "12" at bounding box center [489, 207] width 14 height 14
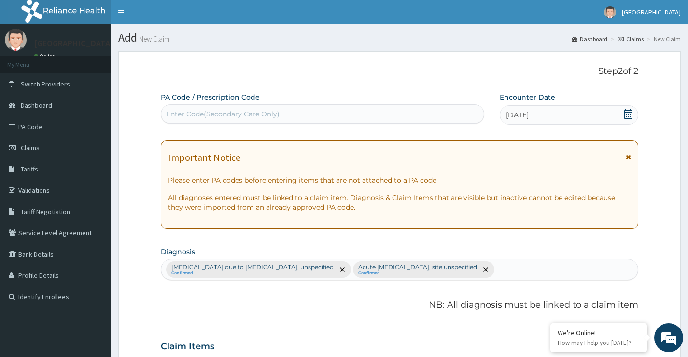
click at [633, 113] on div "12-10-2025" at bounding box center [569, 114] width 139 height 19
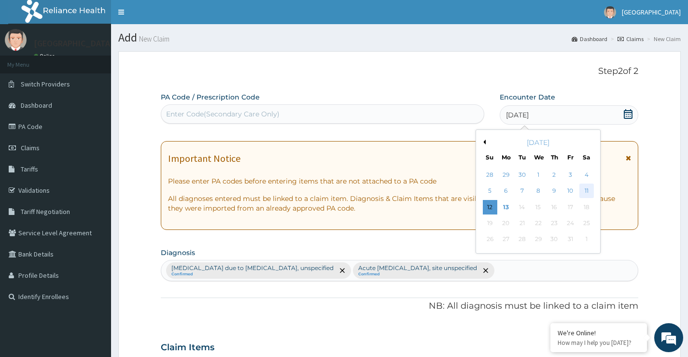
click at [584, 190] on div "11" at bounding box center [586, 191] width 14 height 14
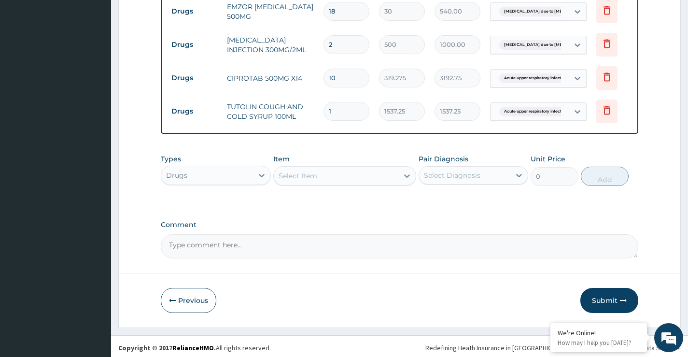
scroll to position [582, 0]
click at [603, 294] on button "Submit" at bounding box center [609, 299] width 58 height 25
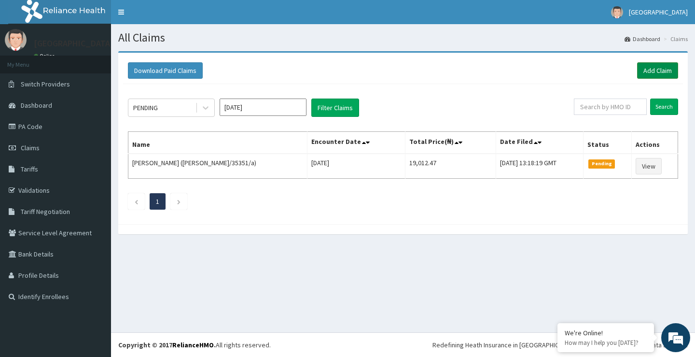
click at [649, 66] on link "Add Claim" at bounding box center [657, 70] width 41 height 16
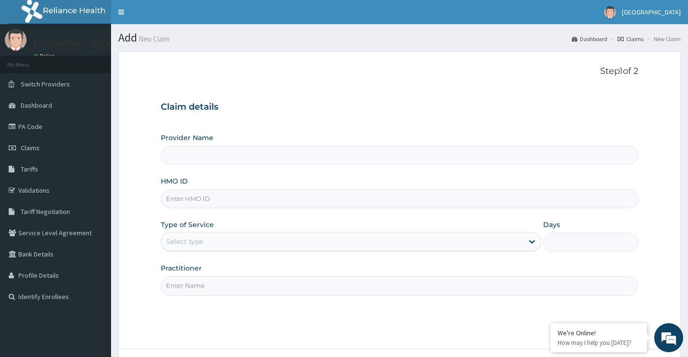
type input "[GEOGRAPHIC_DATA]"
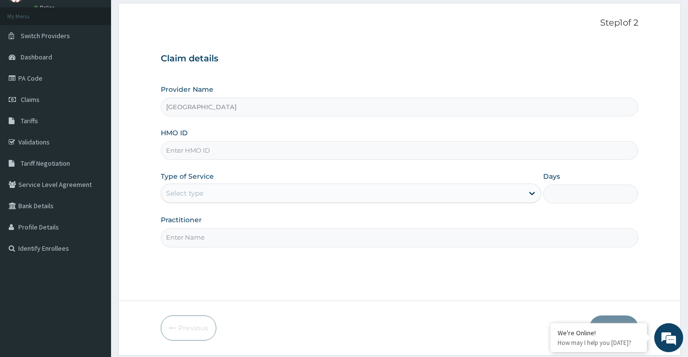
click at [426, 195] on div "Select type" at bounding box center [342, 192] width 362 height 15
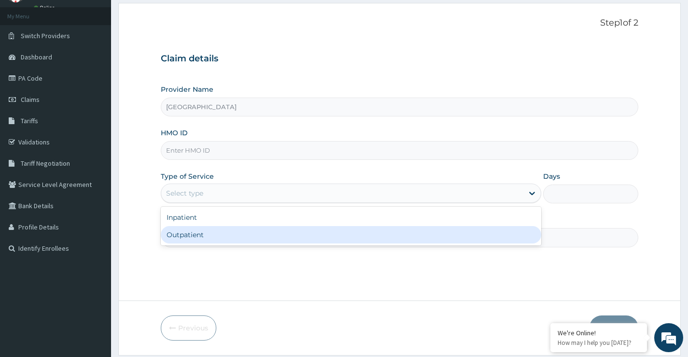
click at [382, 230] on div "Outpatient" at bounding box center [351, 234] width 380 height 17
type input "1"
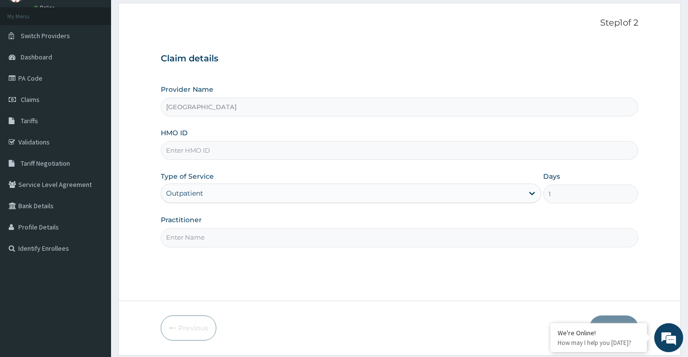
scroll to position [0, 0]
click at [367, 239] on input "Practitioner" at bounding box center [400, 237] width 478 height 19
type input "d"
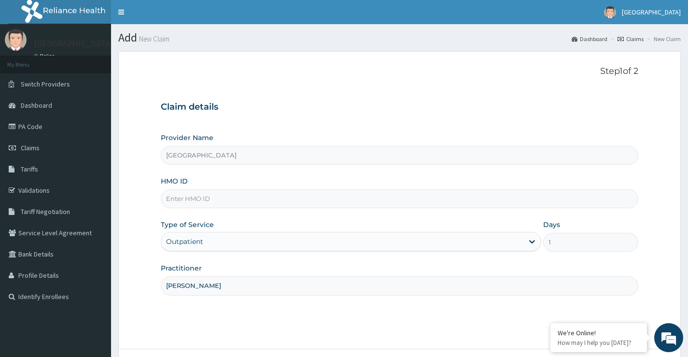
type input "[PERSON_NAME]"
click at [247, 194] on input "HMO ID" at bounding box center [400, 198] width 478 height 19
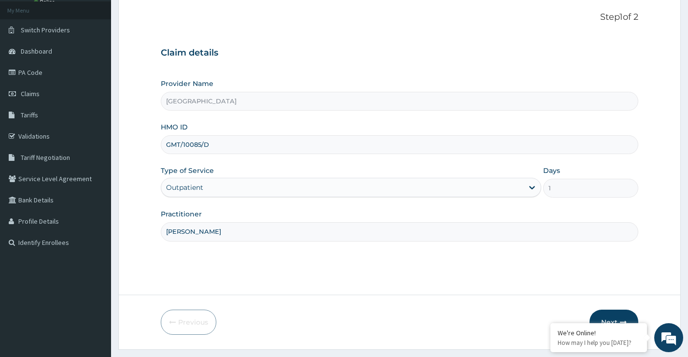
scroll to position [79, 0]
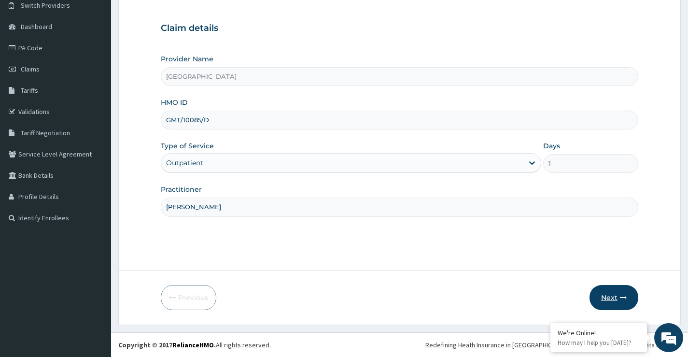
type input "GMT/10085/D"
click at [608, 299] on button "Next" at bounding box center [614, 297] width 49 height 25
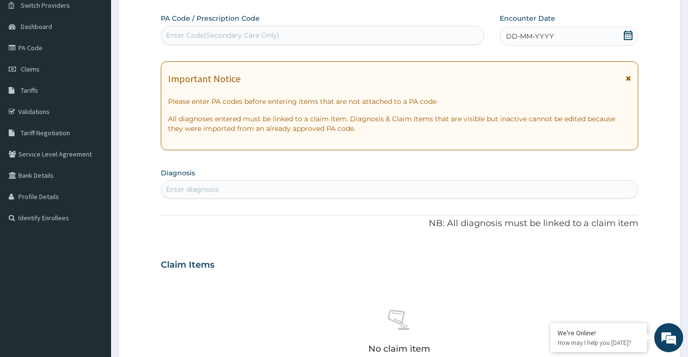
click at [628, 30] on icon at bounding box center [628, 35] width 10 height 10
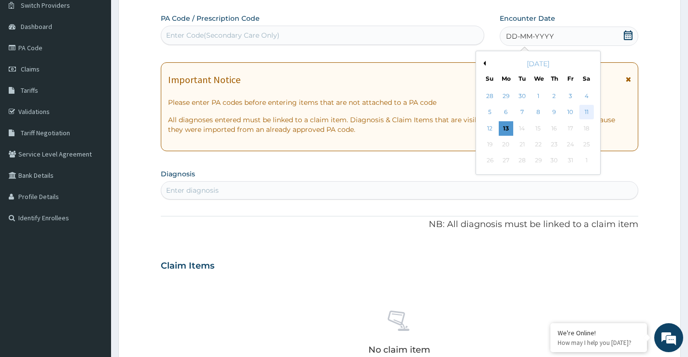
click at [587, 111] on div "11" at bounding box center [586, 112] width 14 height 14
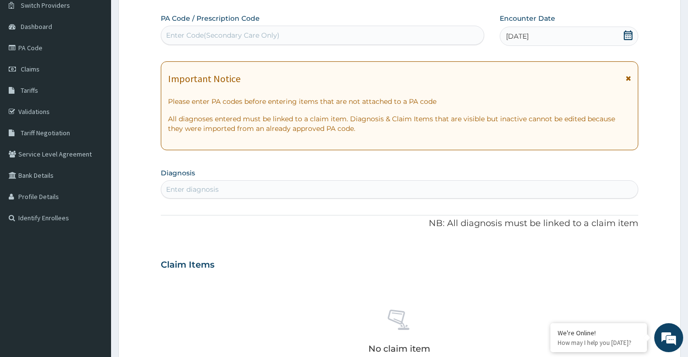
click at [225, 186] on div "Enter diagnosis" at bounding box center [399, 189] width 477 height 15
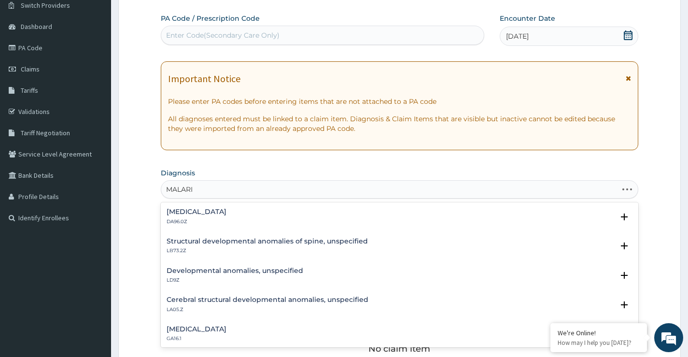
type input "[MEDICAL_DATA]"
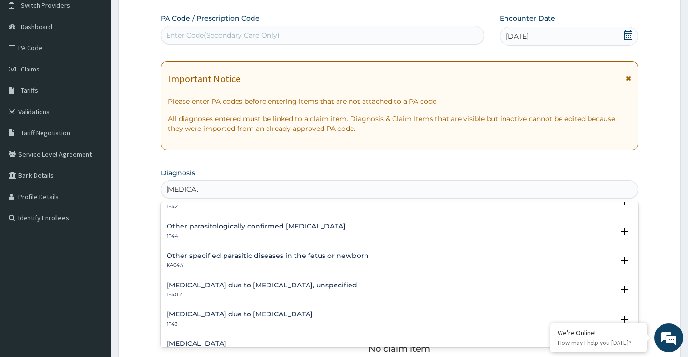
scroll to position [97, 0]
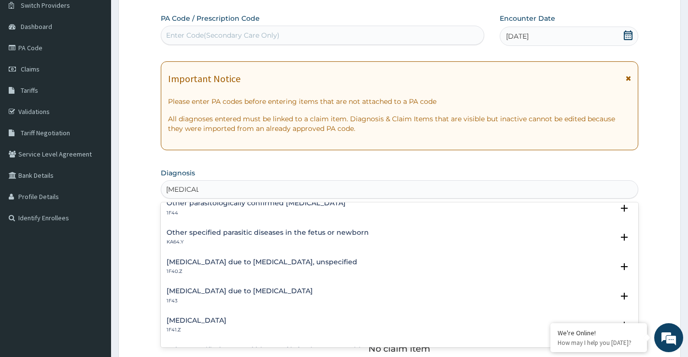
click at [240, 265] on h4 "[MEDICAL_DATA] due to [MEDICAL_DATA], unspecified" at bounding box center [262, 261] width 191 height 7
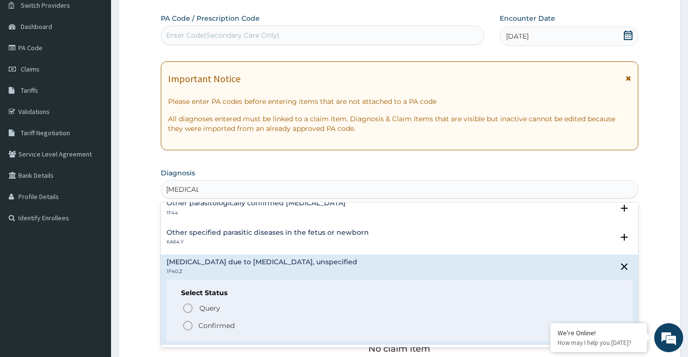
click at [216, 324] on p "Confirmed" at bounding box center [216, 326] width 36 height 10
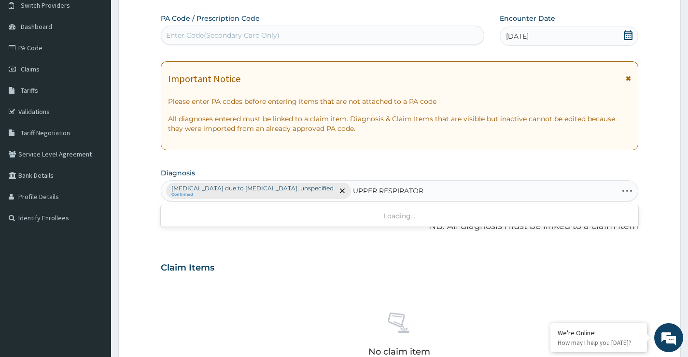
type input "UPPER RESPIRATORY"
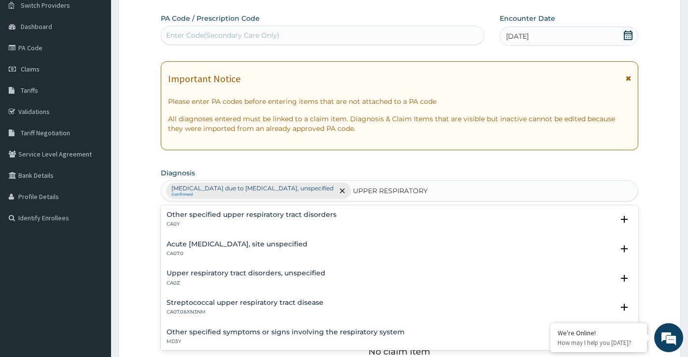
click at [308, 243] on h4 "Acute [MEDICAL_DATA], site unspecified" at bounding box center [237, 243] width 141 height 7
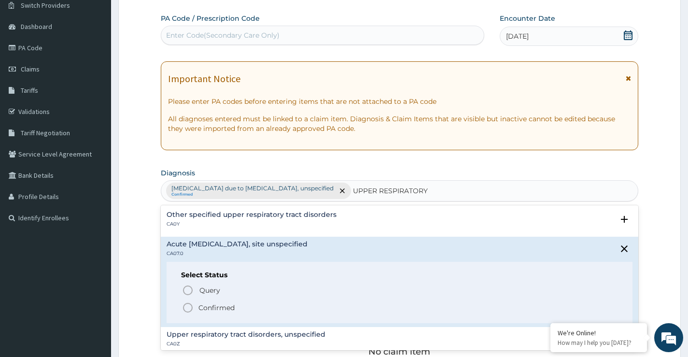
click at [236, 304] on span "Confirmed" at bounding box center [400, 308] width 436 height 12
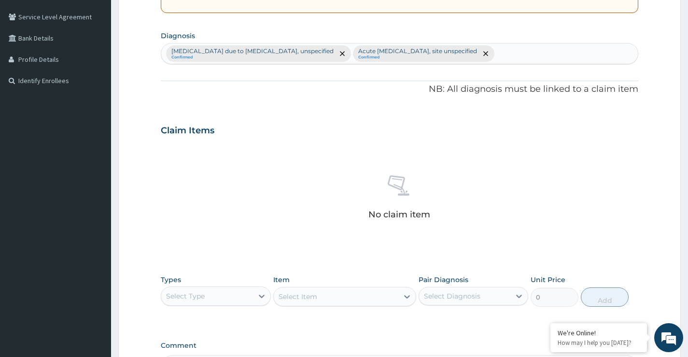
scroll to position [272, 0]
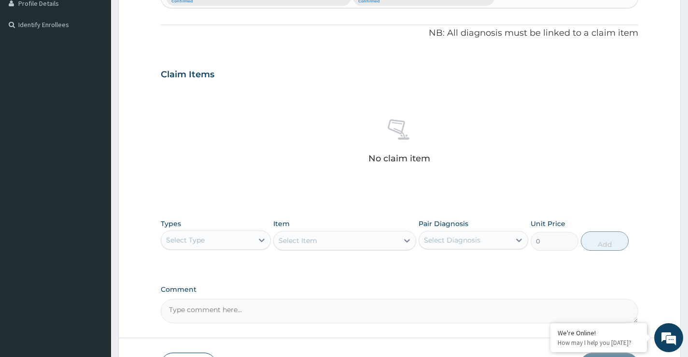
click at [215, 238] on div "Select Type" at bounding box center [206, 239] width 91 height 15
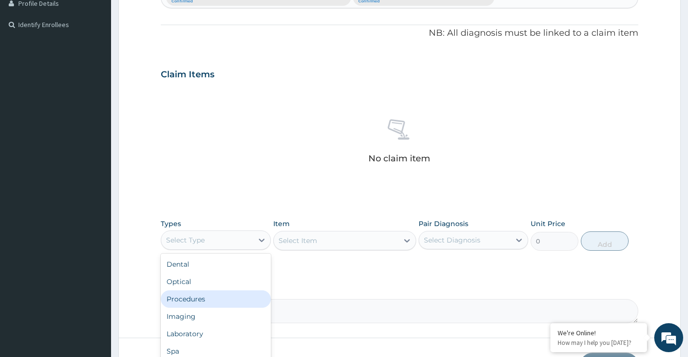
click at [197, 301] on div "Procedures" at bounding box center [216, 298] width 110 height 17
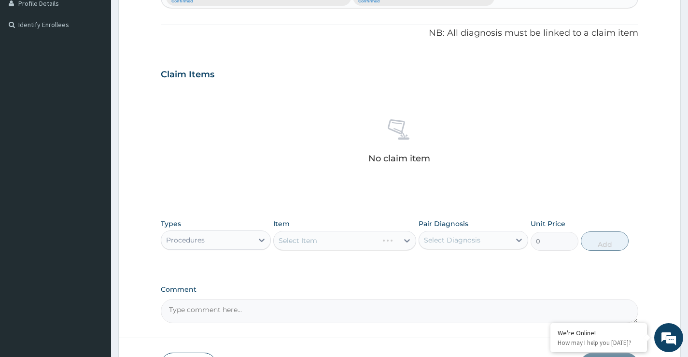
click at [486, 238] on div "Select Diagnosis" at bounding box center [464, 239] width 91 height 15
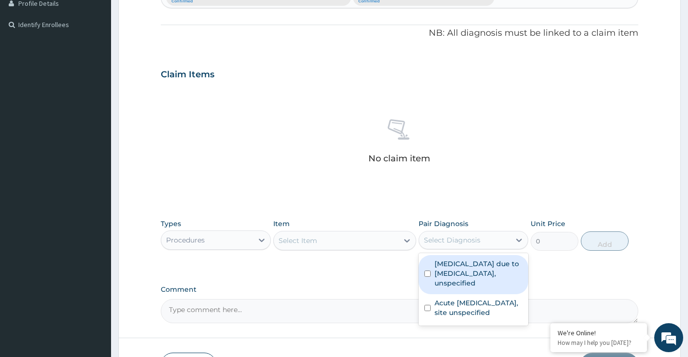
click at [480, 271] on label "[MEDICAL_DATA] due to [MEDICAL_DATA], unspecified" at bounding box center [479, 273] width 88 height 29
checkbox input "true"
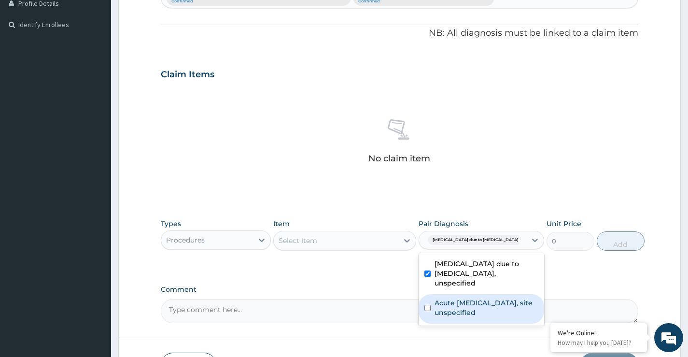
click at [467, 315] on label "Acute [MEDICAL_DATA], site unspecified" at bounding box center [487, 307] width 104 height 19
checkbox input "true"
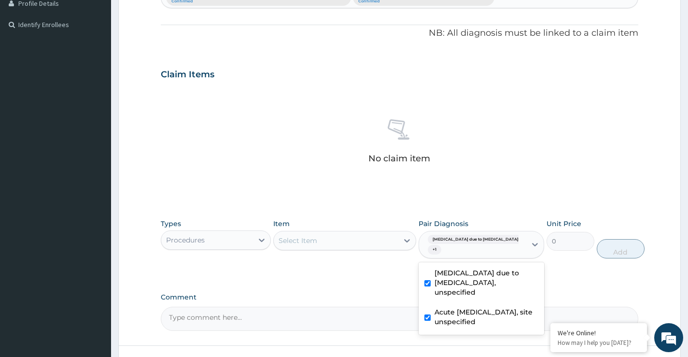
click at [350, 240] on div "Select Item" at bounding box center [336, 240] width 125 height 15
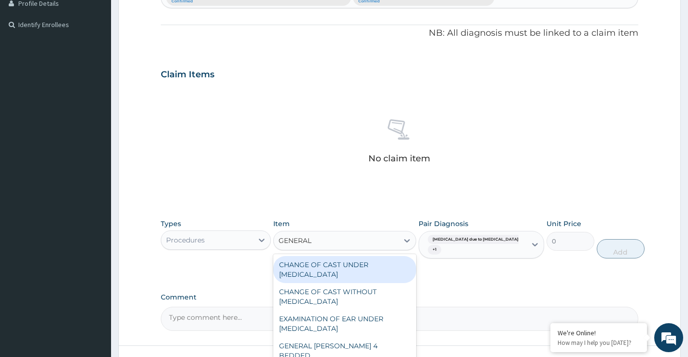
type input "GENERAL P"
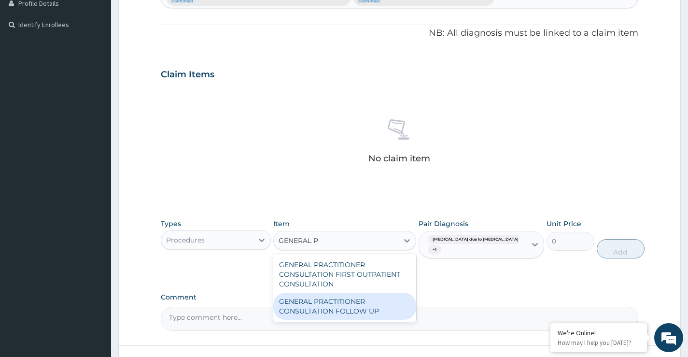
click at [339, 309] on div "GENERAL PRACTITIONER CONSULTATION FOLLOW UP" at bounding box center [344, 306] width 143 height 27
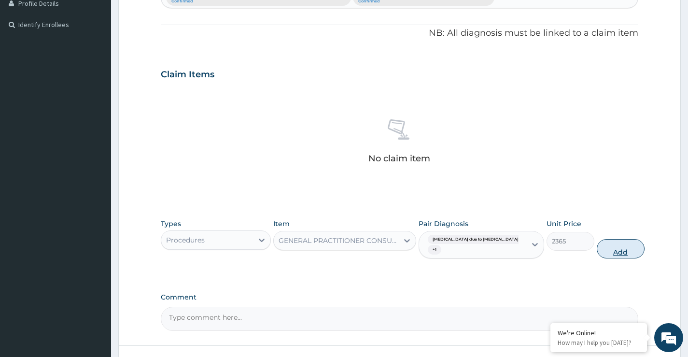
click at [609, 248] on button "Add" at bounding box center [621, 248] width 48 height 19
type input "0"
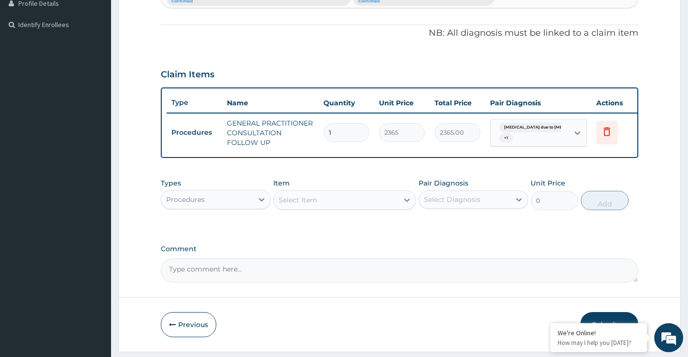
click at [235, 207] on div "Procedures" at bounding box center [206, 199] width 91 height 15
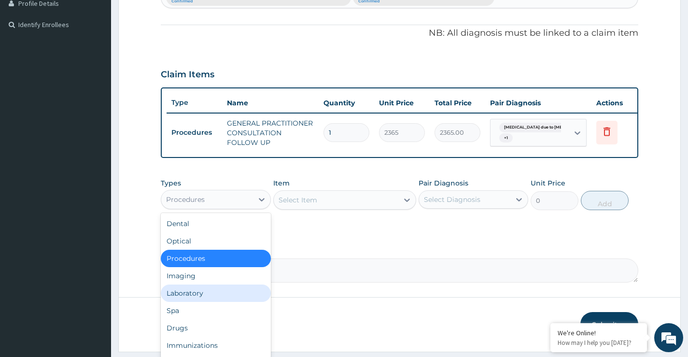
click at [212, 301] on div "Laboratory" at bounding box center [216, 292] width 110 height 17
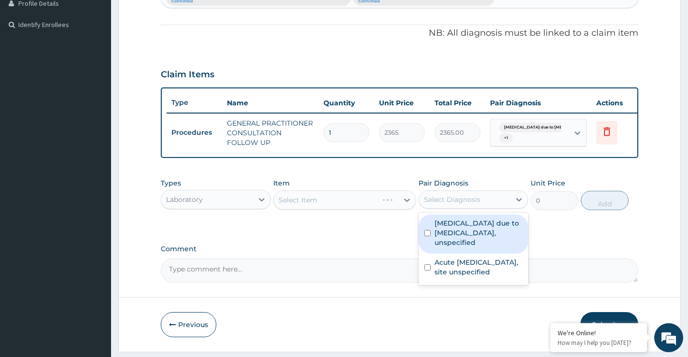
click at [446, 204] on div "Select Diagnosis" at bounding box center [452, 200] width 56 height 10
click at [453, 239] on label "Malaria due to Plasmodium falciparum, unspecified" at bounding box center [479, 232] width 88 height 29
checkbox input "true"
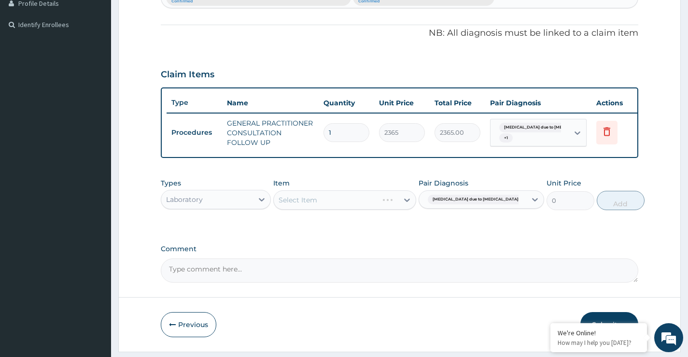
click at [376, 203] on div "Select Item" at bounding box center [344, 199] width 143 height 19
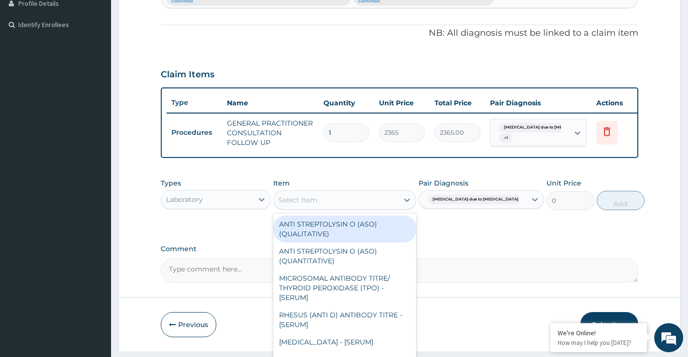
click at [376, 203] on div "Select Item" at bounding box center [336, 199] width 125 height 15
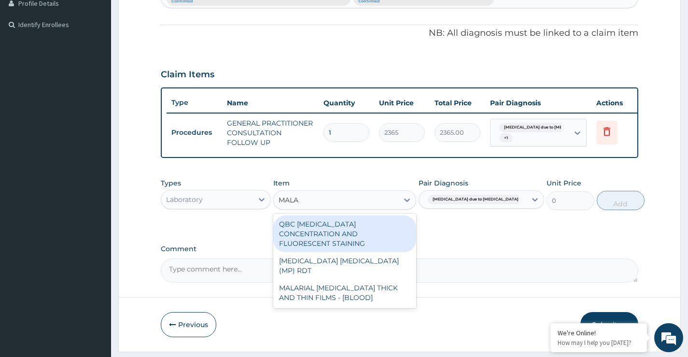
type input "MALAR"
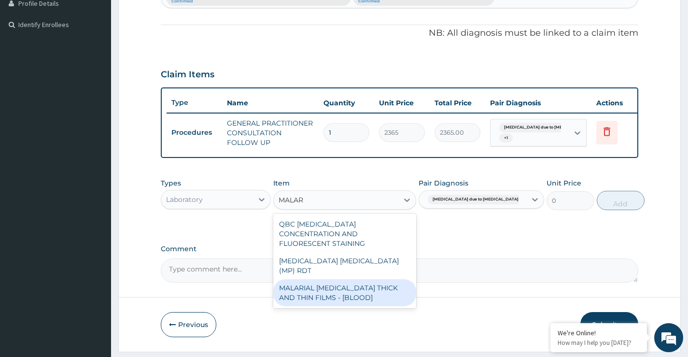
click at [343, 279] on div "MALARIAL PARASITE THICK AND THIN FILMS - [BLOOD]" at bounding box center [344, 292] width 143 height 27
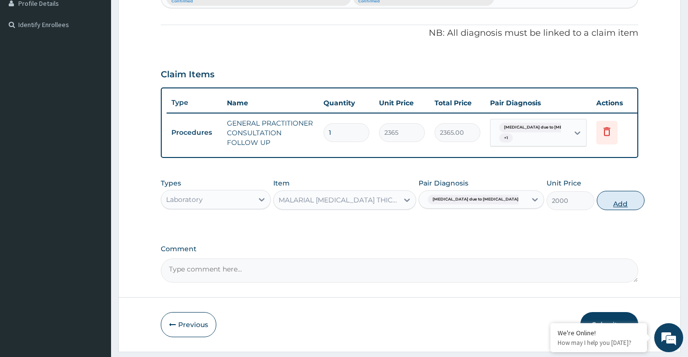
click at [603, 210] on button "Add" at bounding box center [621, 200] width 48 height 19
type input "0"
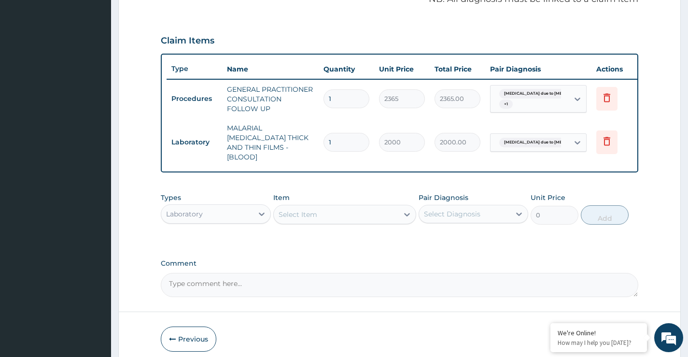
scroll to position [320, 0]
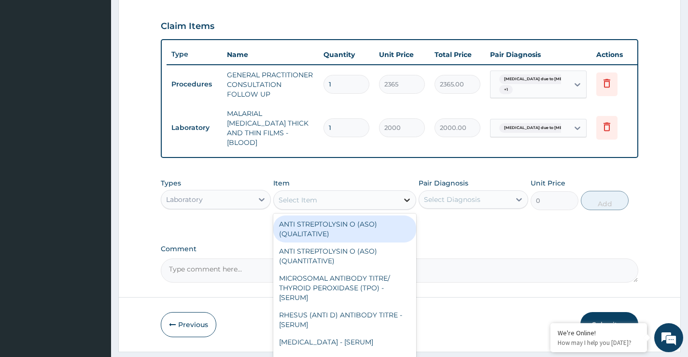
click at [400, 199] on div at bounding box center [406, 199] width 17 height 17
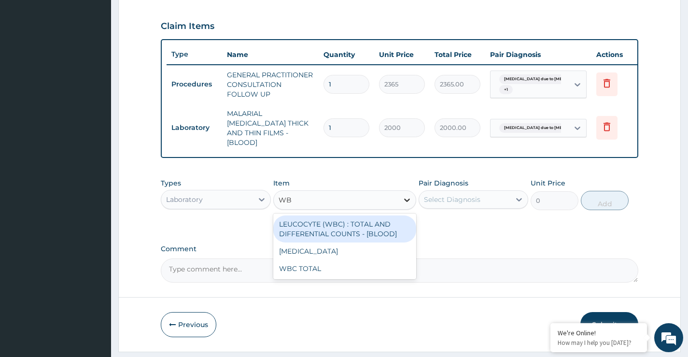
type input "WBC"
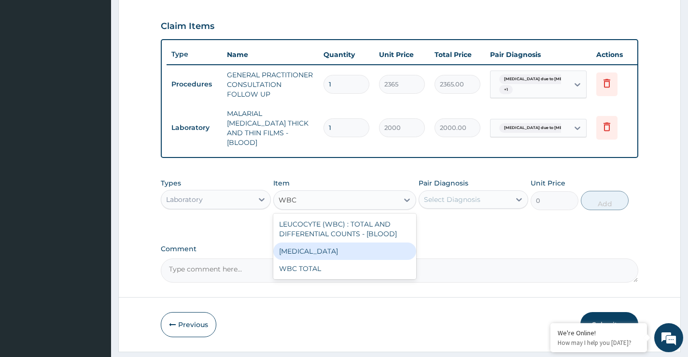
click at [352, 247] on div "[MEDICAL_DATA]" at bounding box center [344, 250] width 143 height 17
type input "3225"
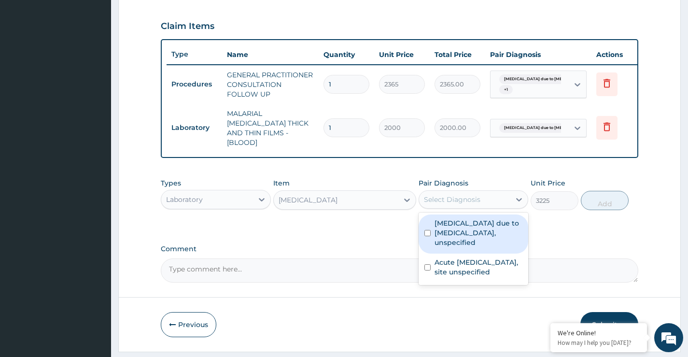
click at [468, 196] on div "Select Diagnosis" at bounding box center [452, 200] width 56 height 10
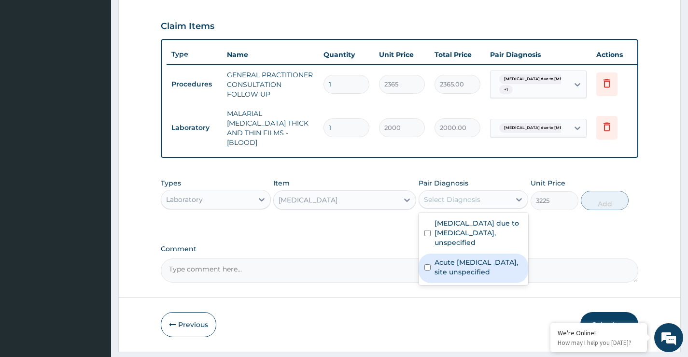
click at [466, 257] on label "Acute [MEDICAL_DATA], site unspecified" at bounding box center [479, 266] width 88 height 19
checkbox input "true"
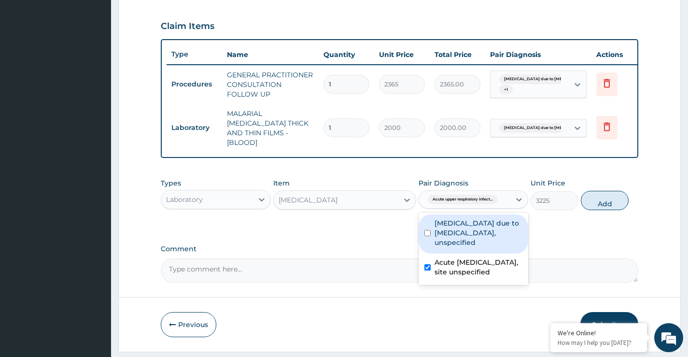
click at [466, 234] on label "[MEDICAL_DATA] due to [MEDICAL_DATA], unspecified" at bounding box center [479, 232] width 88 height 29
checkbox input "true"
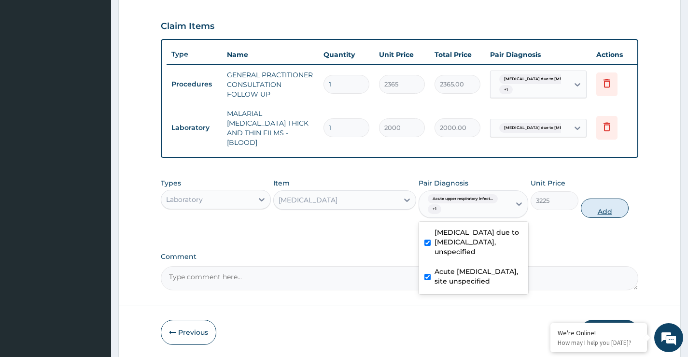
click at [600, 211] on button "Add" at bounding box center [605, 207] width 48 height 19
type input "0"
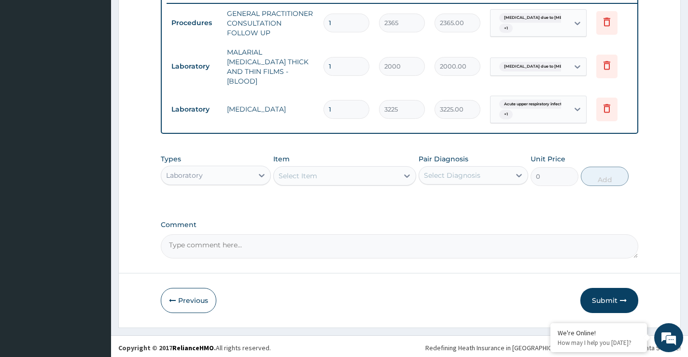
scroll to position [382, 0]
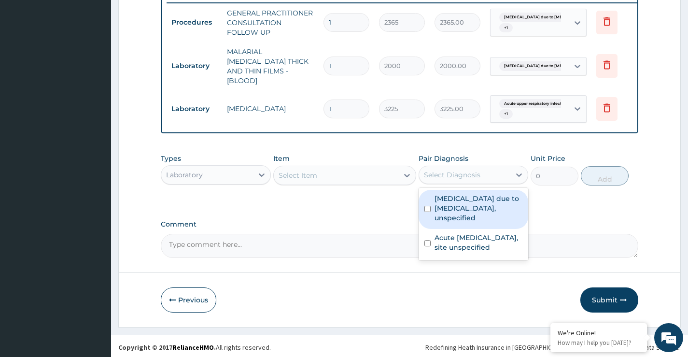
click at [455, 175] on div "Select Diagnosis" at bounding box center [452, 175] width 56 height 10
click at [394, 174] on div "Select Item" at bounding box center [336, 175] width 125 height 15
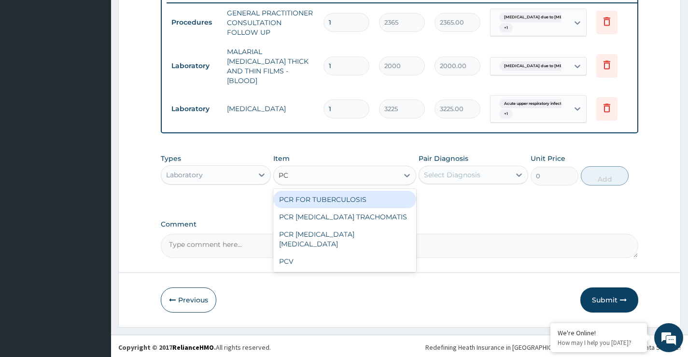
type input "PCV"
click at [387, 202] on div "PCV" at bounding box center [344, 199] width 143 height 17
type input "2150"
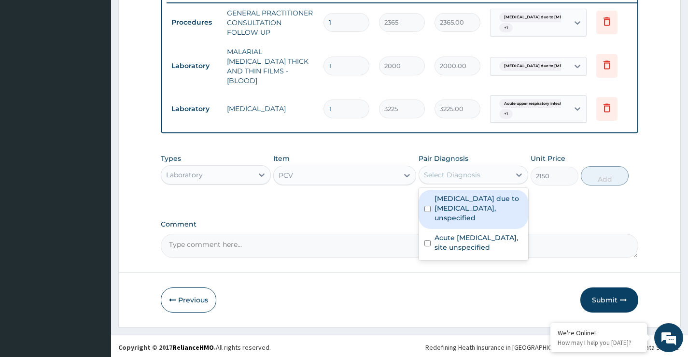
click at [467, 167] on div "Select Diagnosis" at bounding box center [464, 174] width 91 height 15
click at [466, 215] on label "[MEDICAL_DATA] due to [MEDICAL_DATA], unspecified" at bounding box center [479, 208] width 88 height 29
checkbox input "true"
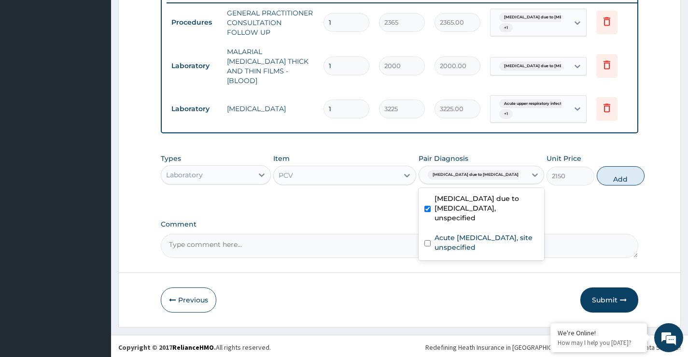
click at [609, 176] on button "Add" at bounding box center [621, 175] width 48 height 19
type input "0"
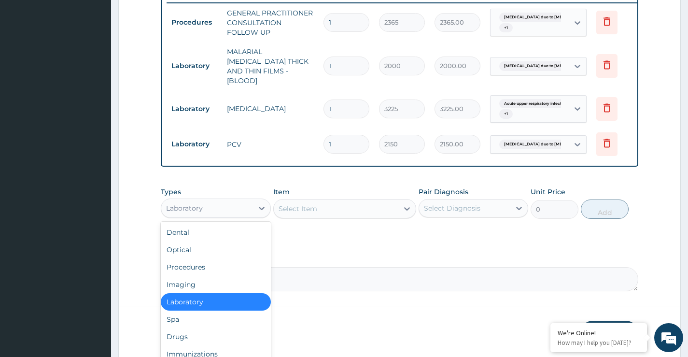
click at [246, 200] on div "Laboratory" at bounding box center [206, 207] width 91 height 15
click at [207, 330] on div "Drugs" at bounding box center [216, 336] width 110 height 17
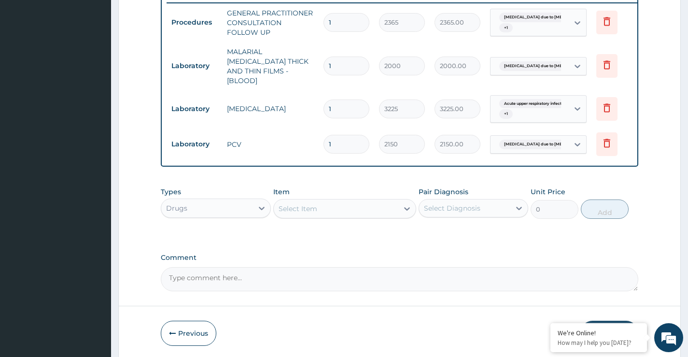
click at [350, 207] on div "Select Item" at bounding box center [336, 208] width 125 height 15
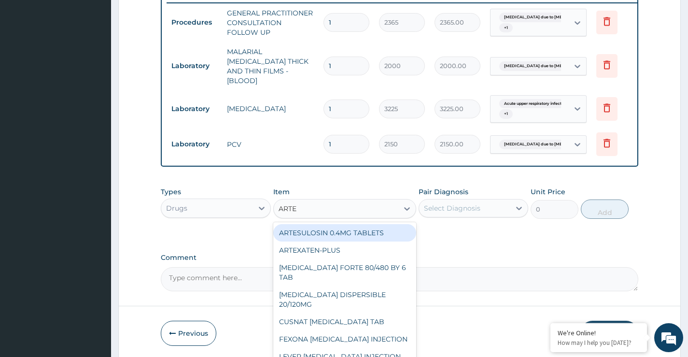
type input "ARTEM"
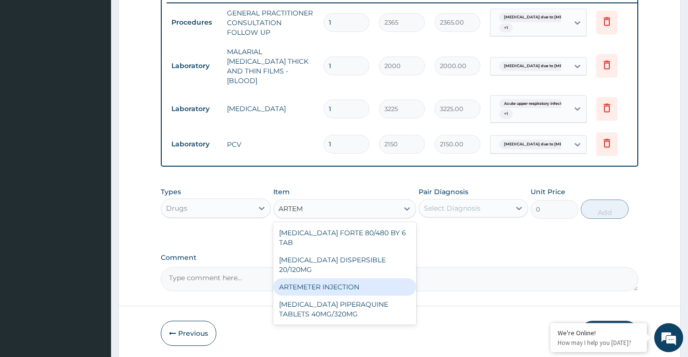
click at [341, 278] on div "ARTEMETER INJECTION" at bounding box center [344, 286] width 143 height 17
type input "946"
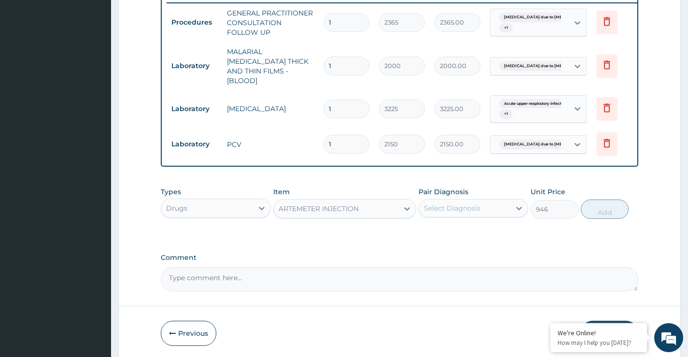
click at [500, 201] on div "Select Diagnosis" at bounding box center [464, 207] width 91 height 15
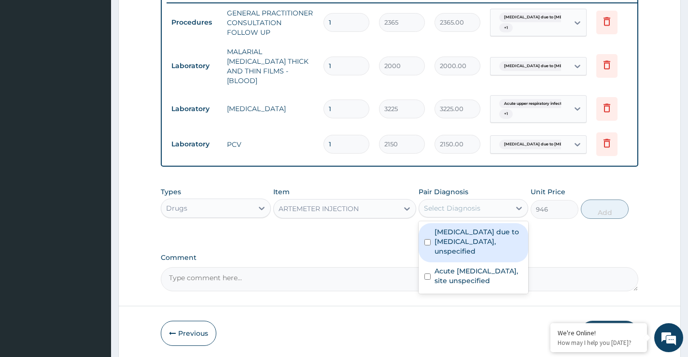
click at [492, 227] on label "[MEDICAL_DATA] due to [MEDICAL_DATA], unspecified" at bounding box center [479, 241] width 88 height 29
checkbox input "true"
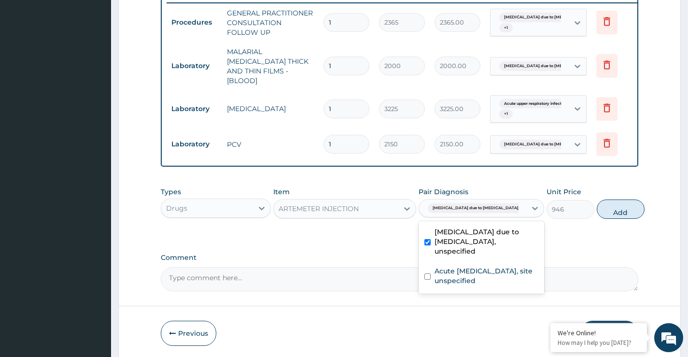
click at [606, 218] on div "Types Drugs Item ARTEMETER INJECTION Pair Diagnosis option Malaria due to Plasm…" at bounding box center [400, 203] width 478 height 42
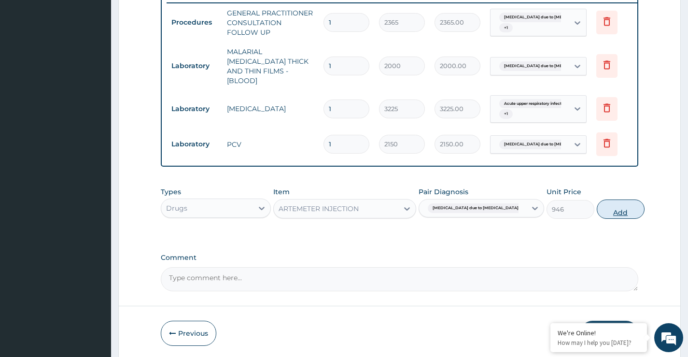
click at [606, 212] on button "Add" at bounding box center [621, 208] width 48 height 19
type input "0"
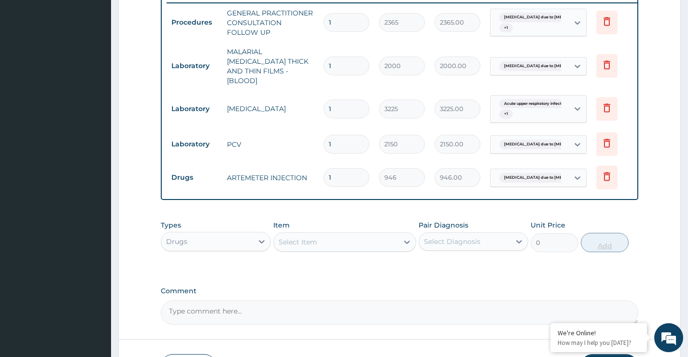
type input "0.00"
type input "2"
type input "1892.00"
type input "2"
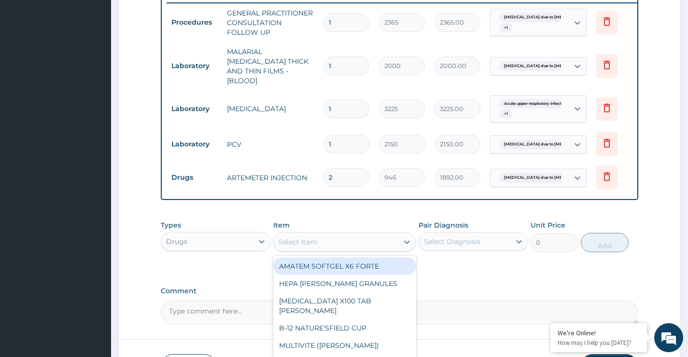
click at [315, 241] on div "Select Item" at bounding box center [298, 242] width 39 height 10
type input "ARTE"
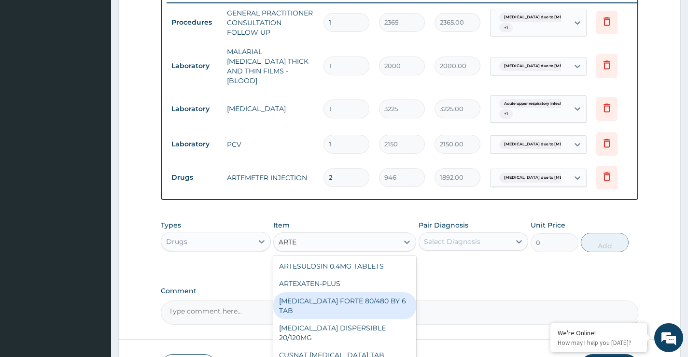
click at [320, 293] on div "[MEDICAL_DATA] FORTE 80/480 BY 6 TAB" at bounding box center [344, 305] width 143 height 27
type input "449.35"
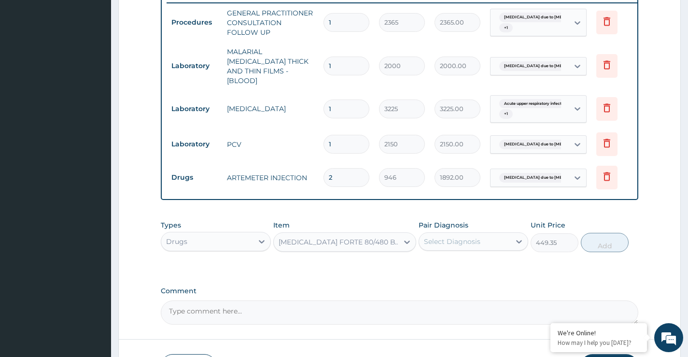
click at [496, 234] on div "Select Diagnosis" at bounding box center [464, 241] width 91 height 15
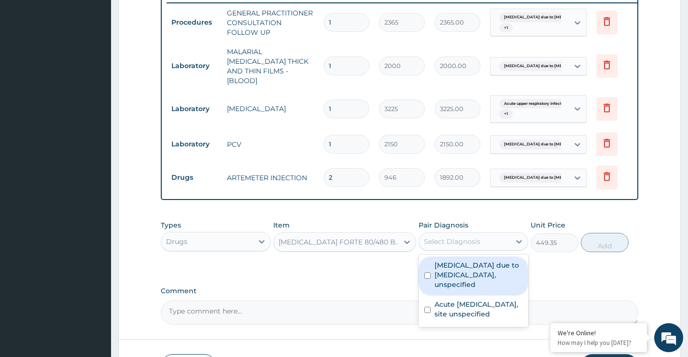
click at [495, 260] on label "[MEDICAL_DATA] due to [MEDICAL_DATA], unspecified" at bounding box center [479, 274] width 88 height 29
checkbox input "true"
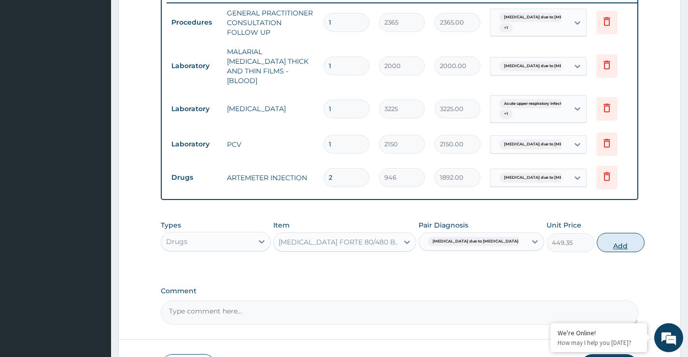
click at [597, 247] on button "Add" at bounding box center [621, 242] width 48 height 19
type input "0"
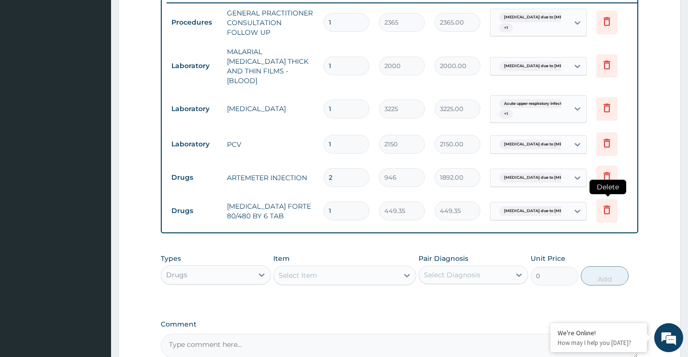
click at [603, 204] on icon at bounding box center [607, 210] width 12 height 12
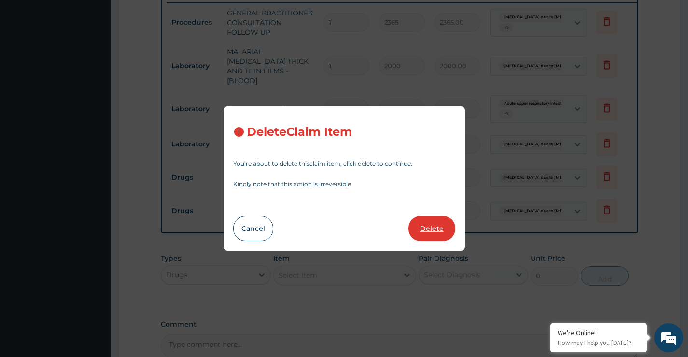
click at [441, 221] on button "Delete" at bounding box center [431, 228] width 47 height 25
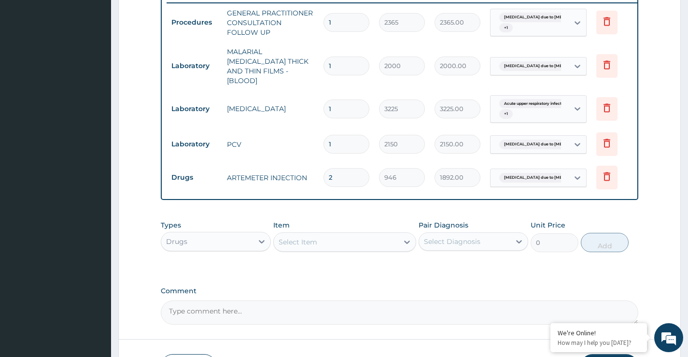
click at [394, 243] on div "Select Item" at bounding box center [336, 241] width 125 height 15
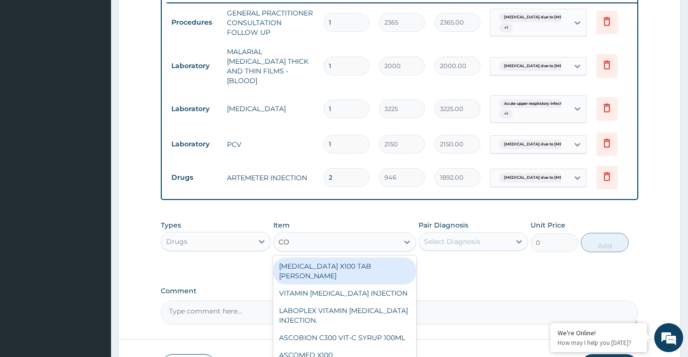
type input "COA"
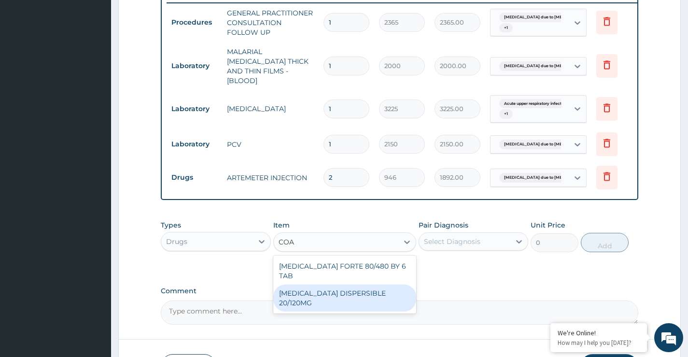
click at [390, 284] on div "COARTEM DISPERSIBLE 20/120MG" at bounding box center [344, 297] width 143 height 27
type input "112.3375"
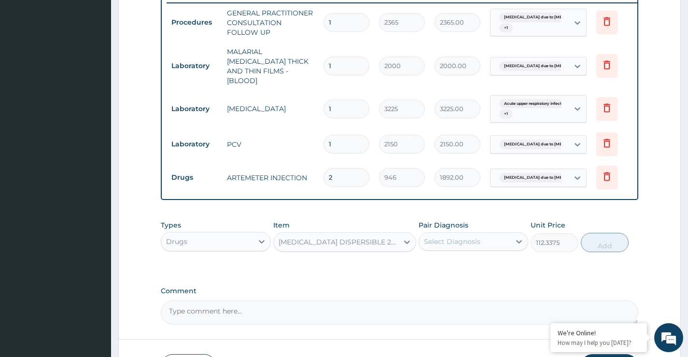
click at [482, 241] on div "Select Diagnosis" at bounding box center [464, 241] width 91 height 15
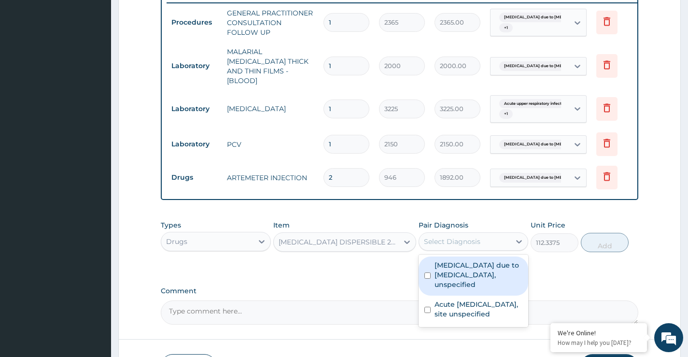
click at [480, 264] on label "Malaria due to Plasmodium falciparum, unspecified" at bounding box center [479, 274] width 88 height 29
checkbox input "true"
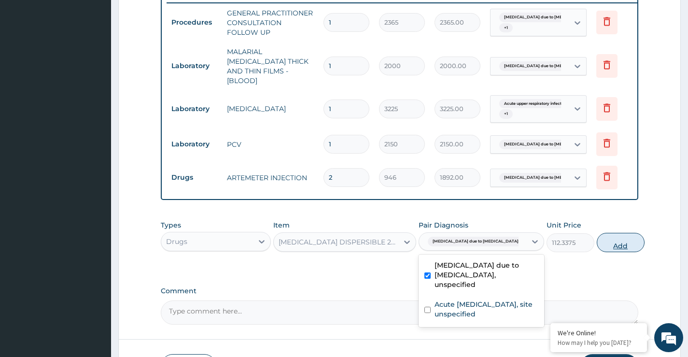
click at [600, 245] on button "Add" at bounding box center [621, 242] width 48 height 19
type input "0"
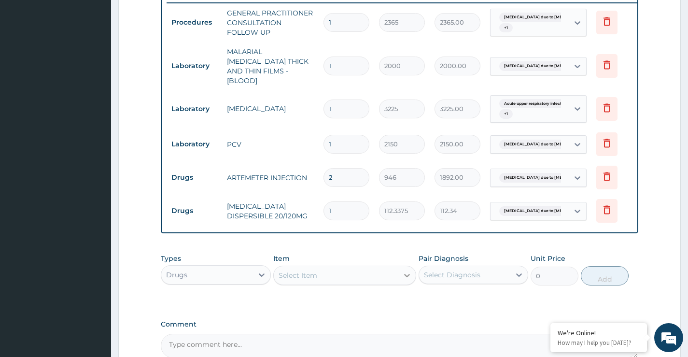
click at [410, 272] on icon at bounding box center [407, 275] width 10 height 10
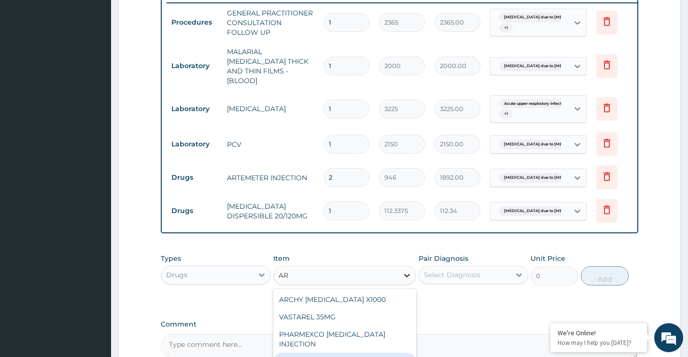
type input "A"
click at [359, 202] on input "1" at bounding box center [346, 210] width 46 height 19
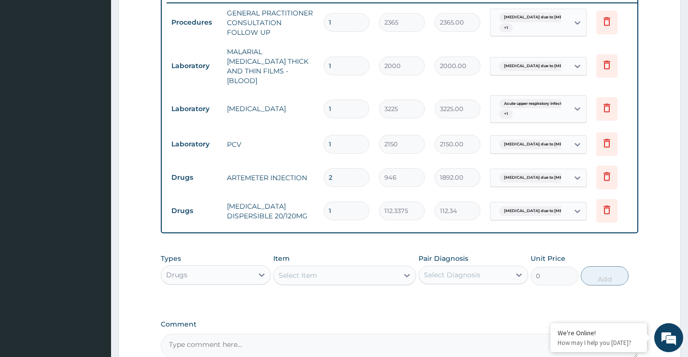
type input "18"
type input "2022.08"
type input "18"
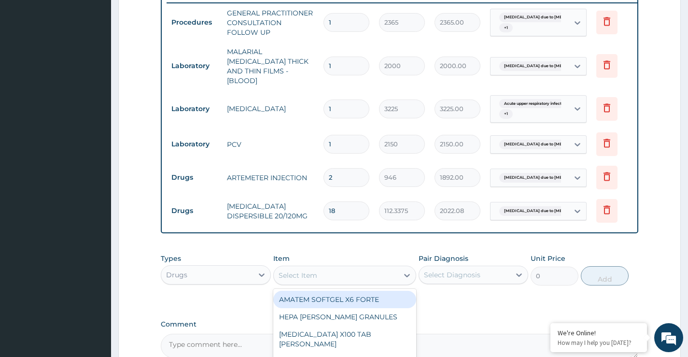
click at [335, 269] on div "Select Item" at bounding box center [336, 274] width 125 height 15
type input "PARACE"
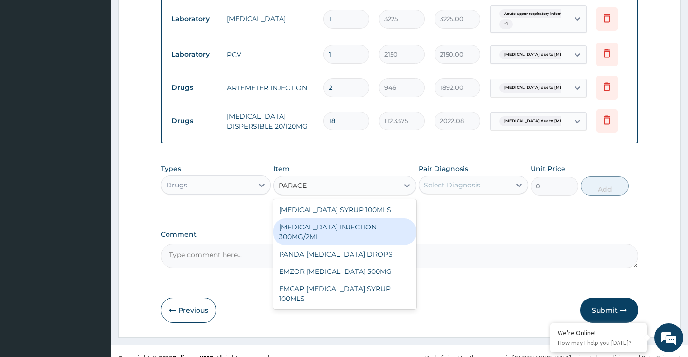
scroll to position [478, 0]
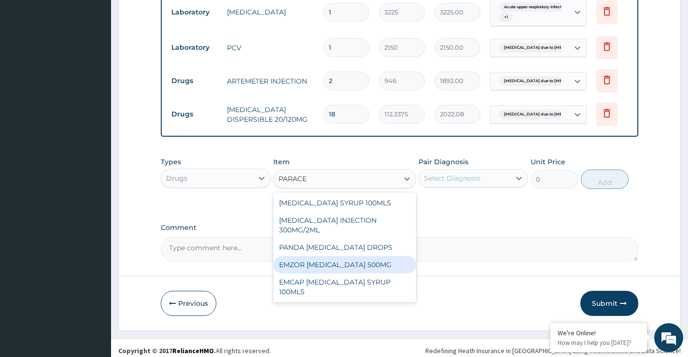
click at [368, 259] on div "EMZOR PARACETAMOL 500MG" at bounding box center [344, 264] width 143 height 17
type input "30"
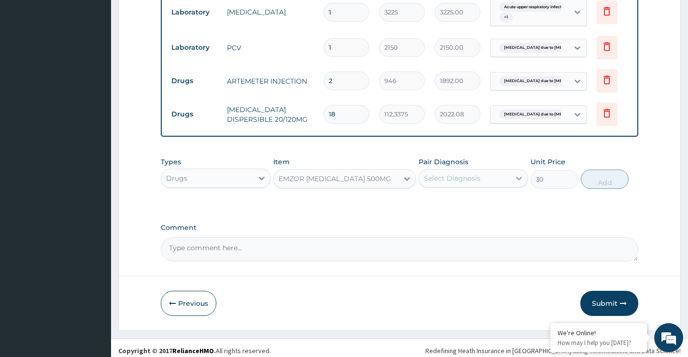
click at [513, 176] on div at bounding box center [518, 177] width 17 height 17
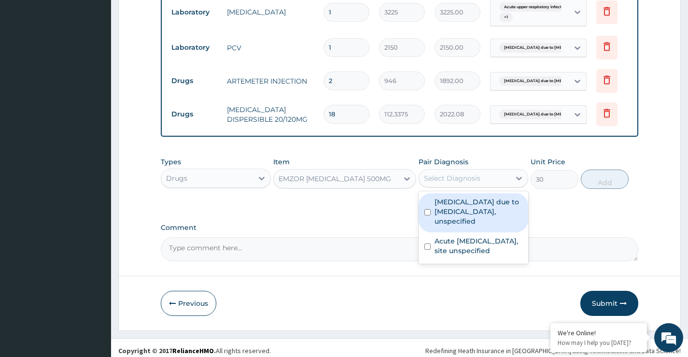
drag, startPoint x: 507, startPoint y: 203, endPoint x: 514, endPoint y: 204, distance: 6.3
click at [507, 203] on label "Malaria due to Plasmodium falciparum, unspecified" at bounding box center [479, 211] width 88 height 29
checkbox input "true"
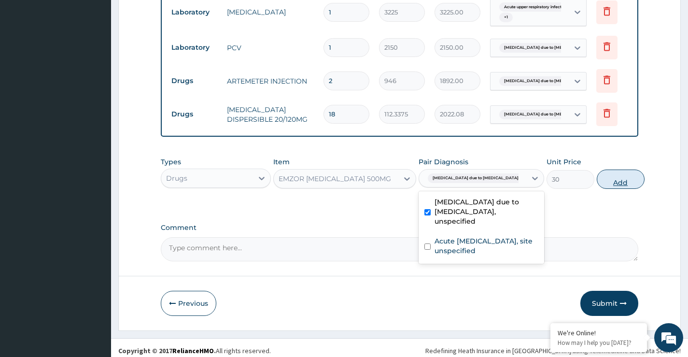
click at [605, 179] on button "Add" at bounding box center [621, 178] width 48 height 19
type input "0"
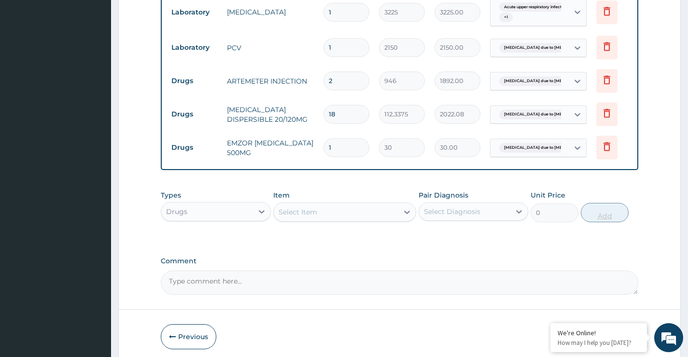
type input "0.00"
type input "9"
type input "270.00"
type input "9"
click at [404, 212] on icon at bounding box center [407, 212] width 10 height 10
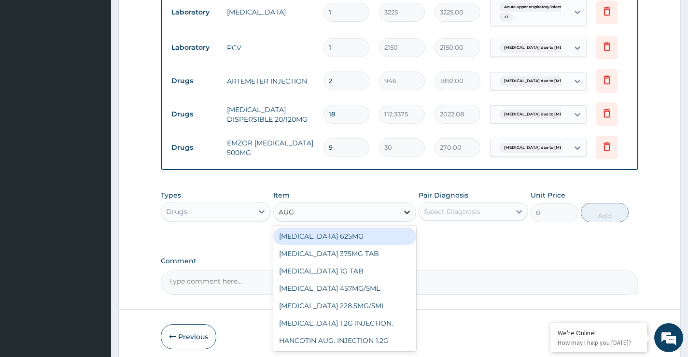
type input "AUGM"
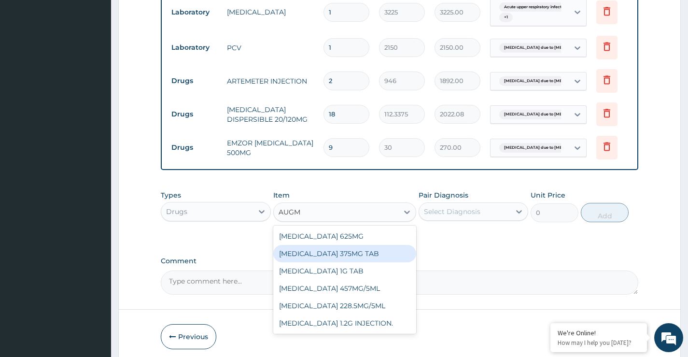
click at [355, 252] on div "AUGMENTIN 375MG TAB" at bounding box center [344, 253] width 143 height 17
type input "768.625"
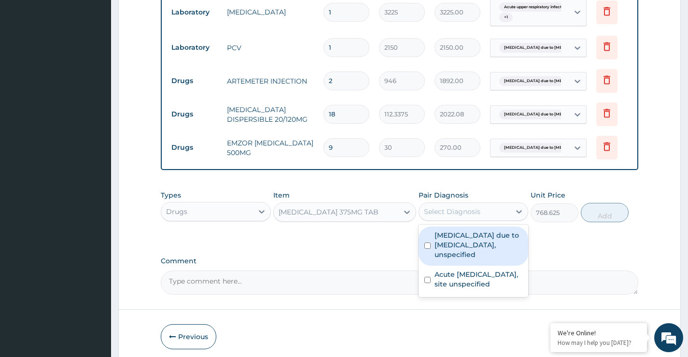
click at [485, 204] on div "Select Diagnosis" at bounding box center [464, 211] width 91 height 15
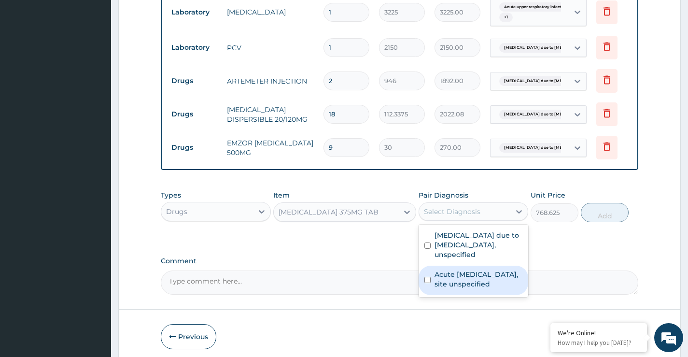
click at [493, 274] on label "Acute upper respiratory infection, site unspecified" at bounding box center [479, 278] width 88 height 19
checkbox input "true"
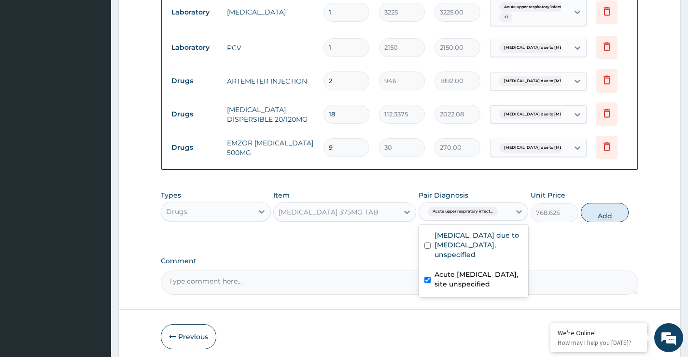
click at [600, 215] on button "Add" at bounding box center [605, 212] width 48 height 19
type input "0"
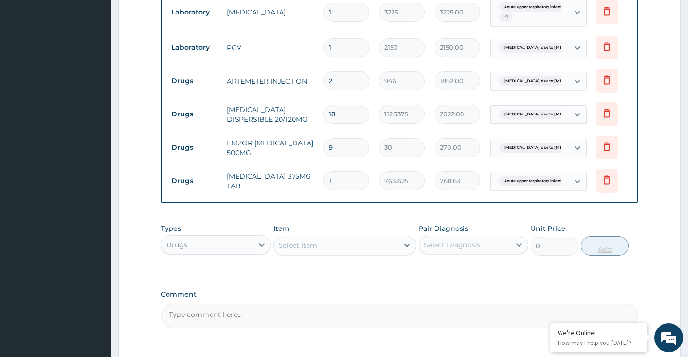
type input "14"
type input "10760.75"
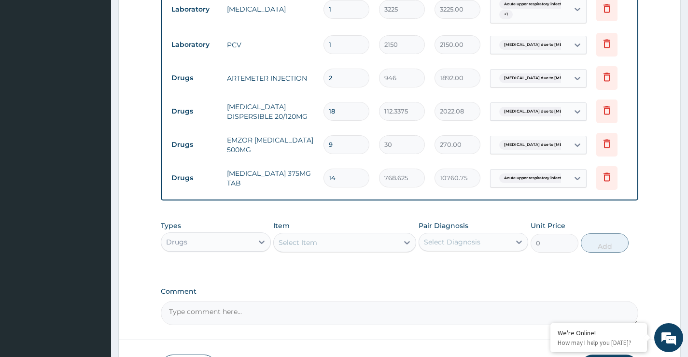
scroll to position [527, 0]
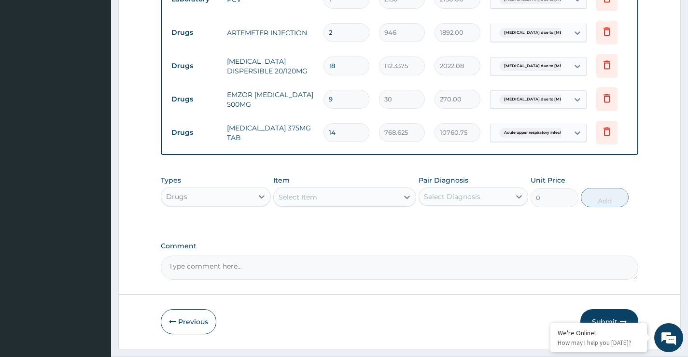
type input "14"
click at [603, 315] on button "Submit" at bounding box center [609, 321] width 58 height 25
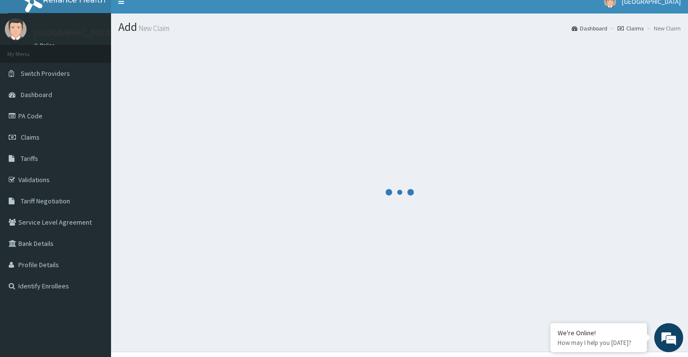
scroll to position [0, 0]
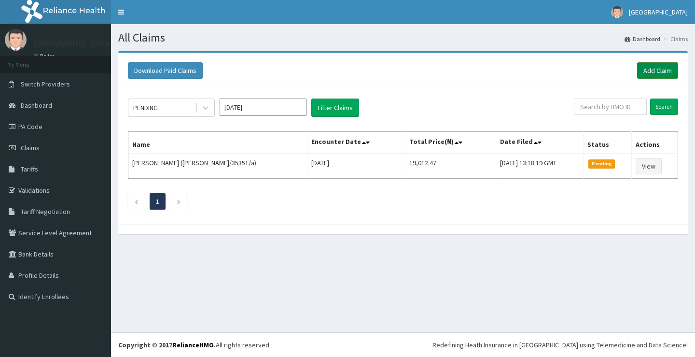
click at [649, 74] on link "Add Claim" at bounding box center [657, 70] width 41 height 16
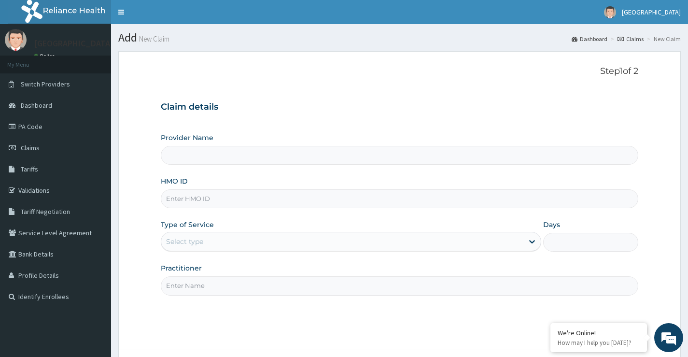
drag, startPoint x: 0, startPoint y: 0, endPoint x: 244, endPoint y: 200, distance: 315.3
click at [244, 200] on input "HMO ID" at bounding box center [400, 198] width 478 height 19
type input "G"
type input "[GEOGRAPHIC_DATA]"
type input "GMT/10085/C"
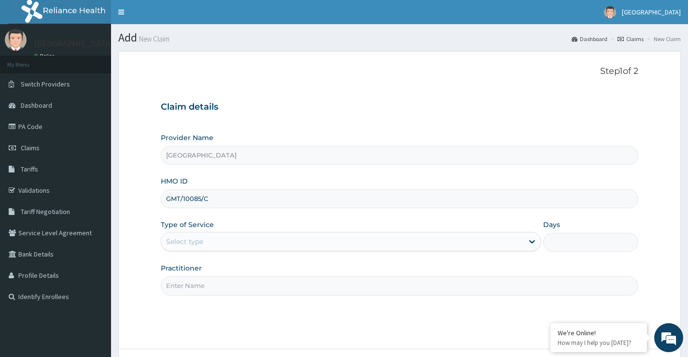
click at [252, 239] on div "Select type" at bounding box center [342, 241] width 362 height 15
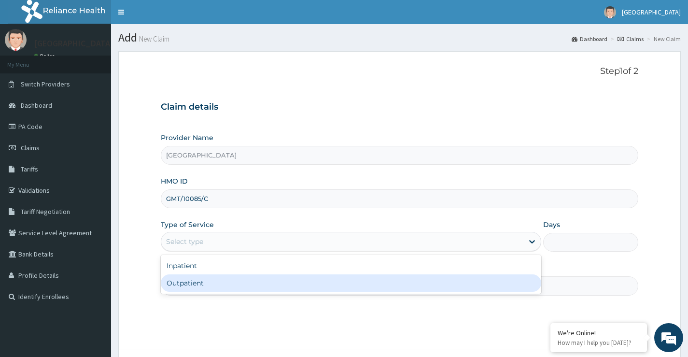
click at [236, 285] on div "Outpatient" at bounding box center [351, 282] width 380 height 17
type input "1"
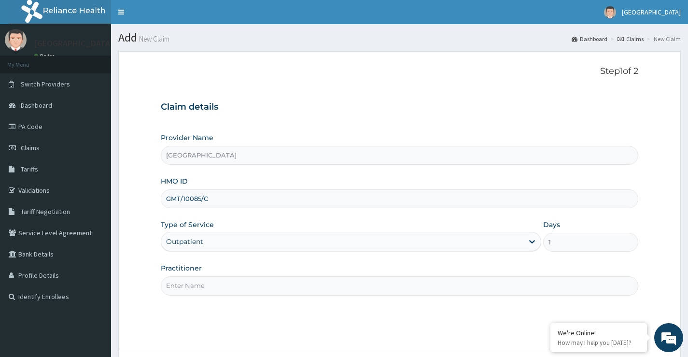
scroll to position [48, 0]
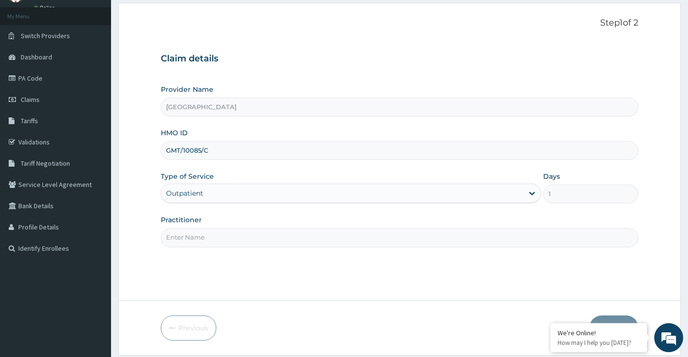
click at [254, 237] on input "Practitioner" at bounding box center [400, 237] width 478 height 19
type input "d"
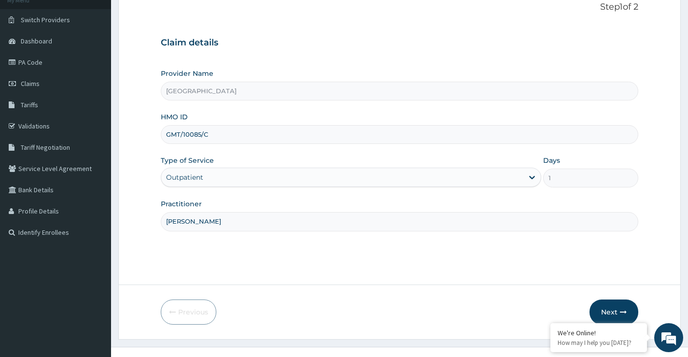
scroll to position [79, 0]
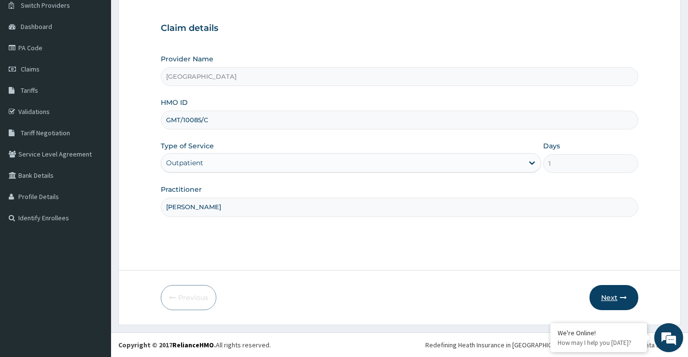
type input "[PERSON_NAME]"
click at [608, 295] on button "Next" at bounding box center [614, 297] width 49 height 25
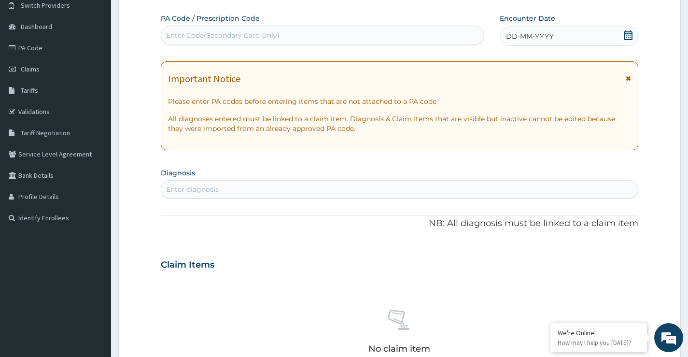
click at [626, 35] on icon at bounding box center [628, 35] width 9 height 10
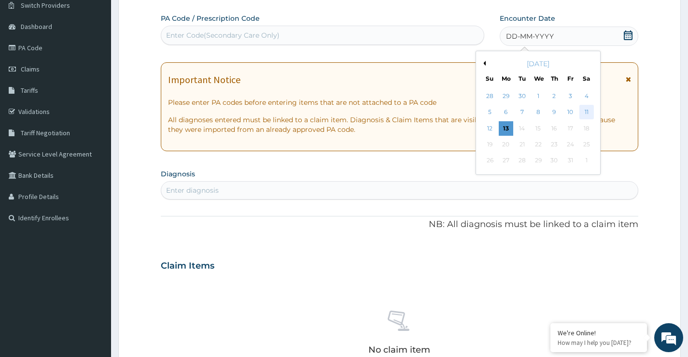
click at [589, 113] on div "11" at bounding box center [586, 112] width 14 height 14
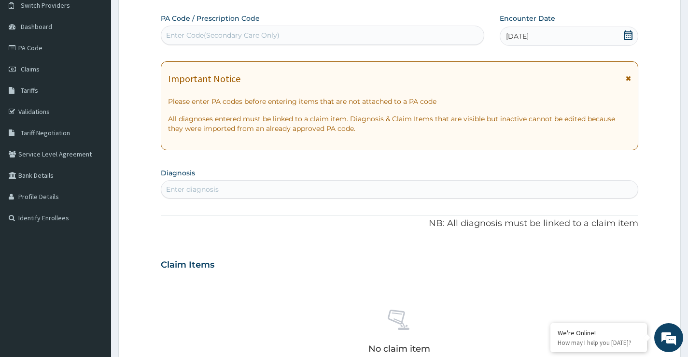
click at [309, 189] on div "Enter diagnosis" at bounding box center [399, 189] width 477 height 15
type input "[MEDICAL_DATA]"
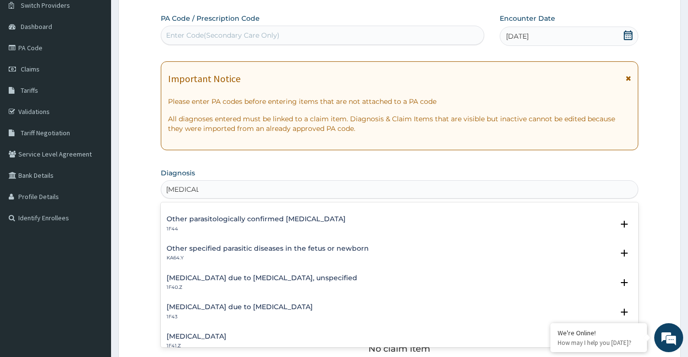
scroll to position [97, 0]
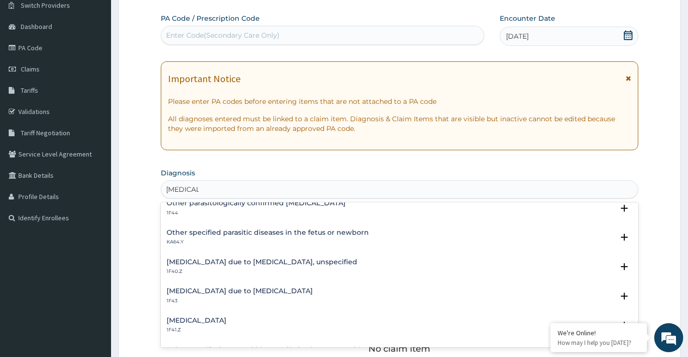
click at [268, 268] on p "1F40.Z" at bounding box center [262, 271] width 191 height 7
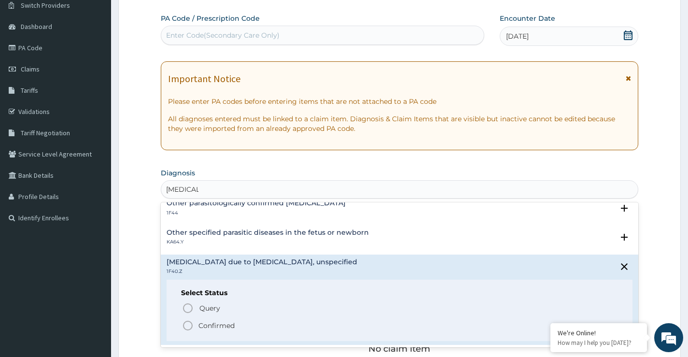
click at [222, 327] on p "Confirmed" at bounding box center [216, 326] width 36 height 10
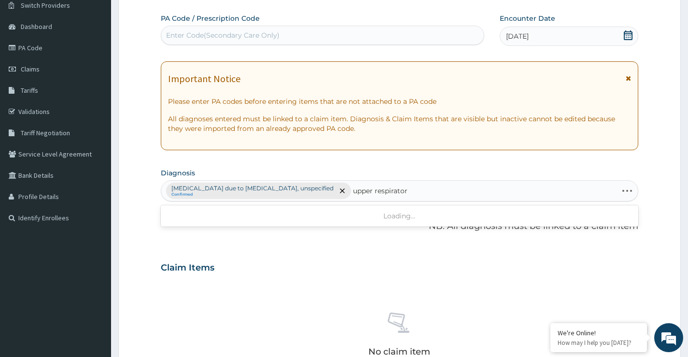
type input "upper respiratory"
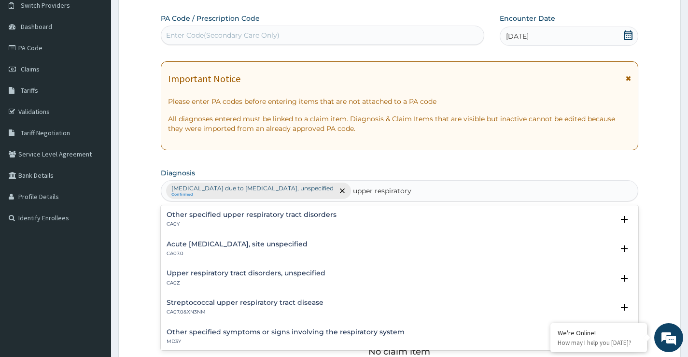
click at [308, 241] on h4 "Acute [MEDICAL_DATA], site unspecified" at bounding box center [237, 243] width 141 height 7
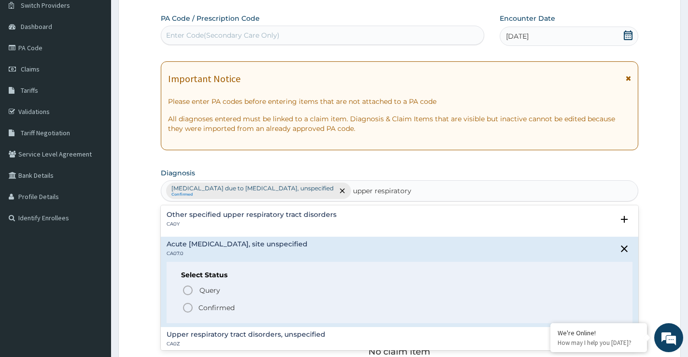
click at [200, 308] on p "Confirmed" at bounding box center [216, 308] width 36 height 10
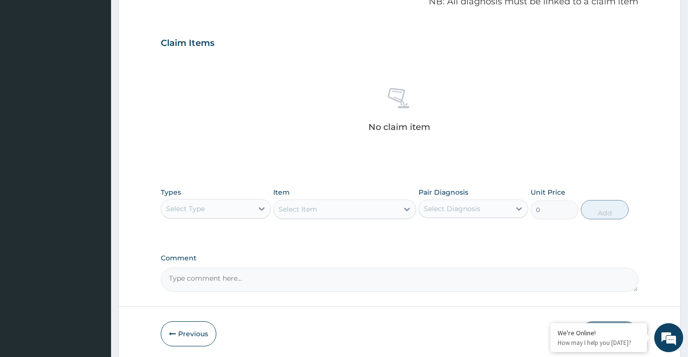
scroll to position [339, 0]
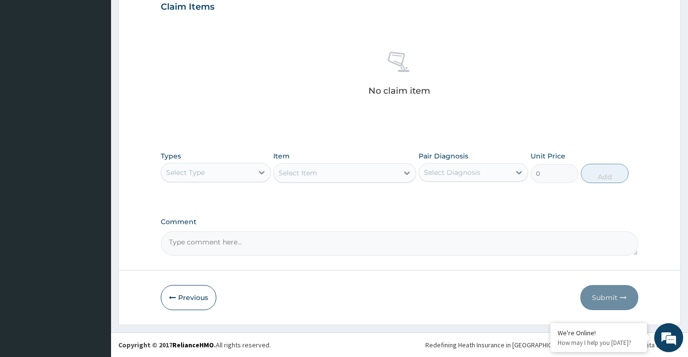
click at [246, 174] on div "Select Type" at bounding box center [206, 172] width 91 height 15
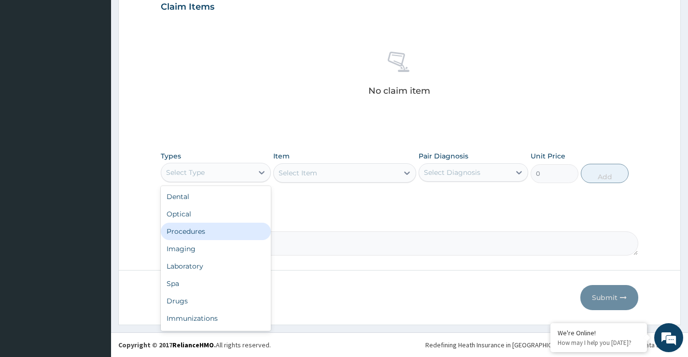
click at [209, 234] on div "Procedures" at bounding box center [216, 231] width 110 height 17
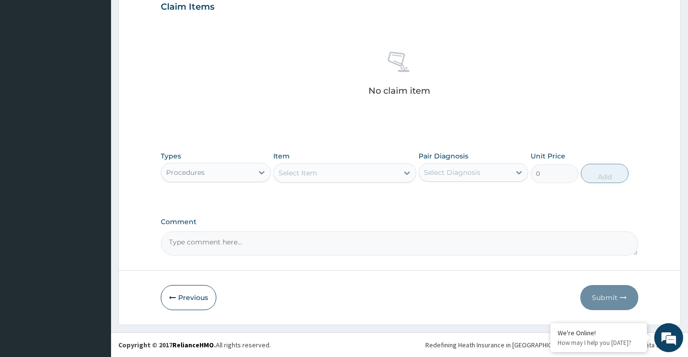
click at [398, 170] on div "Select Item" at bounding box center [336, 172] width 125 height 15
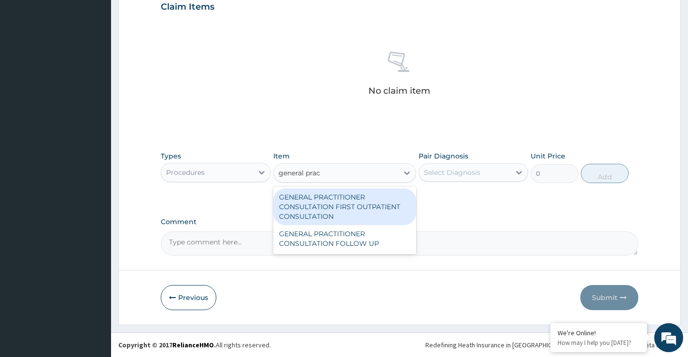
type input "general pract"
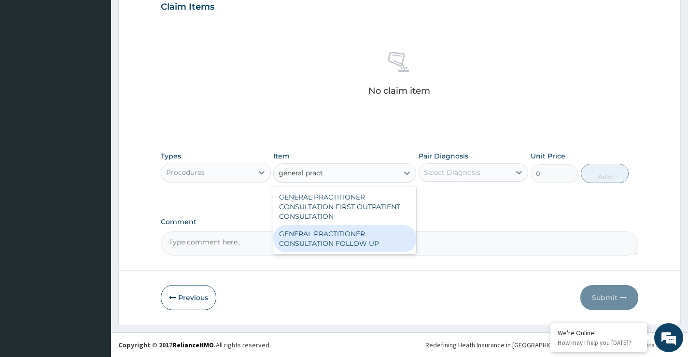
click at [361, 232] on div "GENERAL PRACTITIONER CONSULTATION FOLLOW UP" at bounding box center [344, 238] width 143 height 27
type input "2365"
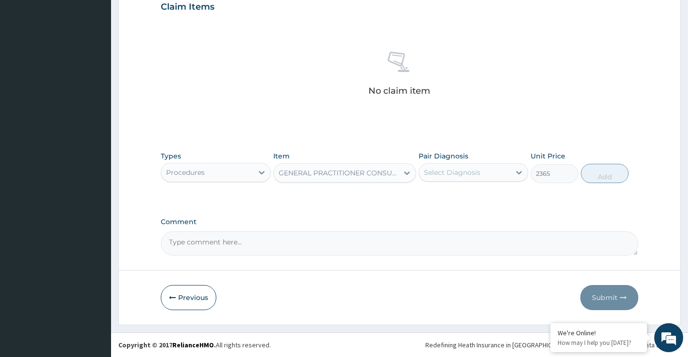
click at [471, 169] on div "Select Diagnosis" at bounding box center [452, 173] width 56 height 10
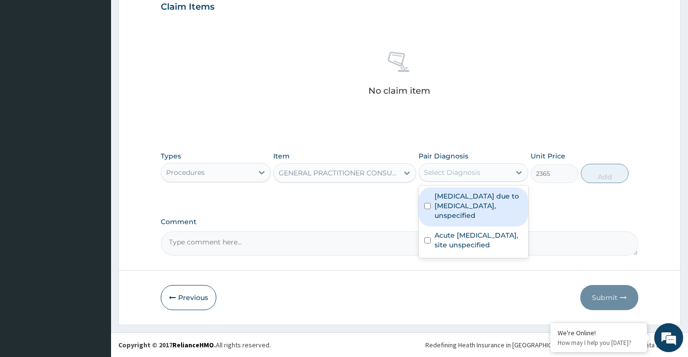
click at [480, 212] on label "[MEDICAL_DATA] due to [MEDICAL_DATA], unspecified" at bounding box center [479, 205] width 88 height 29
checkbox input "true"
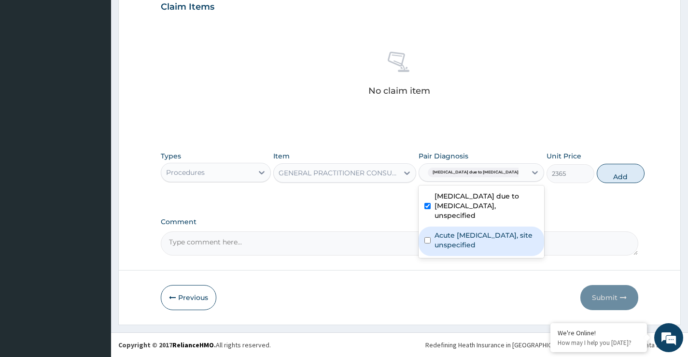
click at [472, 250] on label "Acute [MEDICAL_DATA], site unspecified" at bounding box center [487, 239] width 104 height 19
checkbox input "true"
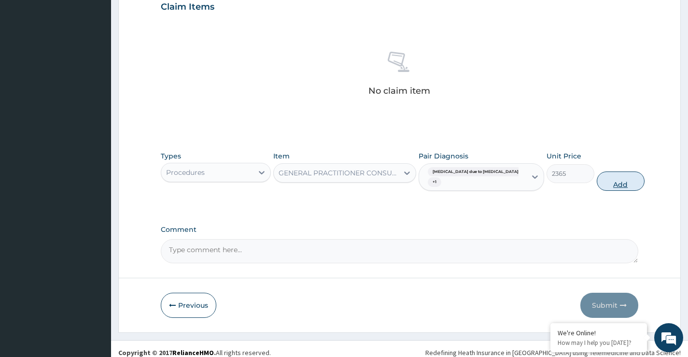
click at [607, 184] on button "Add" at bounding box center [621, 180] width 48 height 19
type input "0"
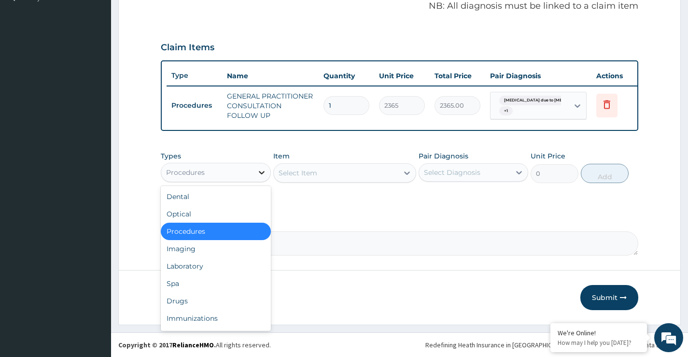
click at [254, 170] on div at bounding box center [261, 172] width 17 height 17
click at [188, 267] on div "Laboratory" at bounding box center [216, 265] width 110 height 17
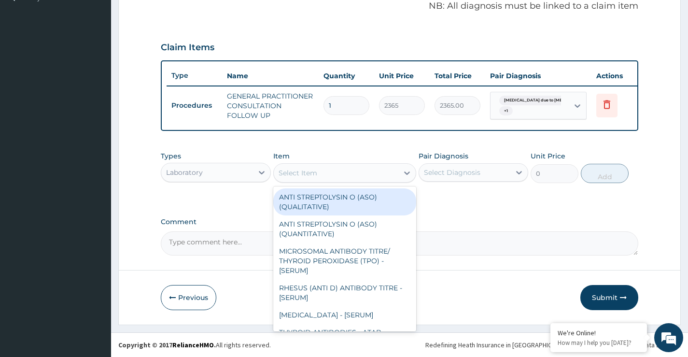
click at [401, 172] on div at bounding box center [406, 172] width 17 height 17
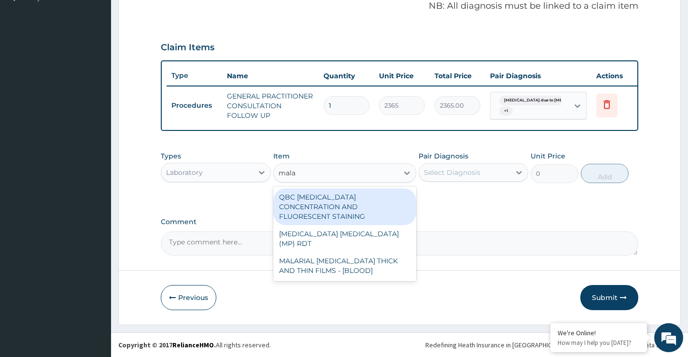
type input "malar"
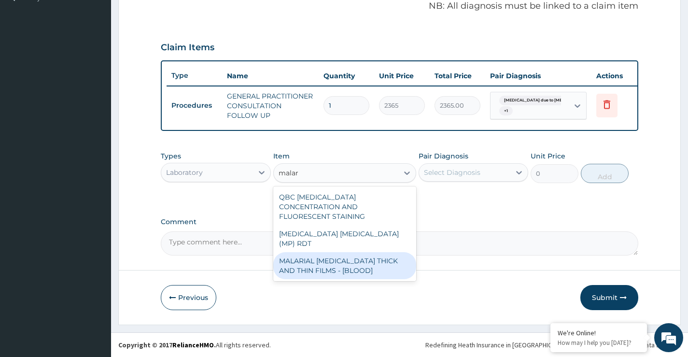
click at [374, 252] on div "MALARIAL [MEDICAL_DATA] THICK AND THIN FILMS - [BLOOD]" at bounding box center [344, 265] width 143 height 27
type input "2000"
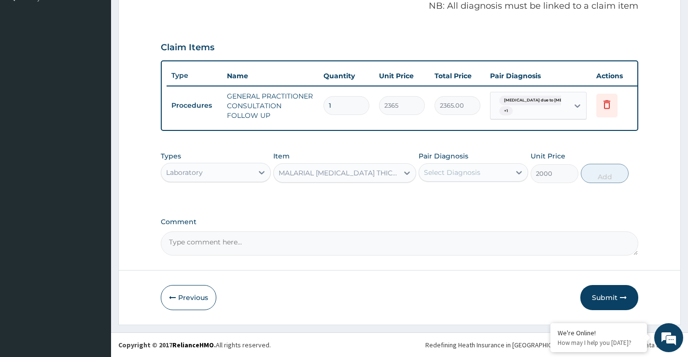
click at [505, 176] on div "Select Diagnosis" at bounding box center [464, 172] width 91 height 15
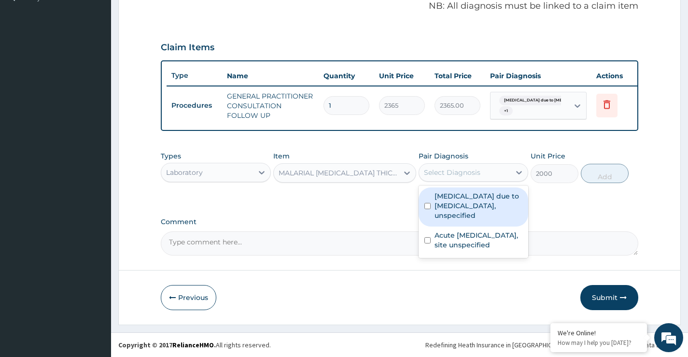
click at [498, 197] on label "[MEDICAL_DATA] due to [MEDICAL_DATA], unspecified" at bounding box center [479, 205] width 88 height 29
checkbox input "true"
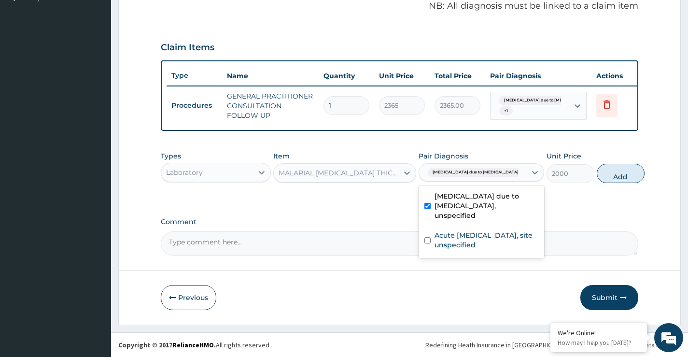
click at [609, 180] on button "Add" at bounding box center [621, 173] width 48 height 19
type input "0"
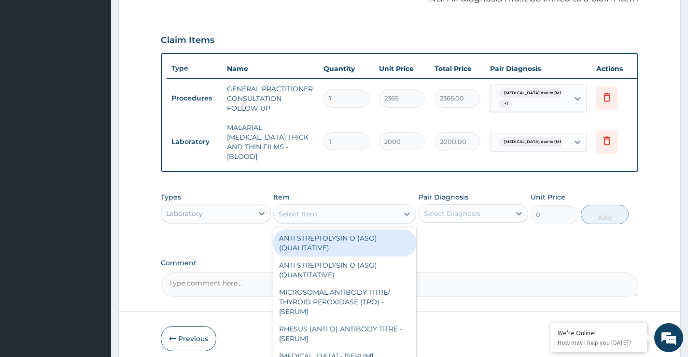
click at [377, 215] on div "Select Item" at bounding box center [336, 213] width 125 height 15
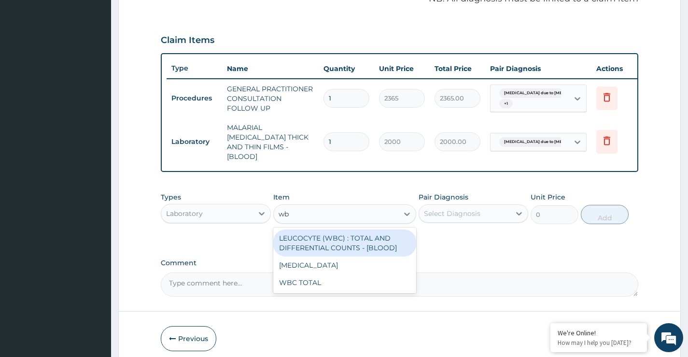
type input "wbc"
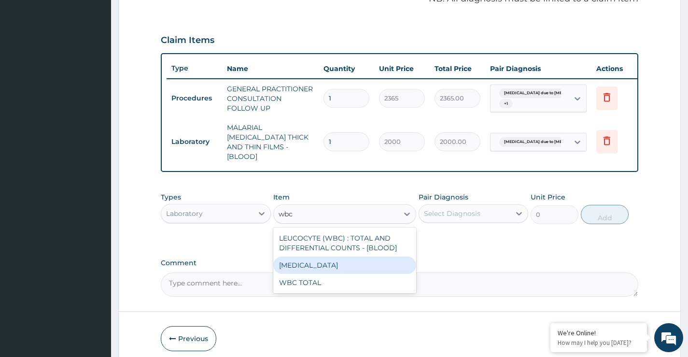
click at [339, 263] on div "[MEDICAL_DATA]" at bounding box center [344, 264] width 143 height 17
type input "3225"
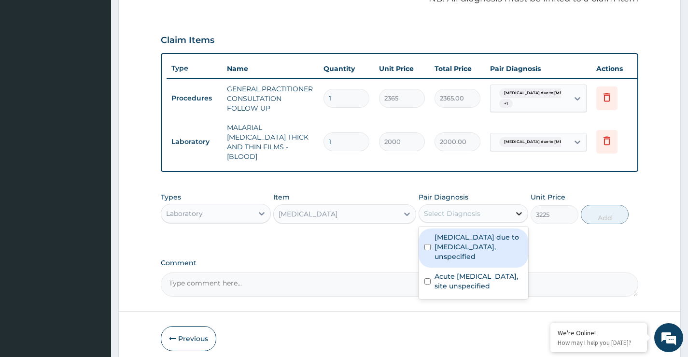
click at [521, 212] on icon at bounding box center [520, 213] width 6 height 3
click at [499, 253] on label "[MEDICAL_DATA] due to [MEDICAL_DATA], unspecified" at bounding box center [479, 246] width 88 height 29
checkbox input "true"
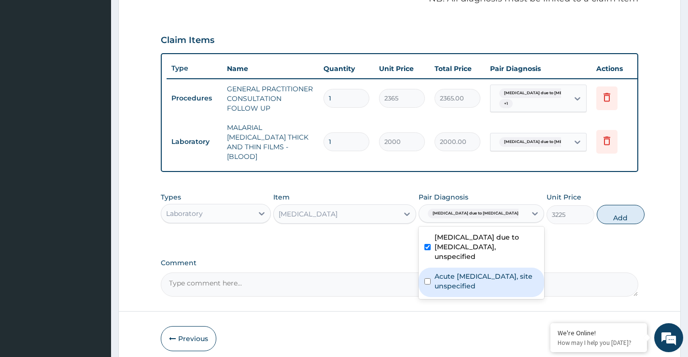
click at [503, 273] on label "Acute [MEDICAL_DATA], site unspecified" at bounding box center [487, 280] width 104 height 19
checkbox input "true"
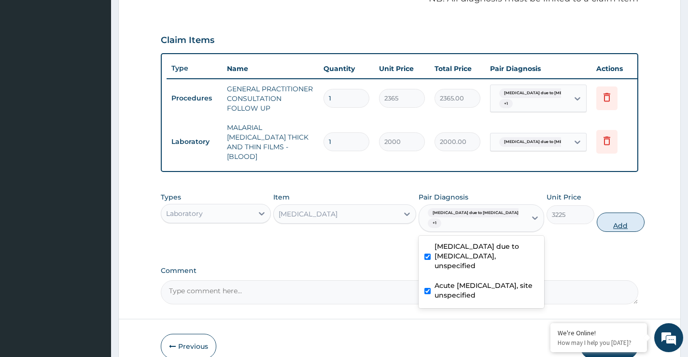
click at [606, 225] on button "Add" at bounding box center [621, 221] width 48 height 19
type input "0"
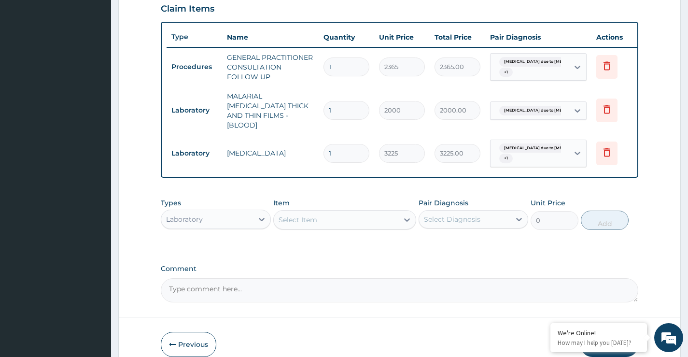
scroll to position [354, 0]
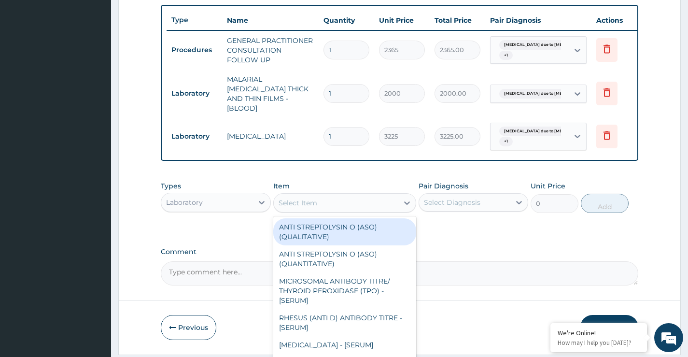
click at [371, 201] on div "Select Item" at bounding box center [336, 202] width 125 height 15
type input "pcv"
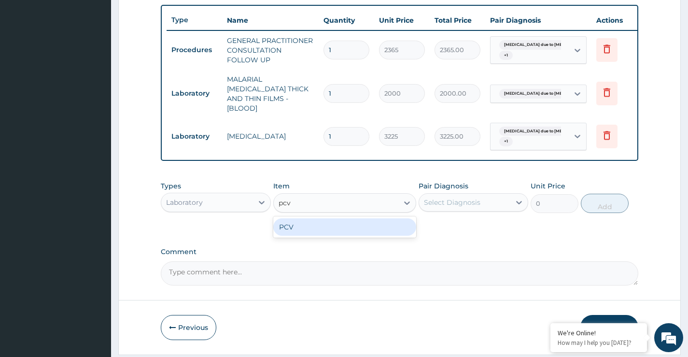
click at [377, 229] on div "PCV" at bounding box center [344, 226] width 143 height 17
type input "2150"
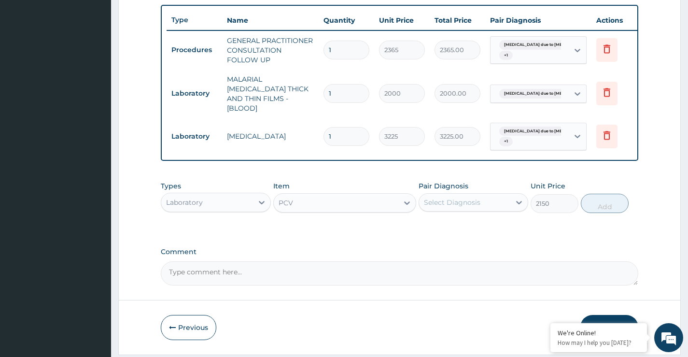
click at [481, 201] on div "Select Diagnosis" at bounding box center [464, 202] width 91 height 15
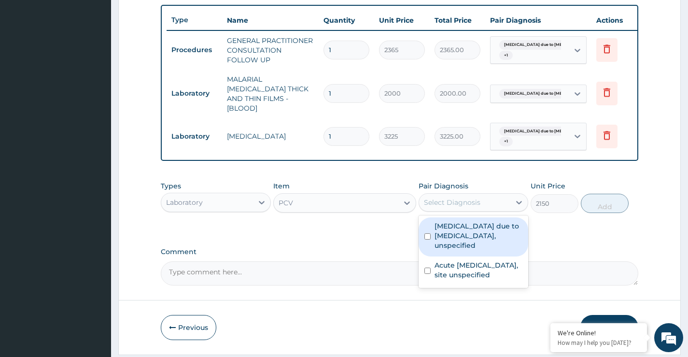
click at [479, 232] on label "[MEDICAL_DATA] due to [MEDICAL_DATA], unspecified" at bounding box center [479, 235] width 88 height 29
checkbox input "true"
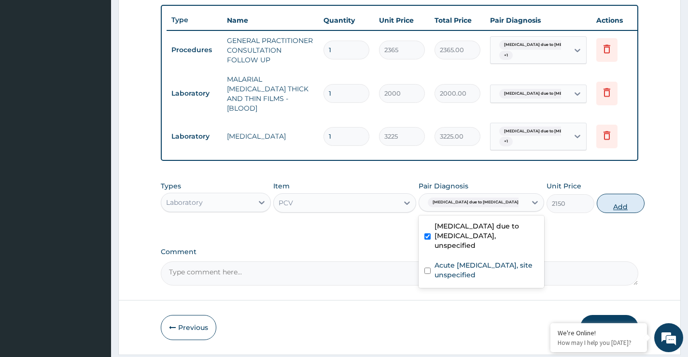
click at [603, 207] on button "Add" at bounding box center [621, 203] width 48 height 19
type input "0"
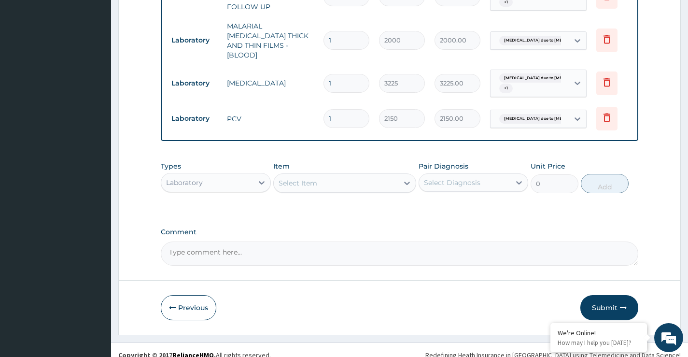
scroll to position [415, 0]
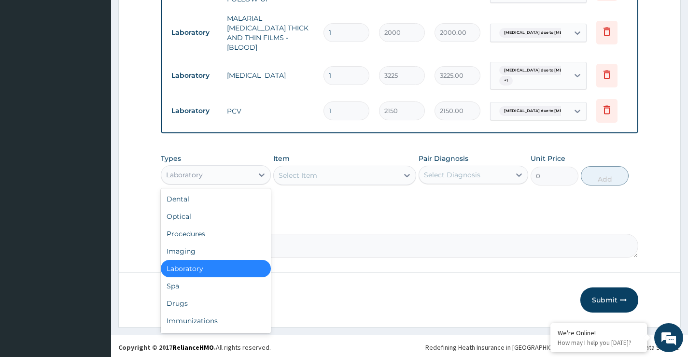
click at [249, 169] on div "Laboratory" at bounding box center [206, 174] width 91 height 15
click at [181, 302] on div "Drugs" at bounding box center [216, 303] width 110 height 17
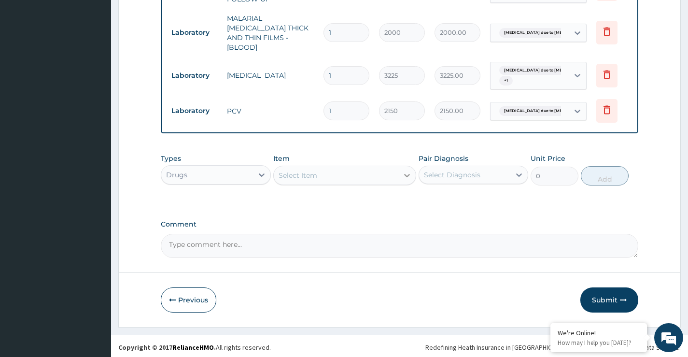
click at [400, 174] on div at bounding box center [406, 175] width 17 height 17
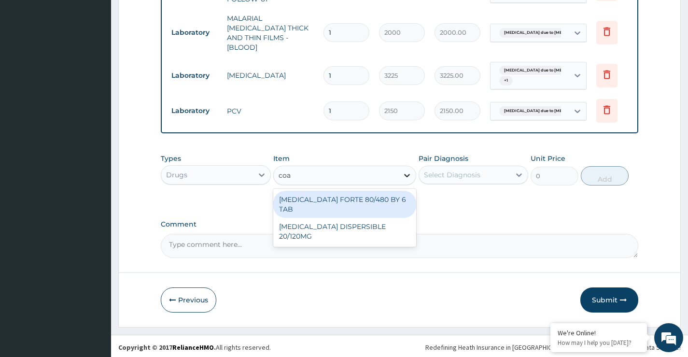
type input "[PERSON_NAME]"
click at [364, 196] on div "[MEDICAL_DATA] FORTE 80/480 BY 6 TAB" at bounding box center [344, 204] width 143 height 27
type input "449.35"
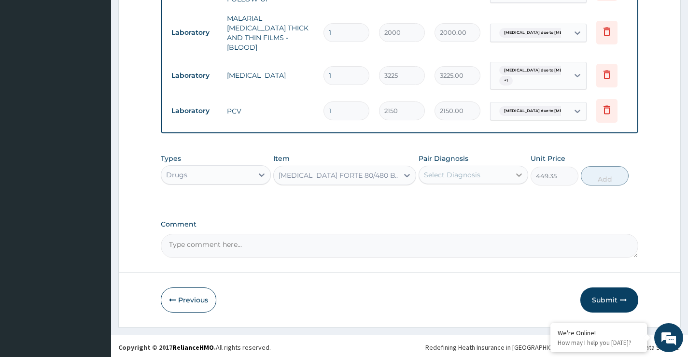
click at [520, 170] on icon at bounding box center [519, 175] width 10 height 10
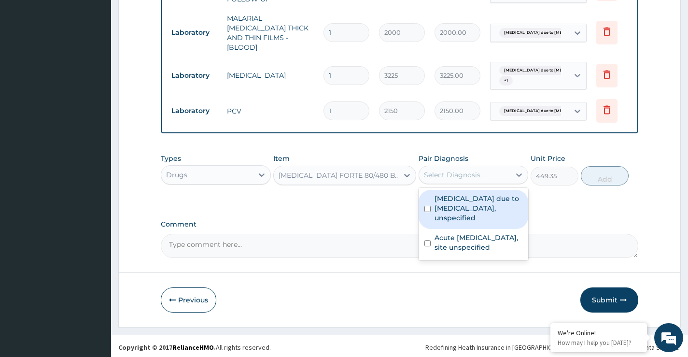
click at [504, 198] on label "[MEDICAL_DATA] due to [MEDICAL_DATA], unspecified" at bounding box center [479, 208] width 88 height 29
checkbox input "true"
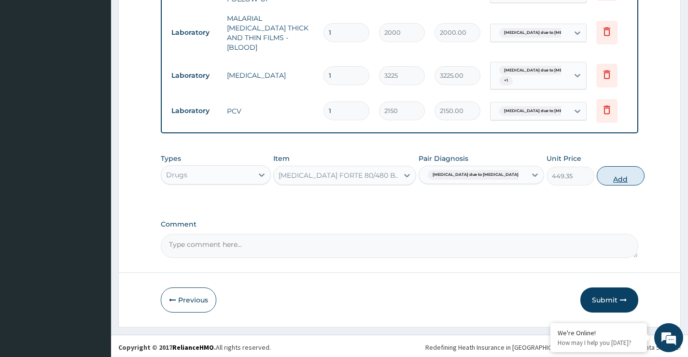
click at [603, 181] on button "Add" at bounding box center [621, 175] width 48 height 19
type input "0"
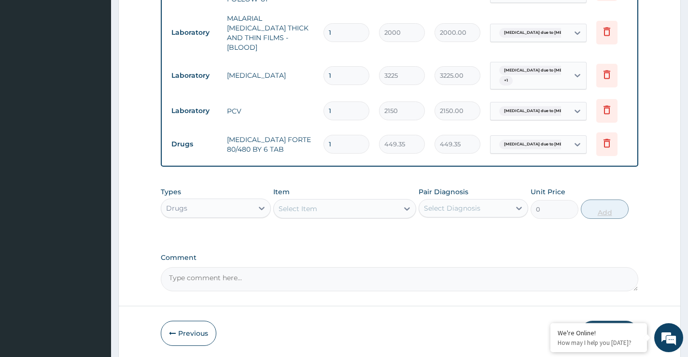
type input "0.00"
type input "6"
type input "2696.10"
type input "6"
click at [381, 207] on div "Select Item" at bounding box center [336, 208] width 125 height 15
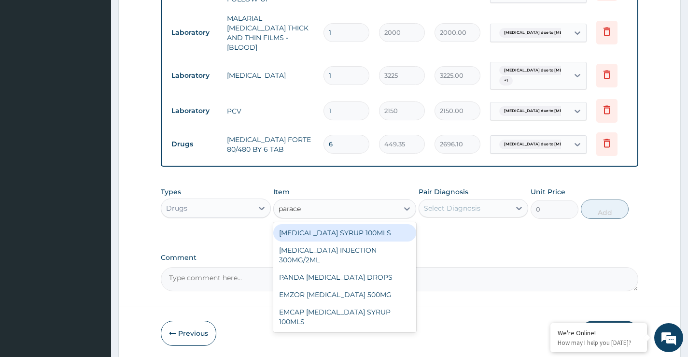
type input "paracet"
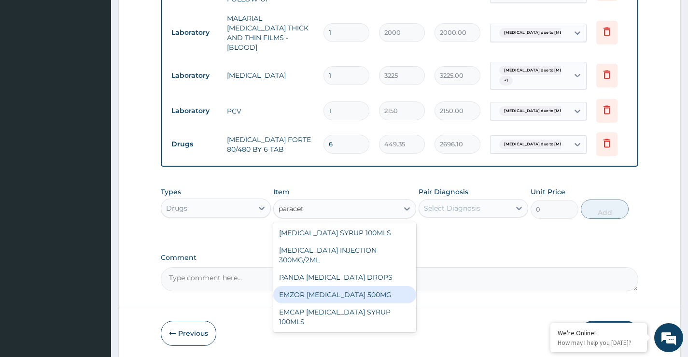
click at [351, 289] on div "EMZOR [MEDICAL_DATA] 500MG" at bounding box center [344, 294] width 143 height 17
type input "30"
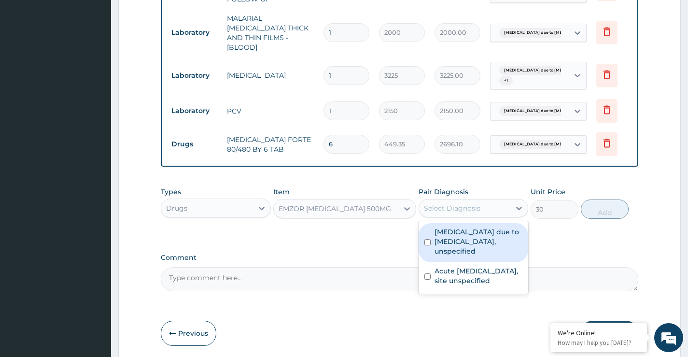
click at [488, 206] on div "Select Diagnosis" at bounding box center [464, 207] width 91 height 15
click at [484, 242] on label "[MEDICAL_DATA] due to [MEDICAL_DATA], unspecified" at bounding box center [479, 241] width 88 height 29
checkbox input "true"
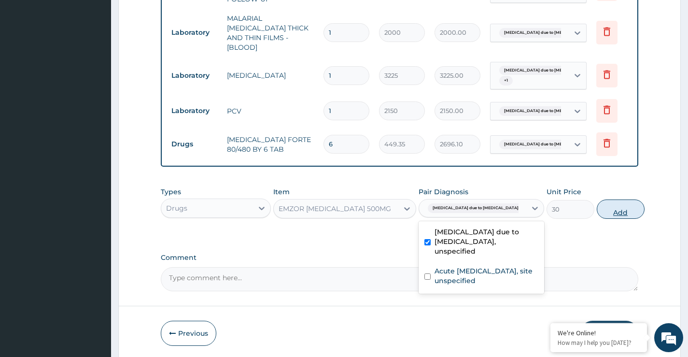
click at [605, 212] on button "Add" at bounding box center [621, 208] width 48 height 19
type input "0"
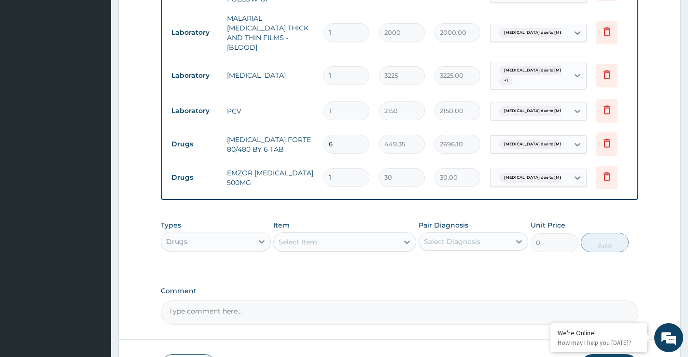
type input "15"
type input "450.00"
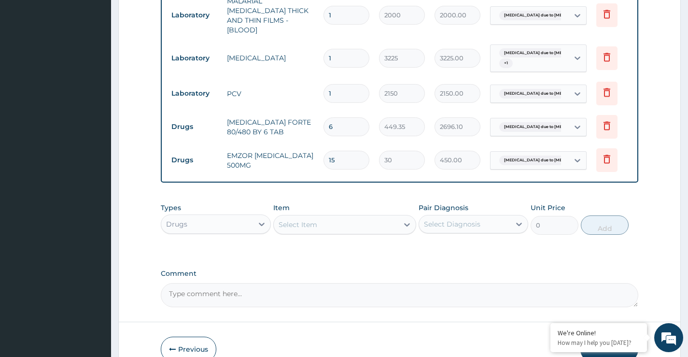
scroll to position [464, 0]
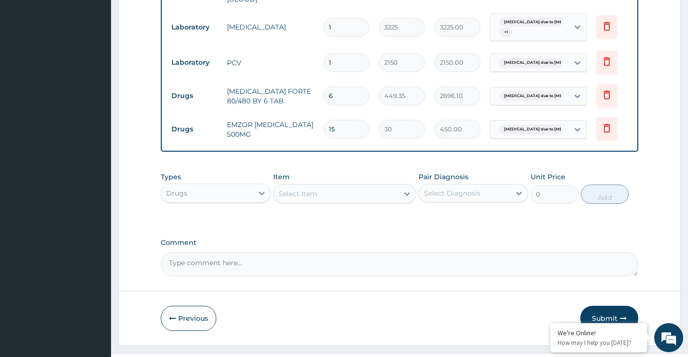
type input "15"
click at [370, 192] on div "Select Item" at bounding box center [336, 193] width 125 height 15
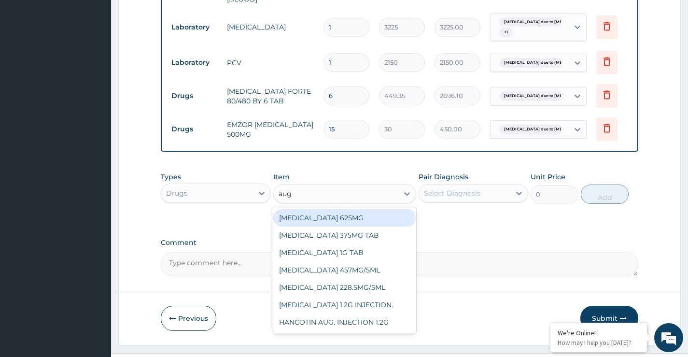
type input "augm"
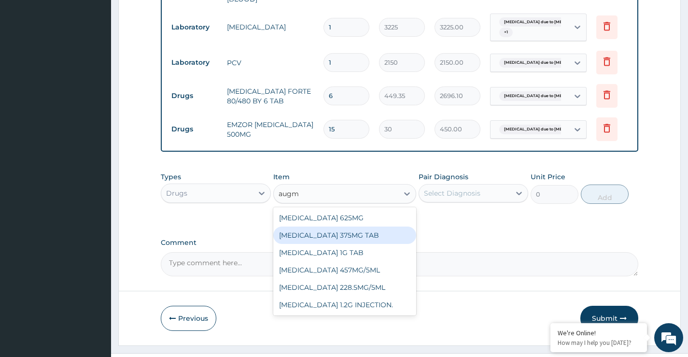
click at [347, 233] on div "[MEDICAL_DATA] 375MG TAB" at bounding box center [344, 234] width 143 height 17
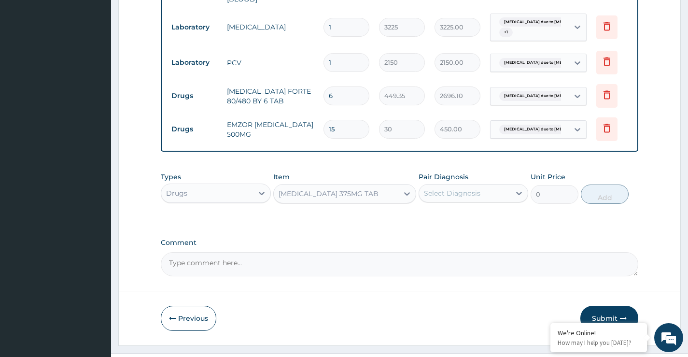
type input "768.625"
click at [485, 193] on div "Select Diagnosis" at bounding box center [464, 192] width 91 height 15
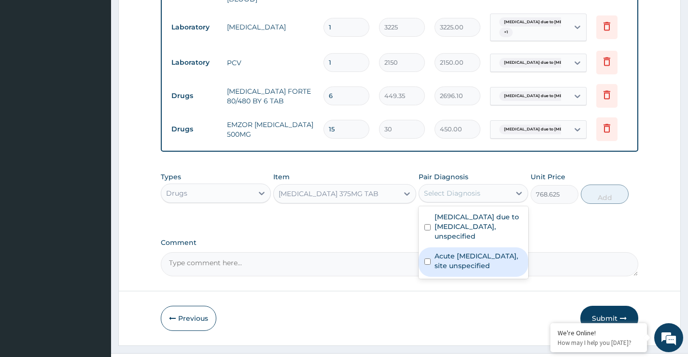
click at [485, 261] on label "Acute [MEDICAL_DATA], site unspecified" at bounding box center [479, 260] width 88 height 19
checkbox input "true"
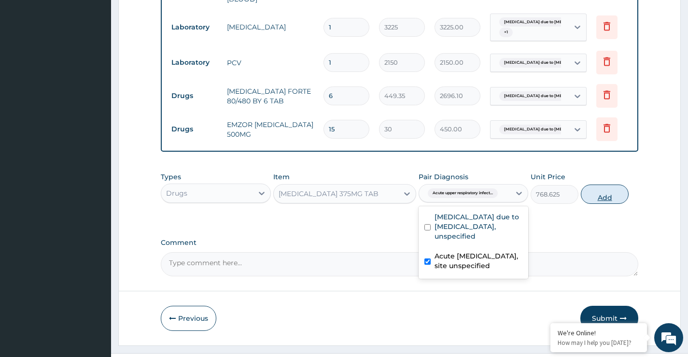
click at [604, 196] on button "Add" at bounding box center [605, 193] width 48 height 19
type input "0"
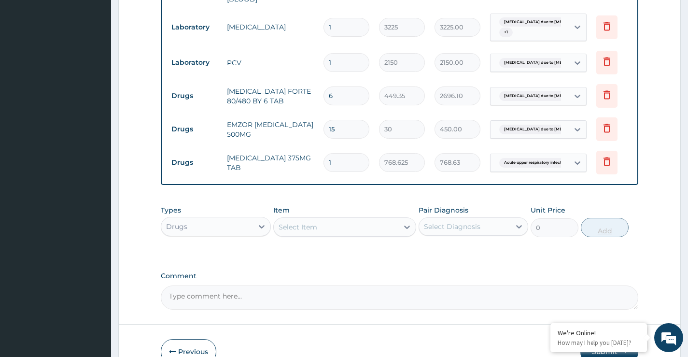
type input "14"
type input "10760.75"
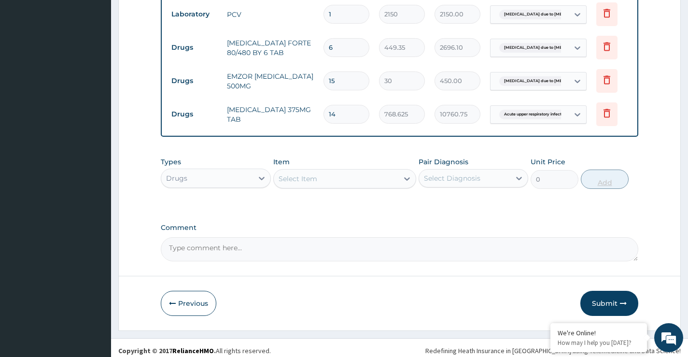
scroll to position [515, 0]
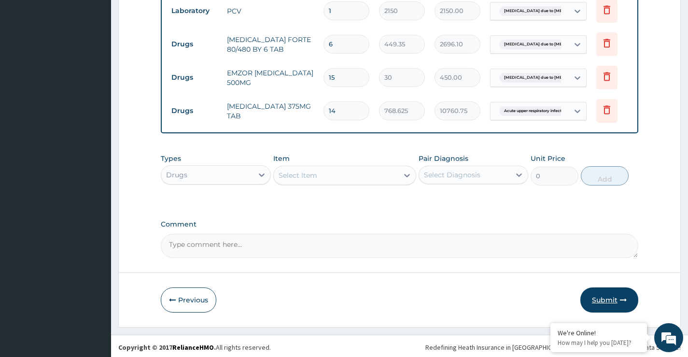
type input "14"
click at [603, 294] on button "Submit" at bounding box center [609, 299] width 58 height 25
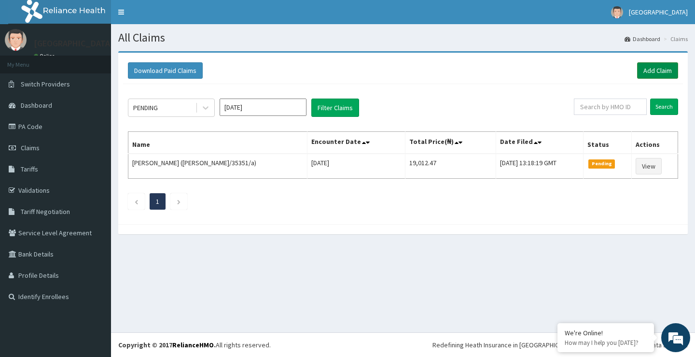
click at [651, 69] on link "Add Claim" at bounding box center [657, 70] width 41 height 16
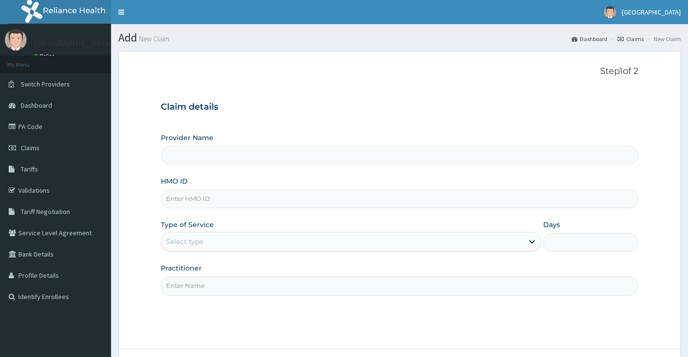
click at [236, 199] on input "HMO ID" at bounding box center [400, 198] width 478 height 19
type input "gmt"
type input "[GEOGRAPHIC_DATA]"
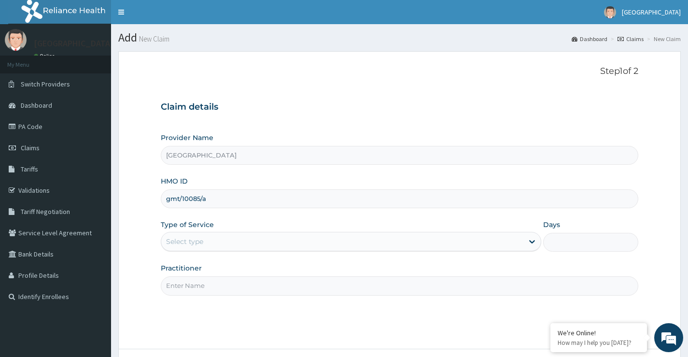
type input "gmt/10085/a"
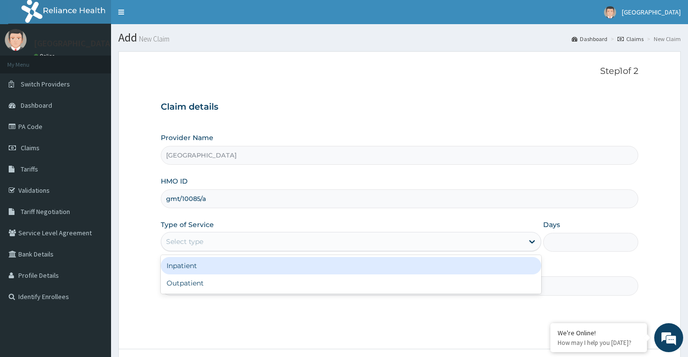
drag, startPoint x: 250, startPoint y: 236, endPoint x: 250, endPoint y: 259, distance: 22.7
click at [251, 237] on div "Select type" at bounding box center [342, 241] width 362 height 15
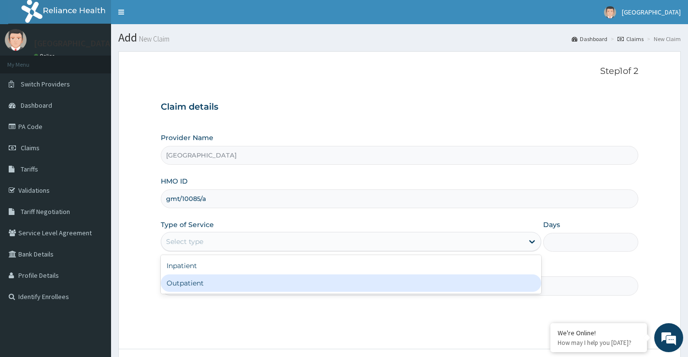
click at [242, 282] on div "Outpatient" at bounding box center [351, 282] width 380 height 17
type input "1"
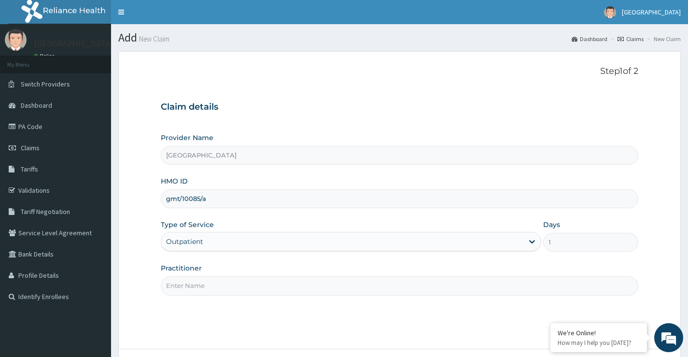
click at [242, 282] on input "Practitioner" at bounding box center [400, 285] width 478 height 19
type input "d"
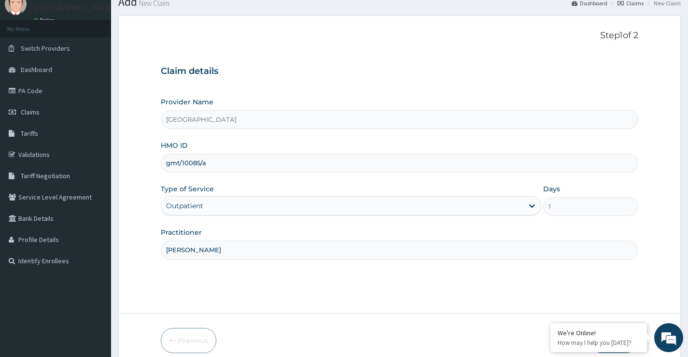
scroll to position [79, 0]
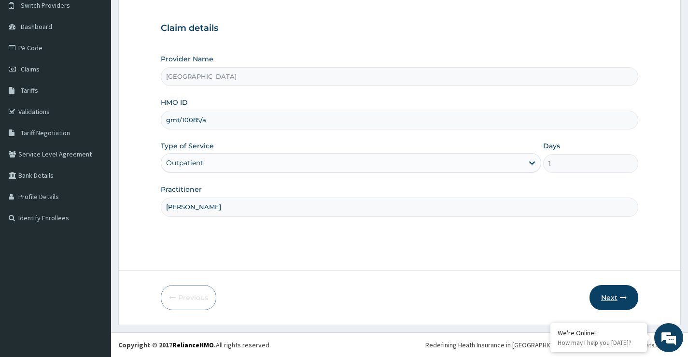
type input "DR. KUKOYI"
click at [604, 300] on button "Next" at bounding box center [614, 297] width 49 height 25
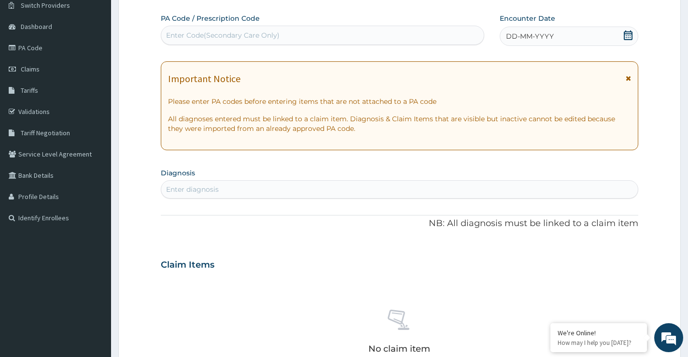
click at [630, 33] on icon at bounding box center [628, 35] width 10 height 10
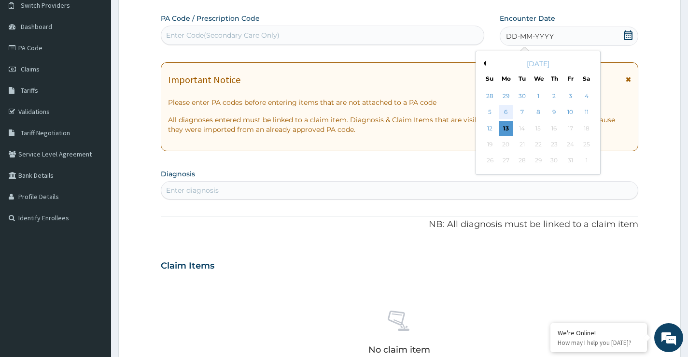
click at [509, 112] on div "6" at bounding box center [506, 112] width 14 height 14
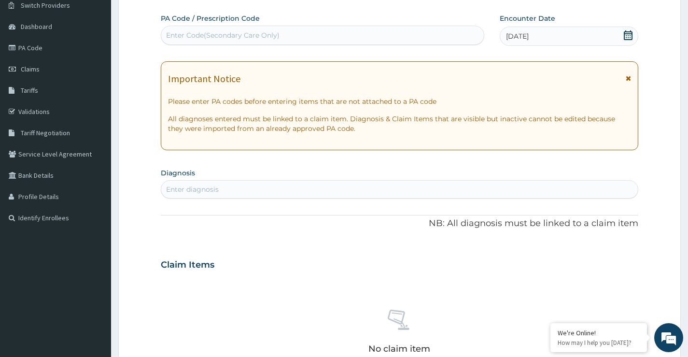
click at [389, 190] on div "Enter diagnosis" at bounding box center [399, 189] width 477 height 15
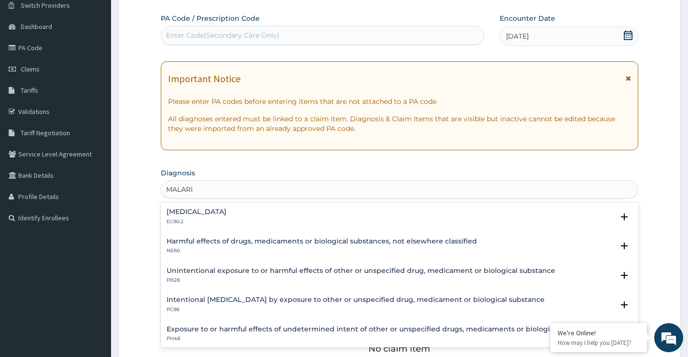
type input "MALARIA"
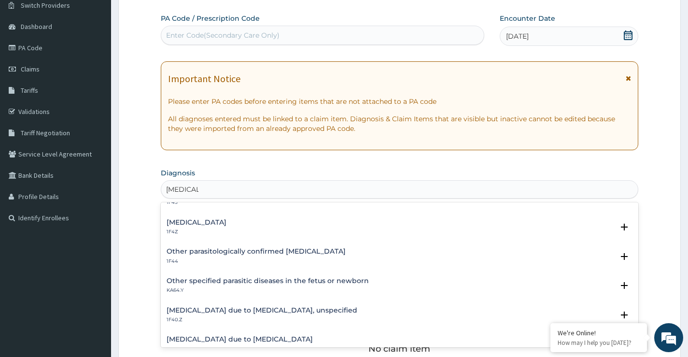
scroll to position [97, 0]
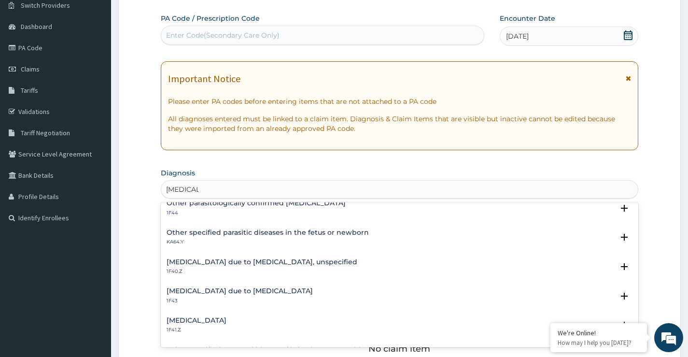
click at [255, 262] on h4 "Malaria due to Plasmodium falciparum, unspecified" at bounding box center [262, 261] width 191 height 7
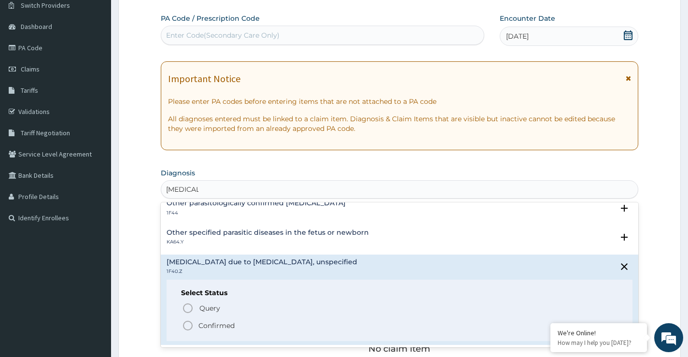
click at [217, 325] on p "Confirmed" at bounding box center [216, 326] width 36 height 10
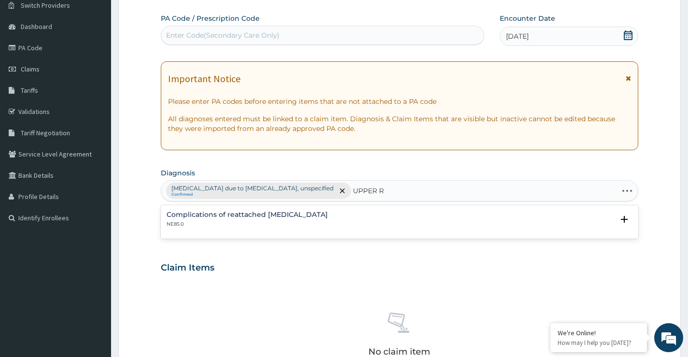
type input "UPPER"
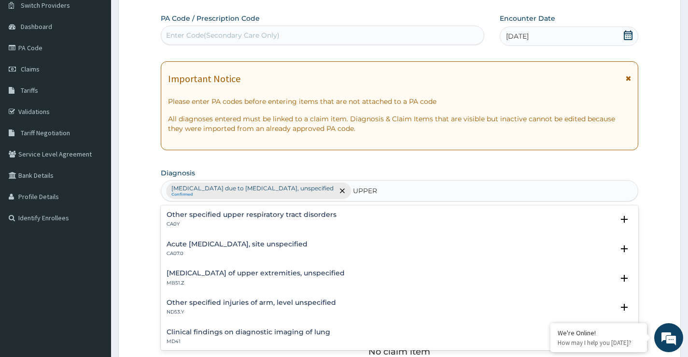
click at [301, 250] on p "CA07.0" at bounding box center [237, 253] width 141 height 7
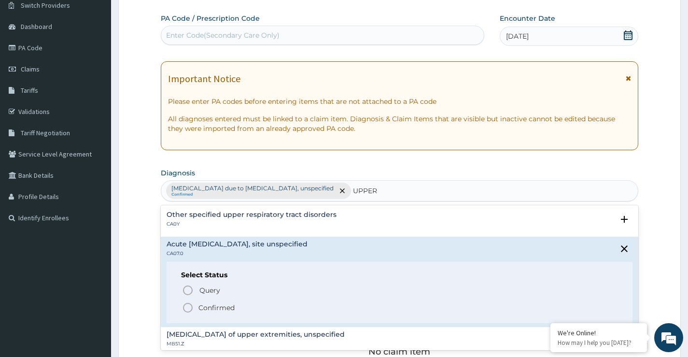
click at [237, 309] on span "Confirmed" at bounding box center [400, 308] width 436 height 12
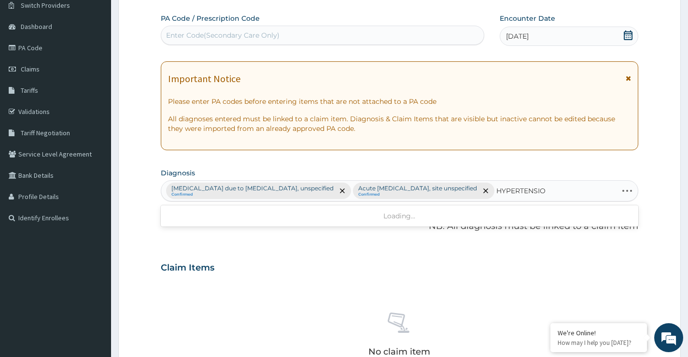
type input "HYPERTENSION"
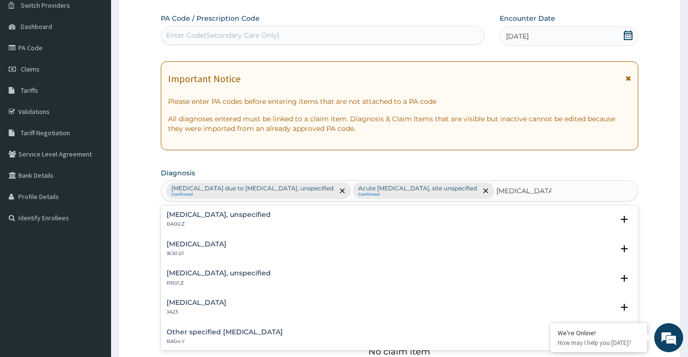
click at [231, 217] on h4 "Essential hypertension, unspecified" at bounding box center [219, 214] width 104 height 7
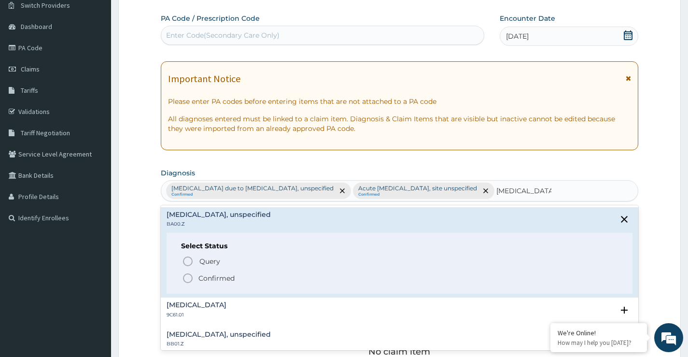
click at [209, 275] on p "Confirmed" at bounding box center [216, 278] width 36 height 10
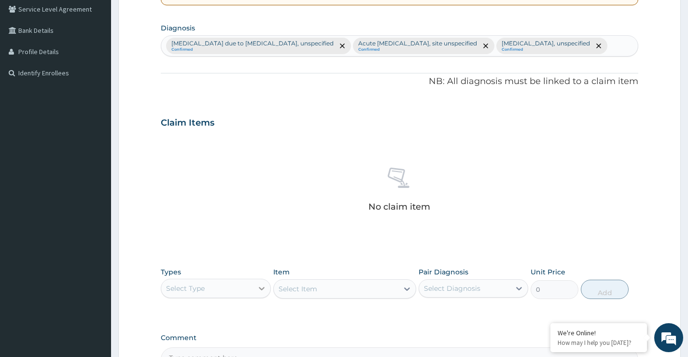
scroll to position [272, 0]
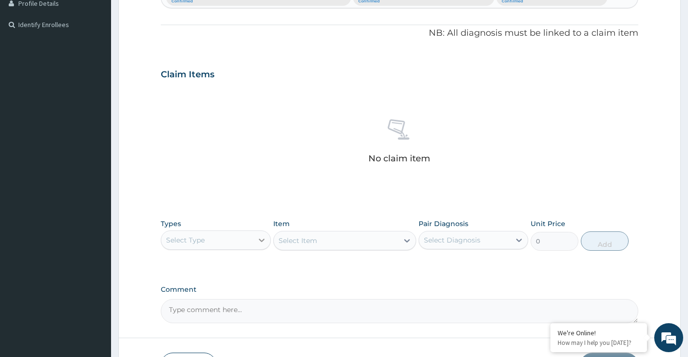
click at [253, 249] on div at bounding box center [261, 239] width 17 height 17
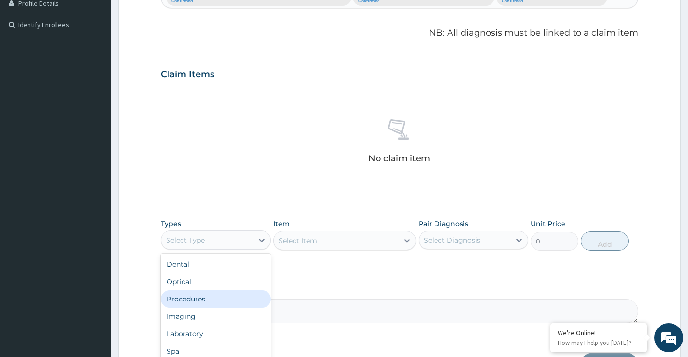
click at [219, 308] on div "Procedures" at bounding box center [216, 298] width 110 height 17
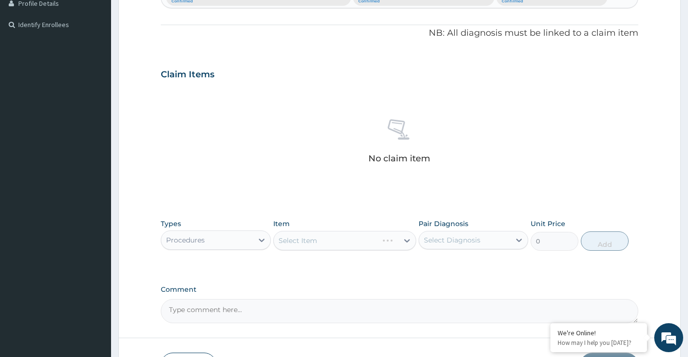
click at [319, 250] on div "Select Item" at bounding box center [344, 240] width 143 height 19
click at [437, 248] on div "Select Diagnosis" at bounding box center [464, 239] width 91 height 15
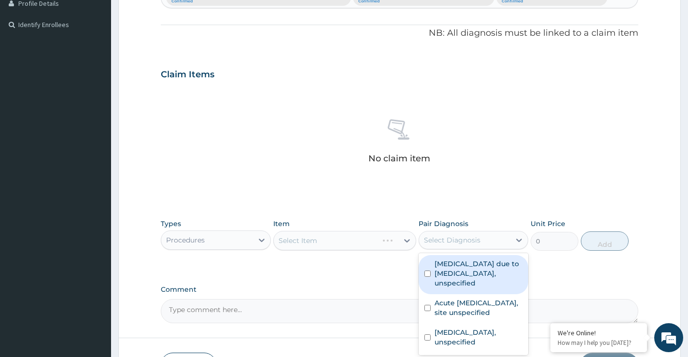
click at [448, 280] on label "Malaria due to Plasmodium falciparum, unspecified" at bounding box center [479, 273] width 88 height 29
checkbox input "true"
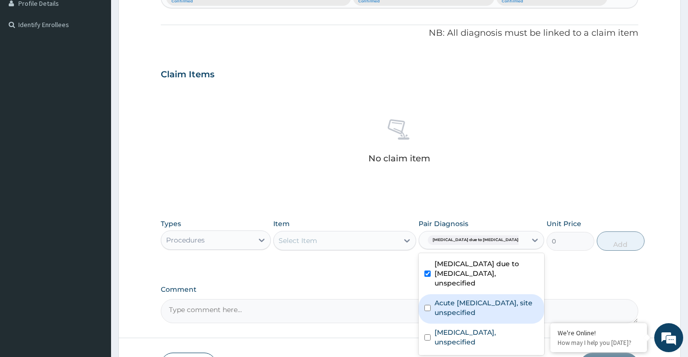
click at [436, 317] on label "Acute upper respiratory infection, site unspecified" at bounding box center [487, 307] width 104 height 19
checkbox input "true"
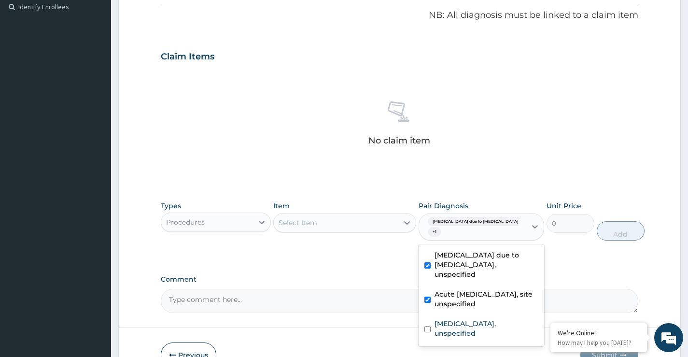
scroll to position [320, 0]
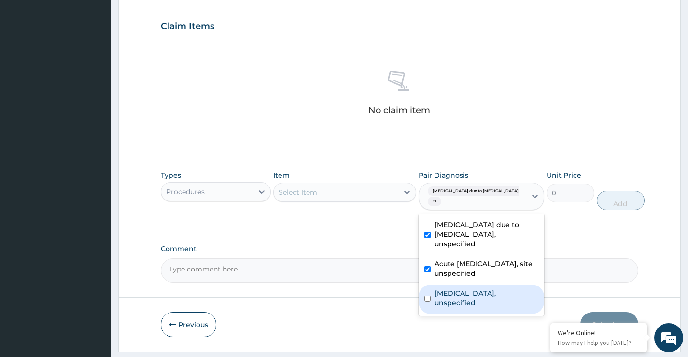
click at [475, 308] on label "Essential hypertension, unspecified" at bounding box center [487, 297] width 104 height 19
checkbox input "true"
click at [354, 200] on div "Select Item" at bounding box center [336, 191] width 125 height 15
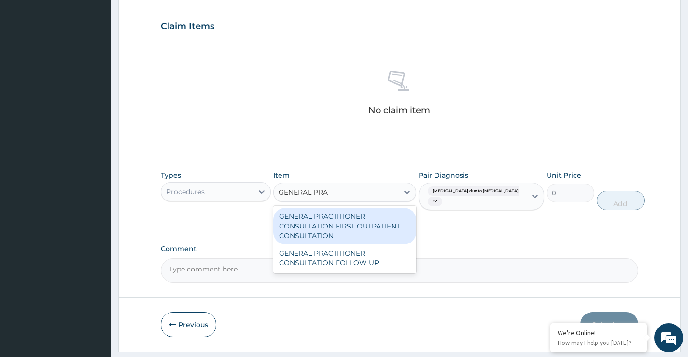
type input "GENERAL PRAC"
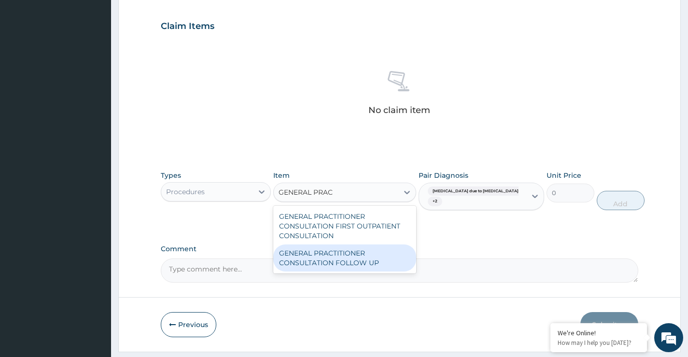
click at [352, 264] on div "GENERAL PRACTITIONER CONSULTATION FOLLOW UP" at bounding box center [344, 257] width 143 height 27
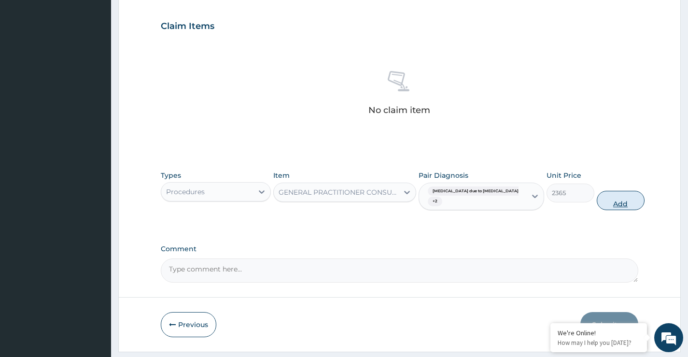
click at [604, 210] on button "Add" at bounding box center [621, 200] width 48 height 19
type input "0"
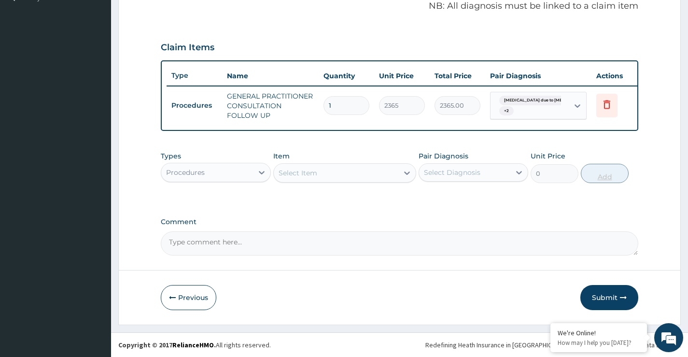
scroll to position [320, 0]
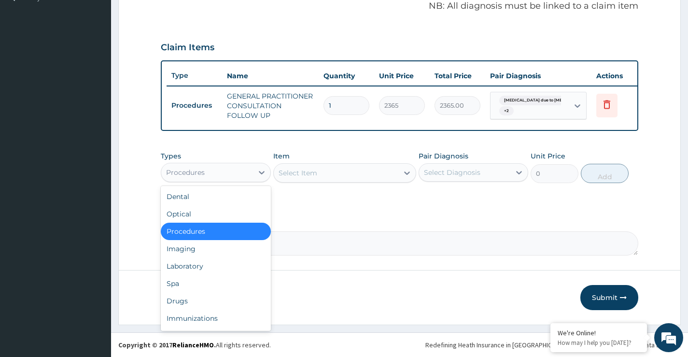
click at [222, 178] on div "Procedures" at bounding box center [206, 172] width 91 height 15
click at [189, 300] on div "Drugs" at bounding box center [216, 300] width 110 height 17
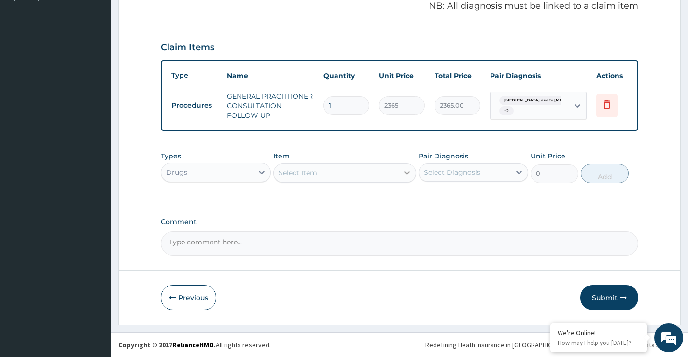
click at [409, 170] on icon at bounding box center [407, 173] width 10 height 10
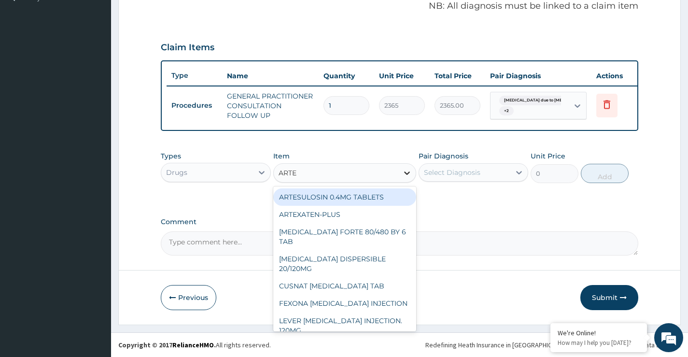
type input "ARTEM"
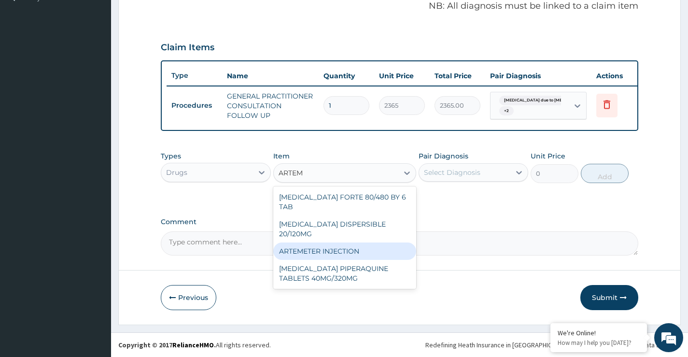
click at [349, 242] on div "ARTEMETER INJECTION" at bounding box center [344, 250] width 143 height 17
type input "946"
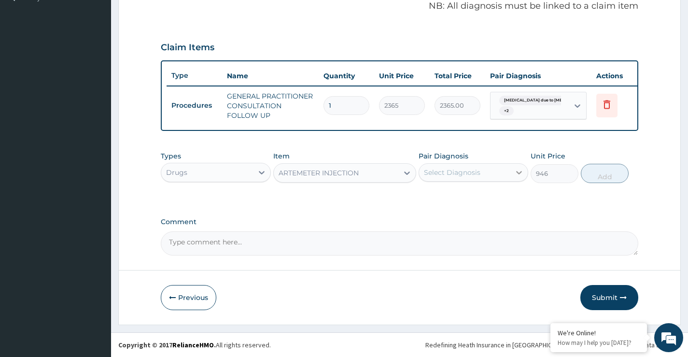
click at [516, 172] on icon at bounding box center [519, 173] width 10 height 10
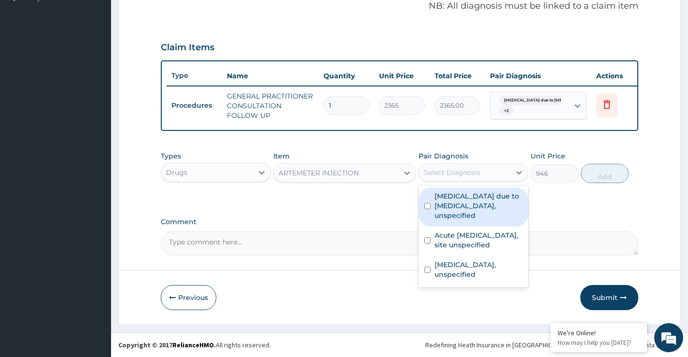
click at [491, 211] on label "Malaria due to Plasmodium falciparum, unspecified" at bounding box center [479, 205] width 88 height 29
checkbox input "true"
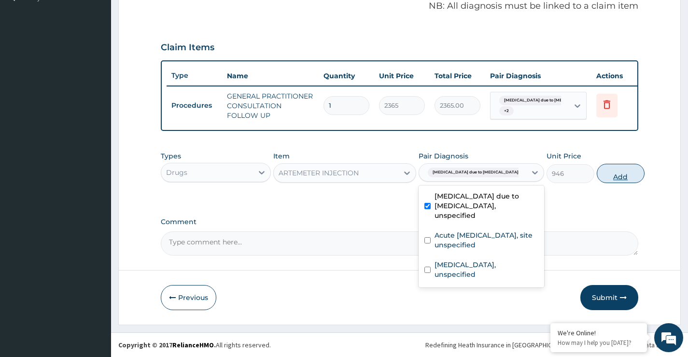
click at [603, 178] on button "Add" at bounding box center [621, 173] width 48 height 19
type input "0"
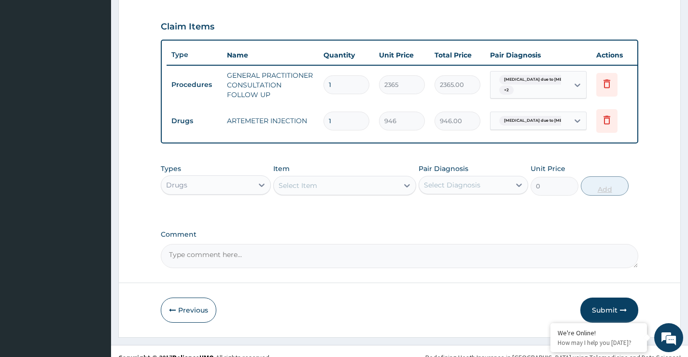
type input "0.00"
type input "6"
type input "5676.00"
type input "6"
click at [394, 193] on div "Select Item" at bounding box center [336, 185] width 125 height 15
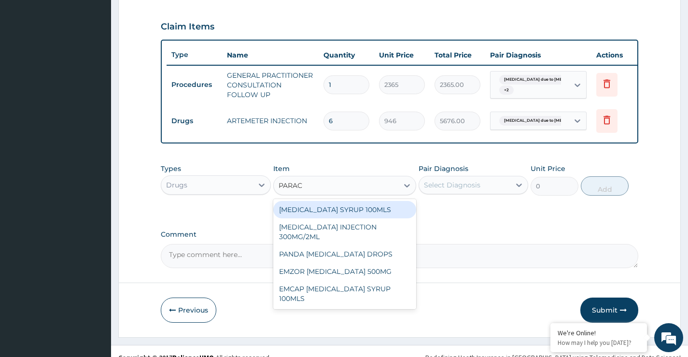
type input "PARACE"
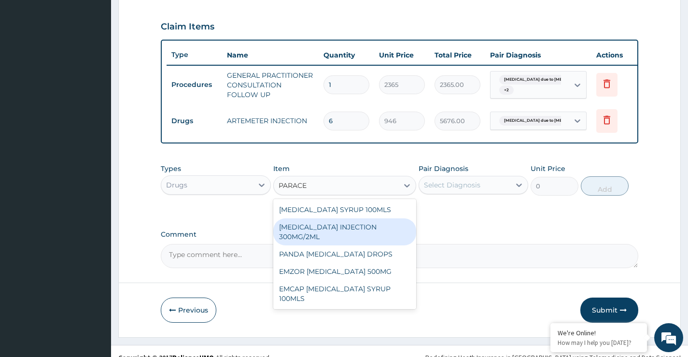
click at [351, 245] on div "PARACETAMOL INJECTION 300MG/2ML" at bounding box center [344, 231] width 143 height 27
type input "500"
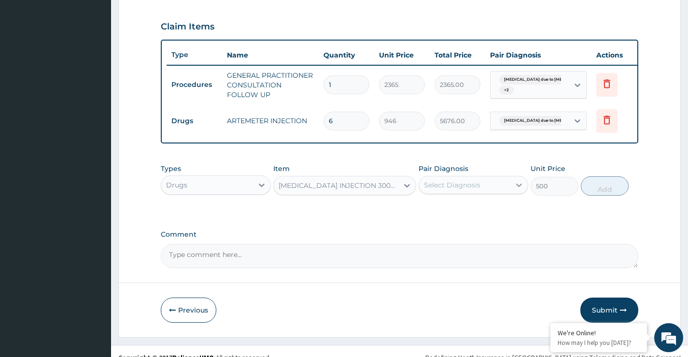
click at [516, 190] on icon at bounding box center [519, 185] width 10 height 10
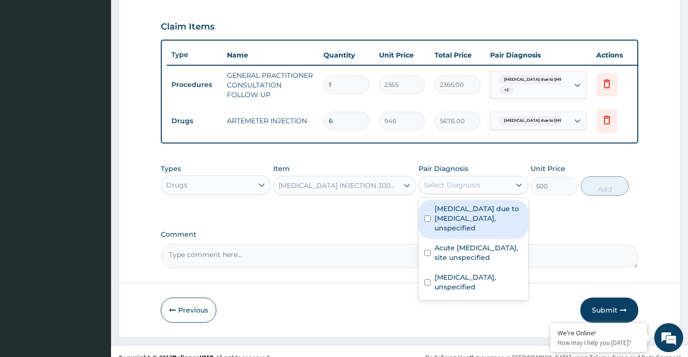
click at [493, 233] on label "Malaria due to Plasmodium falciparum, unspecified" at bounding box center [479, 218] width 88 height 29
checkbox input "true"
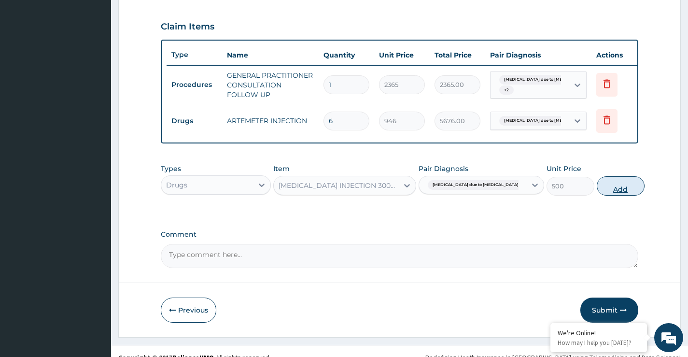
click at [603, 196] on button "Add" at bounding box center [621, 185] width 48 height 19
type input "0"
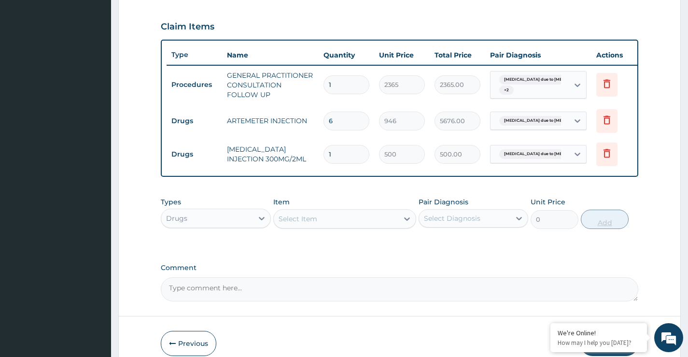
type input "0.00"
type input "2"
type input "1000.00"
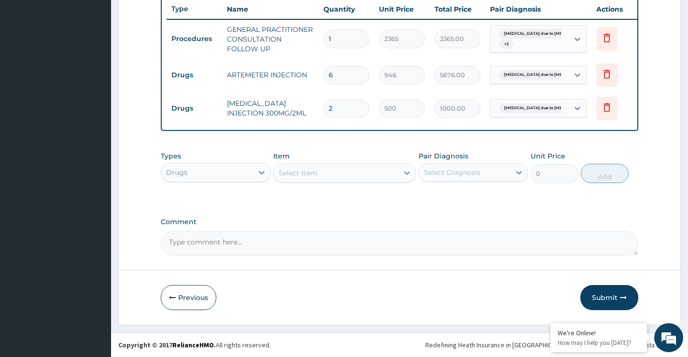
scroll to position [386, 0]
type input "2"
click at [407, 175] on icon at bounding box center [407, 173] width 10 height 10
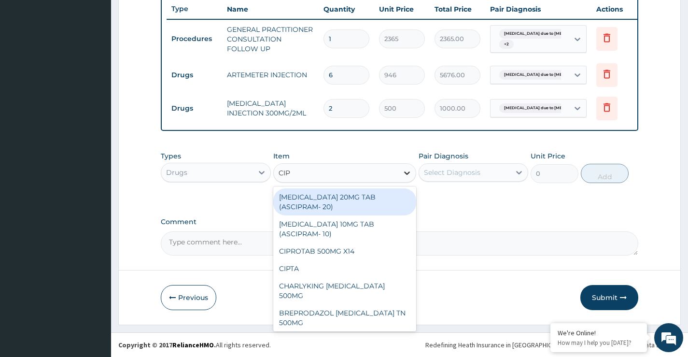
type input "CIPR"
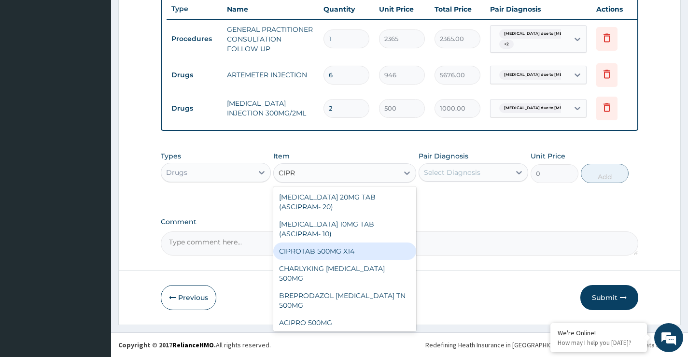
click at [341, 254] on div "CIPROTAB 500MG X14" at bounding box center [344, 250] width 143 height 17
type input "319.275"
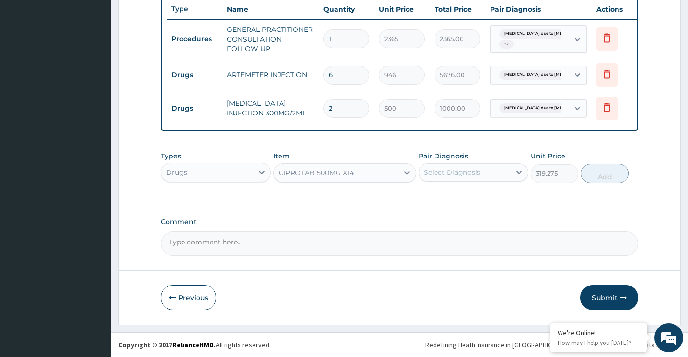
click at [465, 171] on div "Select Diagnosis" at bounding box center [452, 173] width 56 height 10
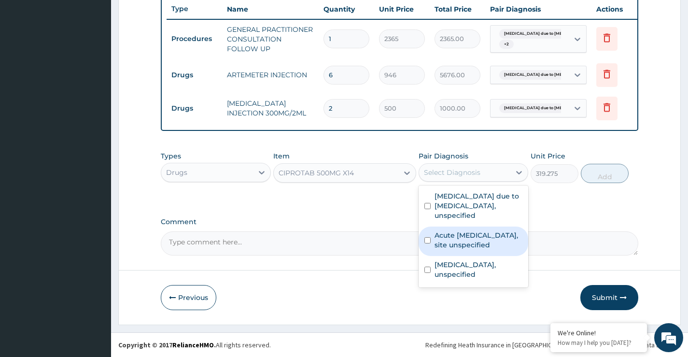
click at [463, 235] on label "Acute upper respiratory infection, site unspecified" at bounding box center [479, 239] width 88 height 19
checkbox input "true"
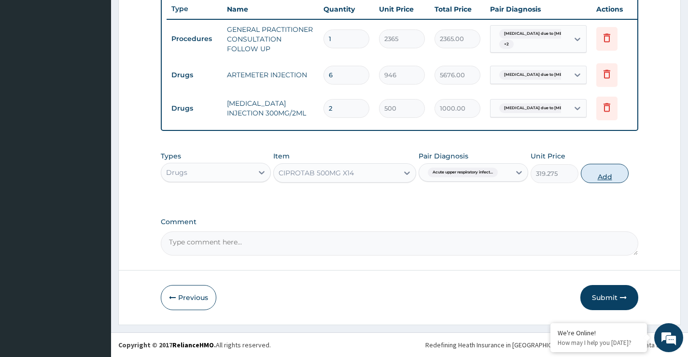
click at [598, 177] on button "Add" at bounding box center [605, 173] width 48 height 19
type input "0"
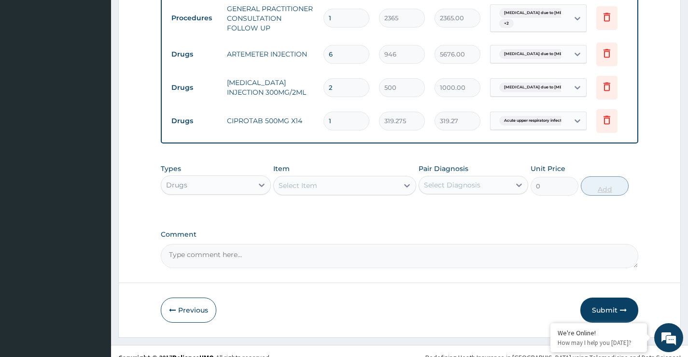
type input "10"
type input "3192.75"
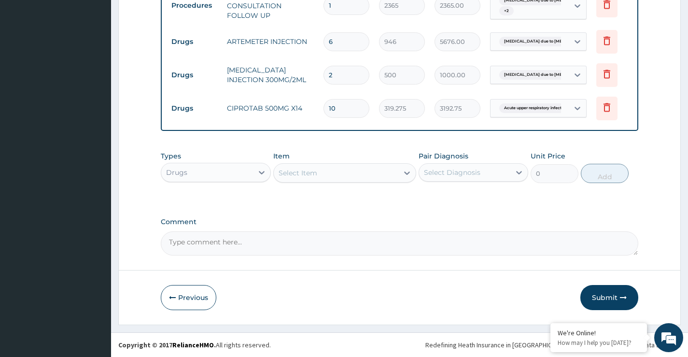
scroll to position [420, 0]
type input "10"
click at [400, 173] on div at bounding box center [406, 172] width 17 height 17
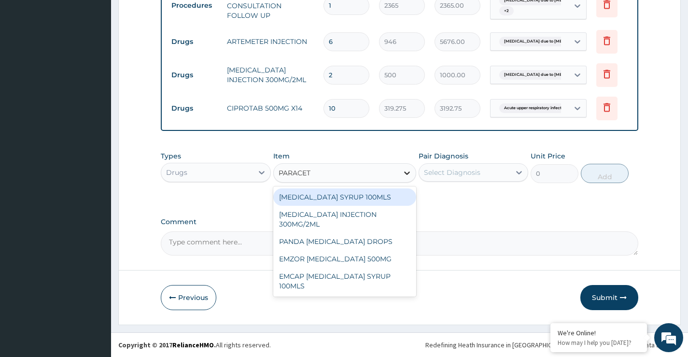
type input "PARACETA"
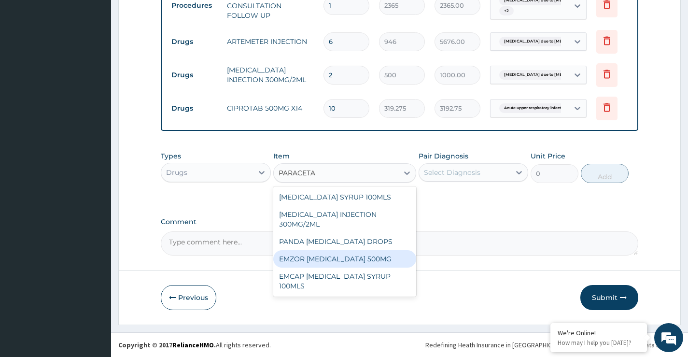
click at [357, 259] on div "EMZOR PARACETAMOL 500MG" at bounding box center [344, 258] width 143 height 17
type input "30"
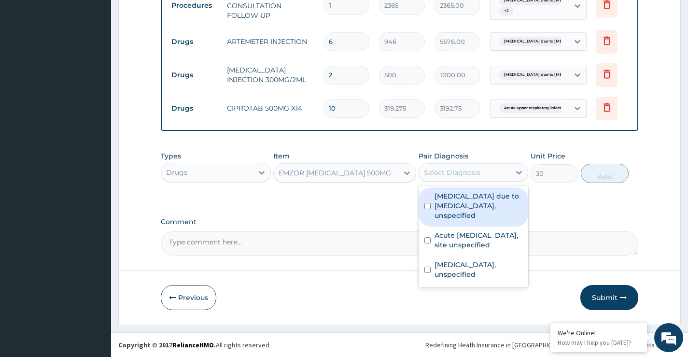
click at [487, 171] on div "Select Diagnosis" at bounding box center [464, 172] width 91 height 15
click at [482, 199] on label "Malaria due to Plasmodium falciparum, unspecified" at bounding box center [479, 205] width 88 height 29
checkbox input "true"
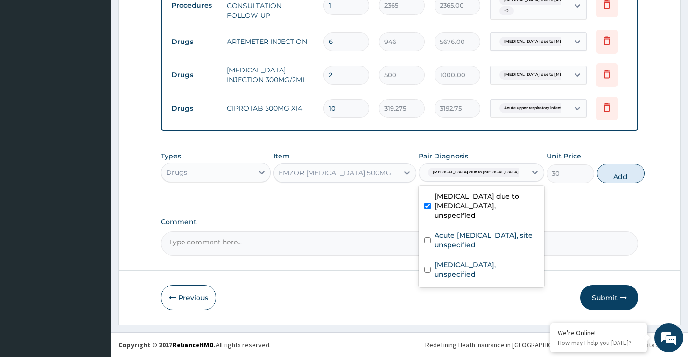
click at [603, 179] on button "Add" at bounding box center [621, 173] width 48 height 19
type input "0"
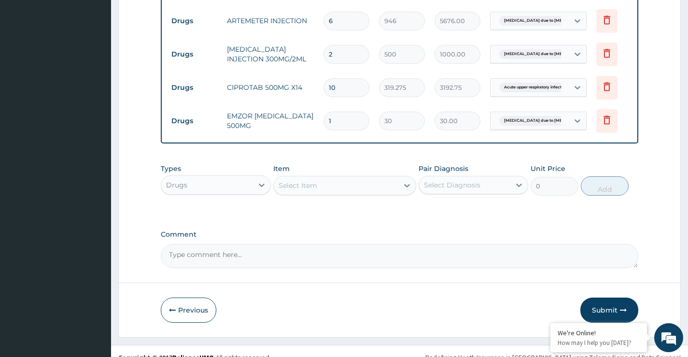
type input "18"
type input "540.00"
type input "18"
click at [384, 193] on div "Select Item" at bounding box center [336, 185] width 125 height 15
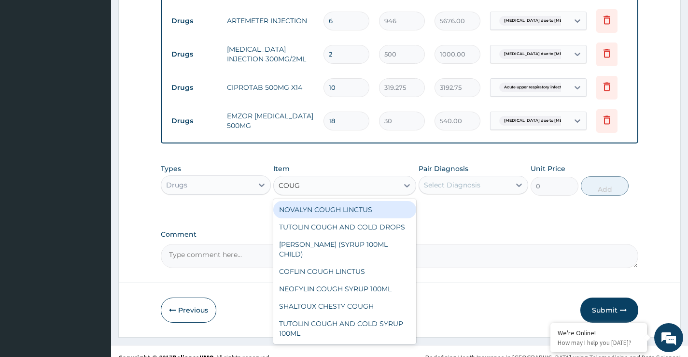
type input "COUGH"
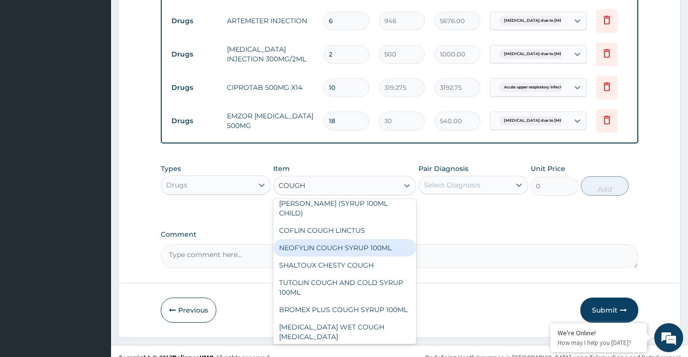
scroll to position [48, 0]
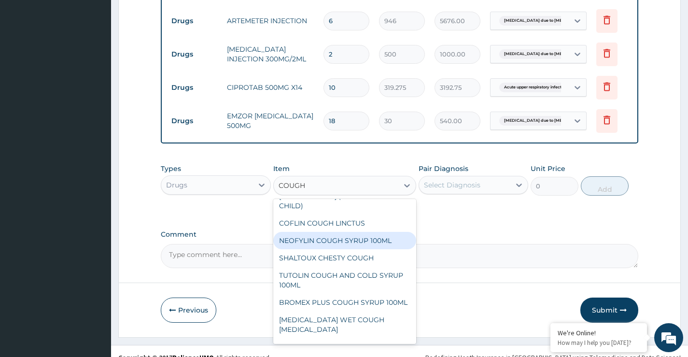
click at [357, 249] on div "NEOFYLIN COUGH SYRUP 100ML" at bounding box center [344, 240] width 143 height 17
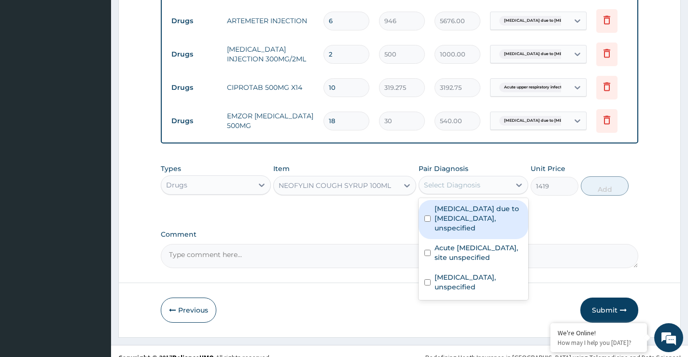
click at [487, 193] on div "Select Diagnosis" at bounding box center [464, 184] width 91 height 15
click at [395, 193] on div "NEOFYLIN COUGH SYRUP 100ML" at bounding box center [336, 185] width 125 height 15
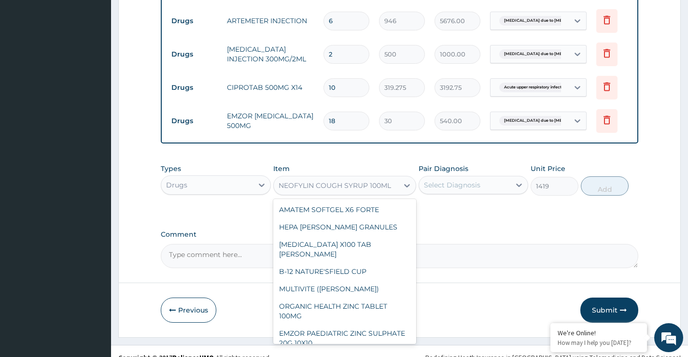
scroll to position [4052, 0]
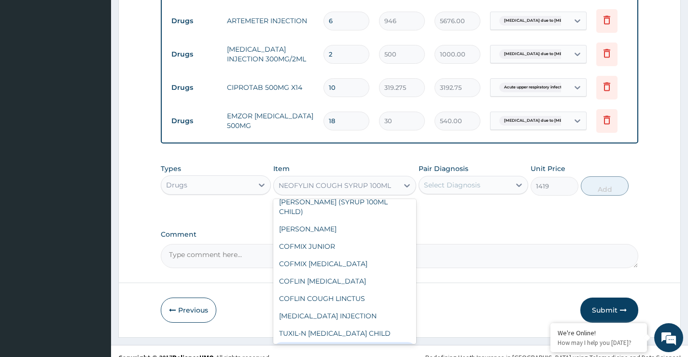
click at [320, 342] on div "TUXIL-N ADULTS" at bounding box center [344, 350] width 143 height 17
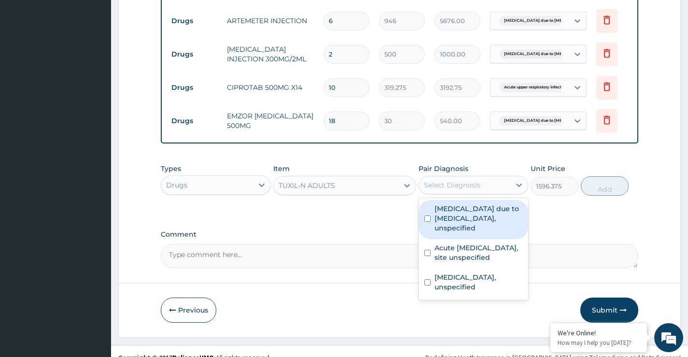
click at [506, 193] on div "Select Diagnosis" at bounding box center [464, 184] width 91 height 15
click at [405, 190] on icon at bounding box center [407, 186] width 10 height 10
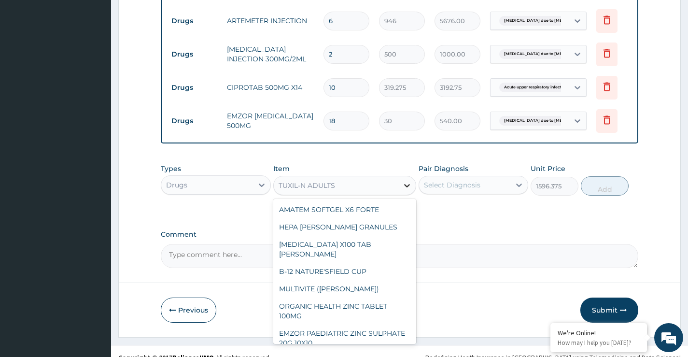
scroll to position [4035, 0]
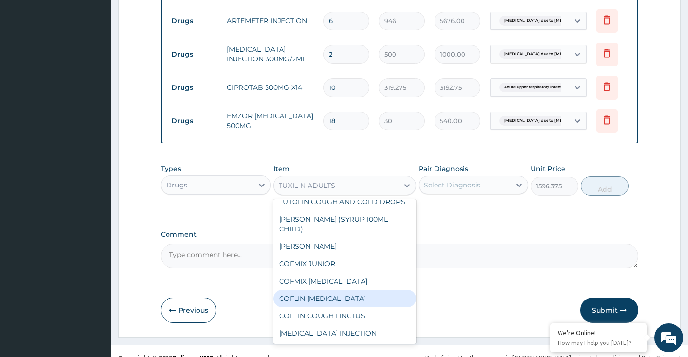
click at [331, 290] on div "COFLIN EXPECTORANT" at bounding box center [344, 298] width 143 height 17
type input "1182.5"
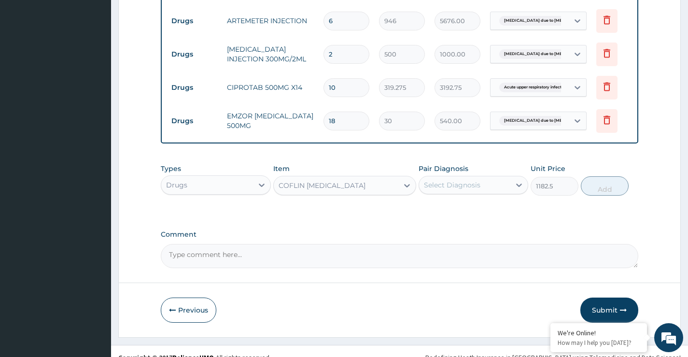
click at [395, 193] on div "COFLIN EXPECTORANT" at bounding box center [336, 185] width 125 height 15
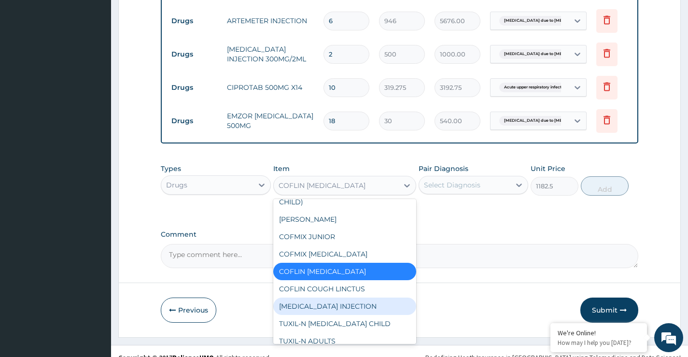
scroll to position [4110, 0]
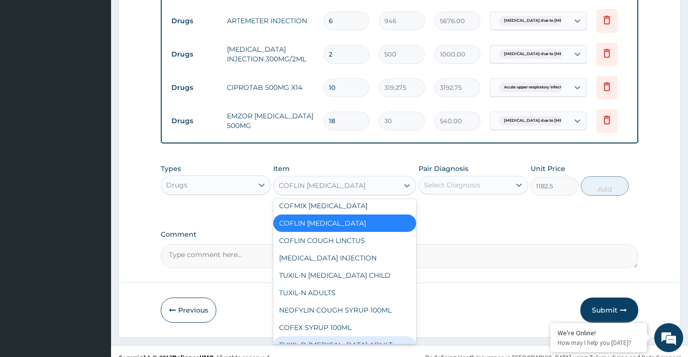
click at [342, 336] on div "TUXIL-D EXPECTORANT ADULT" at bounding box center [344, 344] width 143 height 17
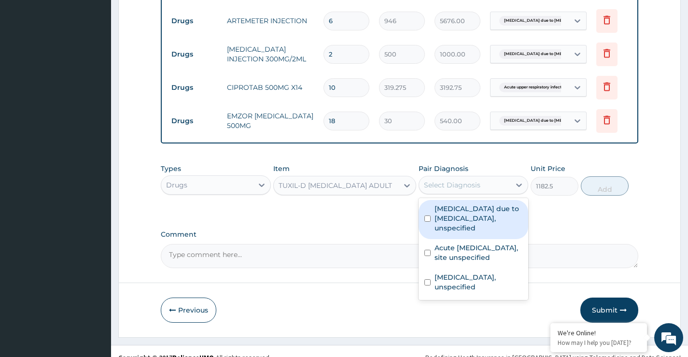
click at [501, 193] on div "Select Diagnosis" at bounding box center [464, 184] width 91 height 15
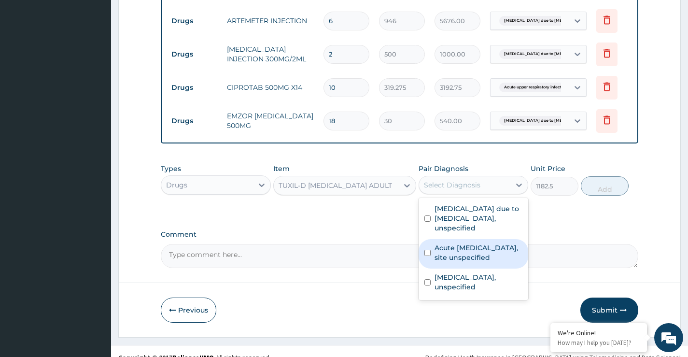
click at [481, 262] on label "Acute upper respiratory infection, site unspecified" at bounding box center [479, 252] width 88 height 19
checkbox input "true"
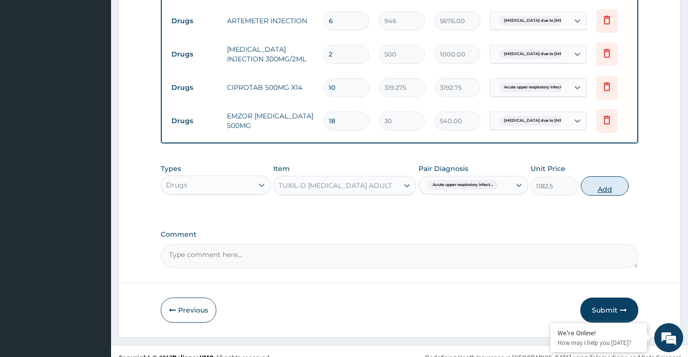
click at [605, 196] on button "Add" at bounding box center [605, 185] width 48 height 19
type input "0"
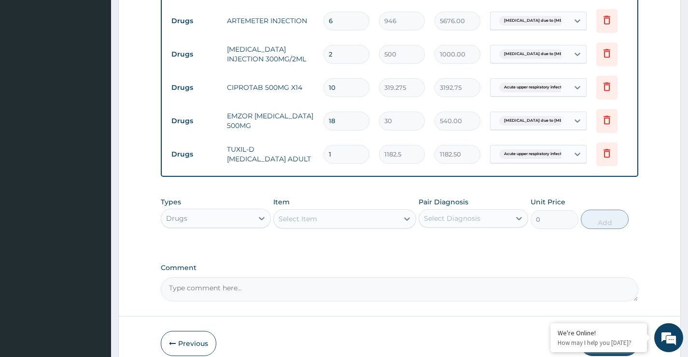
click at [380, 226] on div "Select Item" at bounding box center [336, 218] width 125 height 15
type input "LIS"
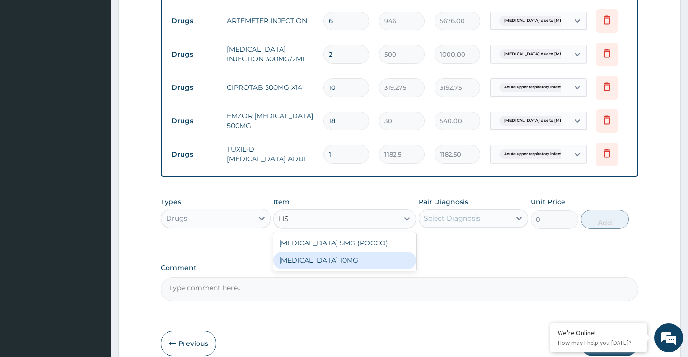
click at [336, 269] on div "LISINOPRIL 10MG" at bounding box center [344, 260] width 143 height 17
type input "95"
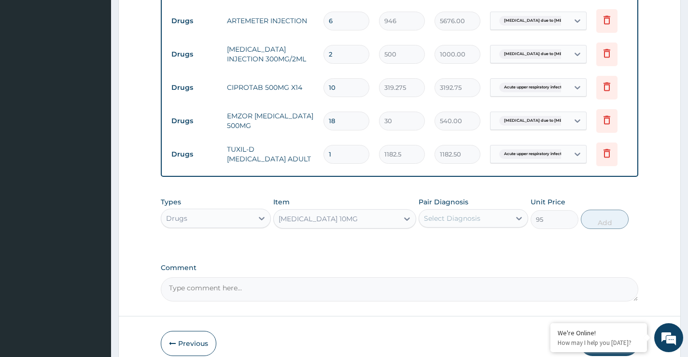
click at [477, 223] on div "Select Diagnosis" at bounding box center [452, 218] width 56 height 10
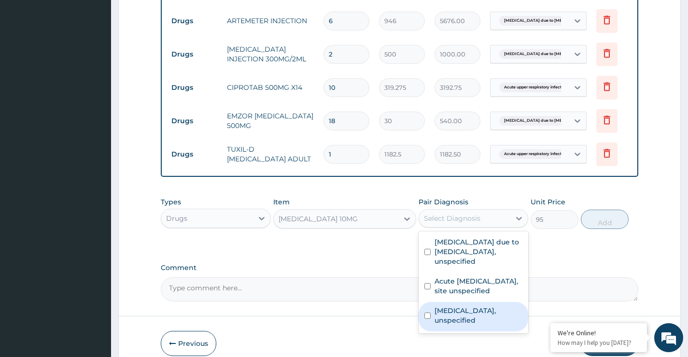
drag, startPoint x: 471, startPoint y: 346, endPoint x: 475, endPoint y: 341, distance: 6.3
click at [472, 325] on label "Essential hypertension, unspecified" at bounding box center [479, 315] width 88 height 19
checkbox input "true"
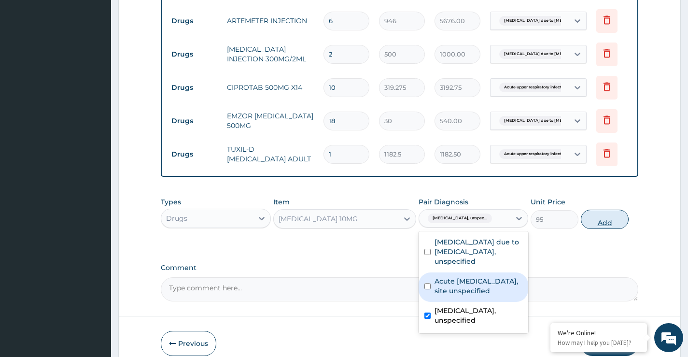
click at [613, 229] on button "Add" at bounding box center [605, 219] width 48 height 19
type input "0"
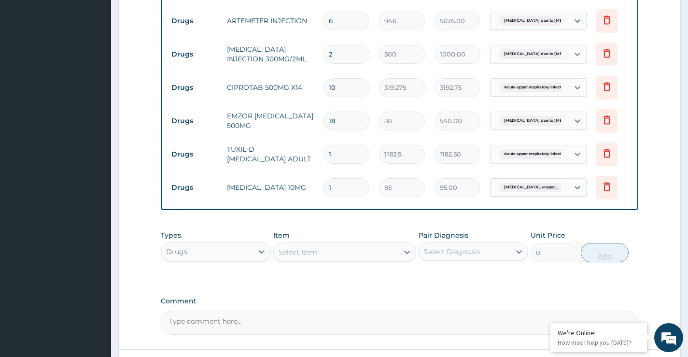
type input "0.00"
type input "3"
type input "285.00"
type input "30"
type input "2850.00"
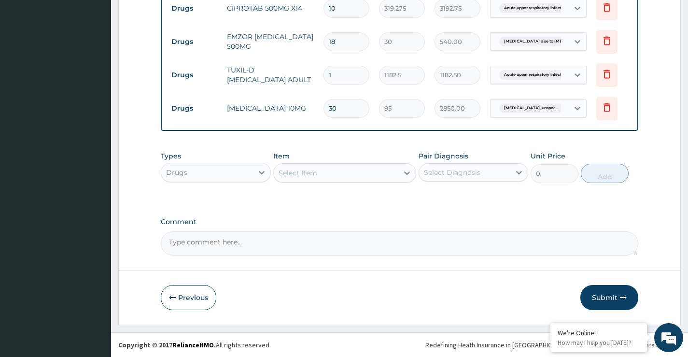
scroll to position [520, 0]
type input "30"
click at [382, 175] on div "Select Item" at bounding box center [336, 172] width 125 height 15
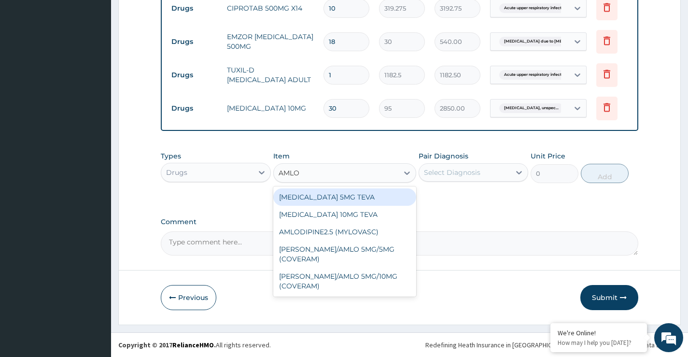
type input "AMLOD"
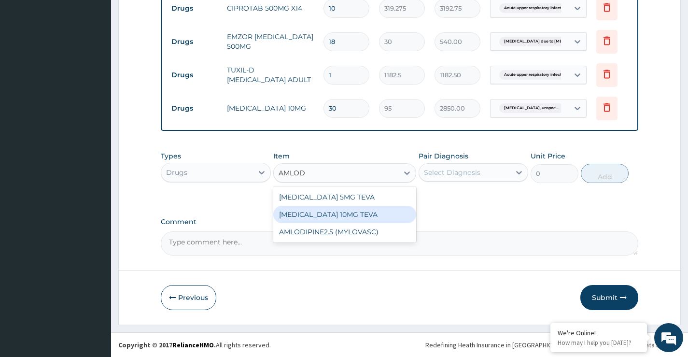
click at [340, 212] on div "AMLODIPINE 10MG TEVA" at bounding box center [344, 214] width 143 height 17
type input "100.5125"
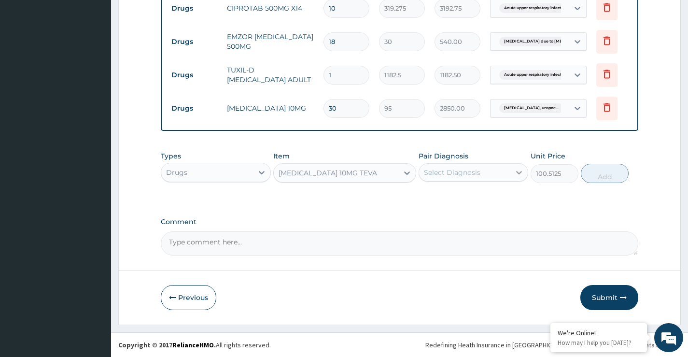
click at [512, 171] on div at bounding box center [518, 172] width 17 height 17
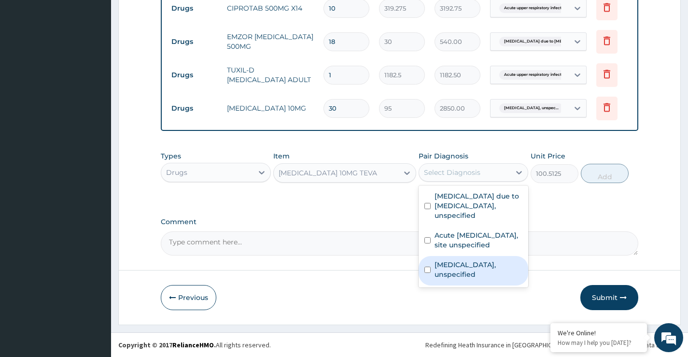
click at [477, 275] on label "Essential hypertension, unspecified" at bounding box center [479, 269] width 88 height 19
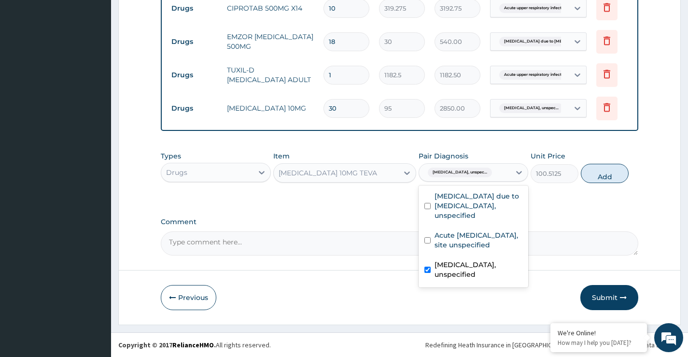
checkbox input "true"
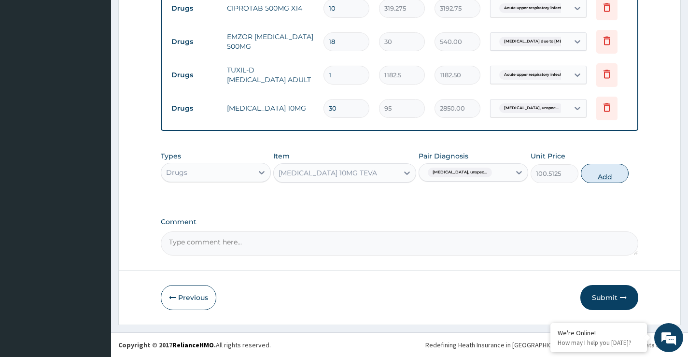
click at [606, 180] on button "Add" at bounding box center [605, 173] width 48 height 19
type input "0"
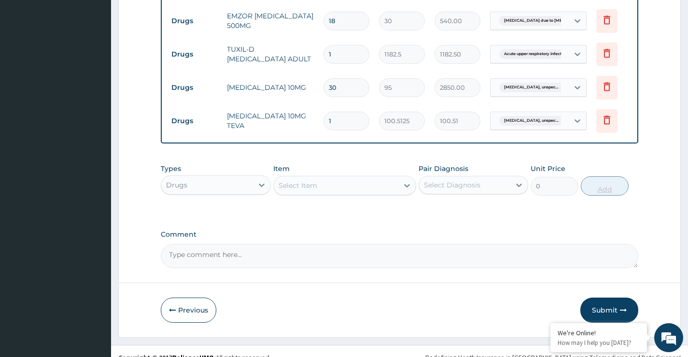
type input "0.00"
type input "3"
type input "301.54"
type input "30"
type input "3015.38"
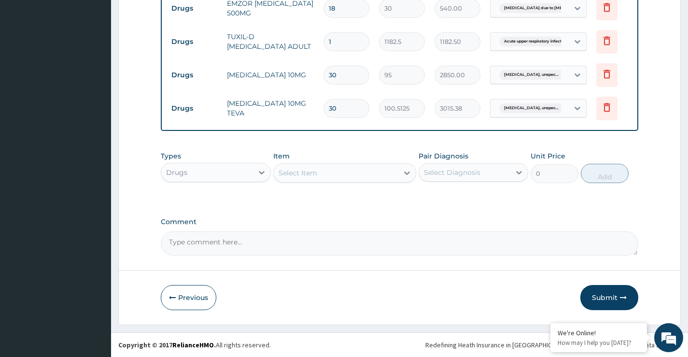
scroll to position [553, 0]
type input "30"
click at [598, 297] on button "Submit" at bounding box center [609, 297] width 58 height 25
